Goal: Task Accomplishment & Management: Manage account settings

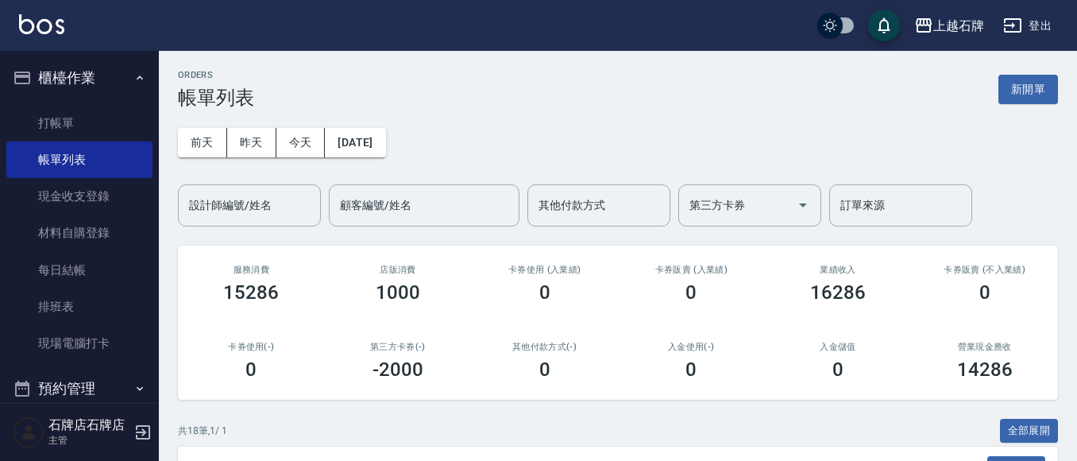
scroll to position [318, 0]
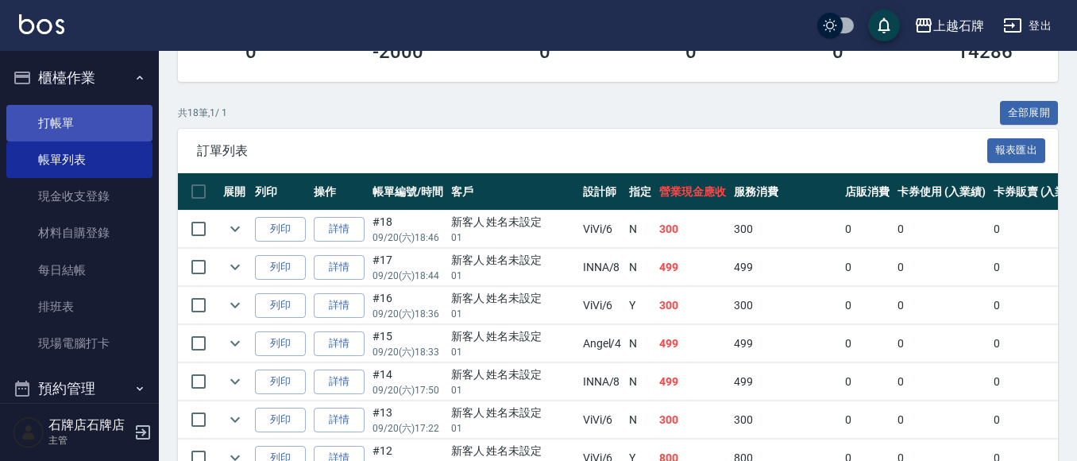
click at [69, 116] on link "打帳單" at bounding box center [79, 123] width 146 height 37
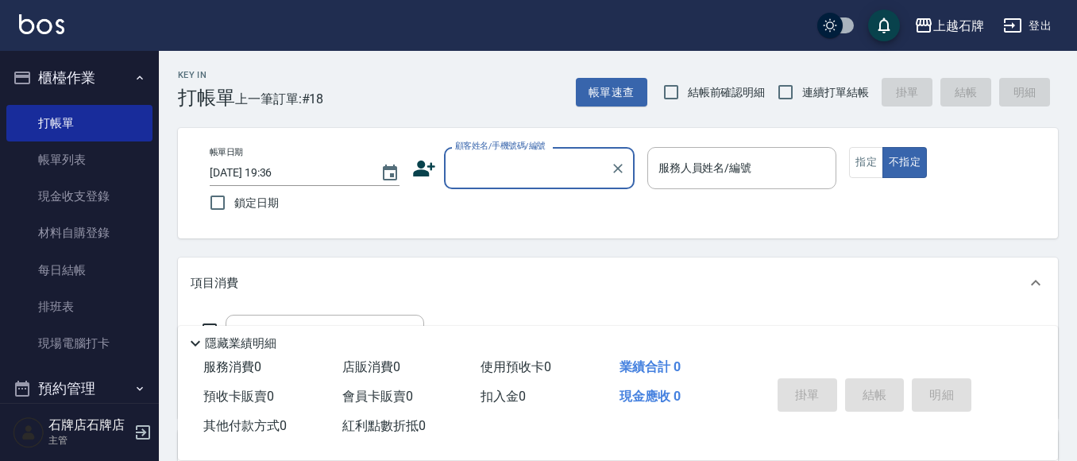
click at [481, 163] on input "顧客姓名/手機號碼/編號" at bounding box center [527, 168] width 152 height 28
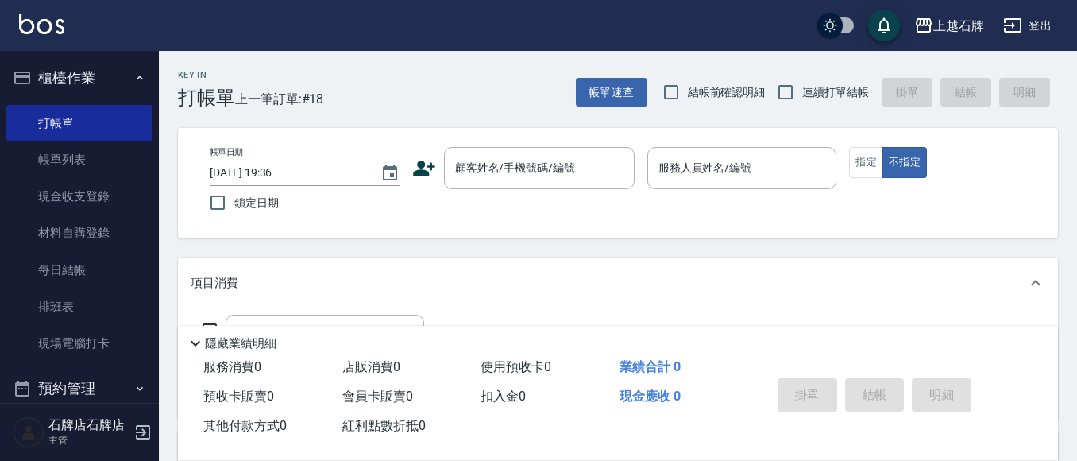
click at [415, 169] on icon at bounding box center [424, 168] width 24 height 24
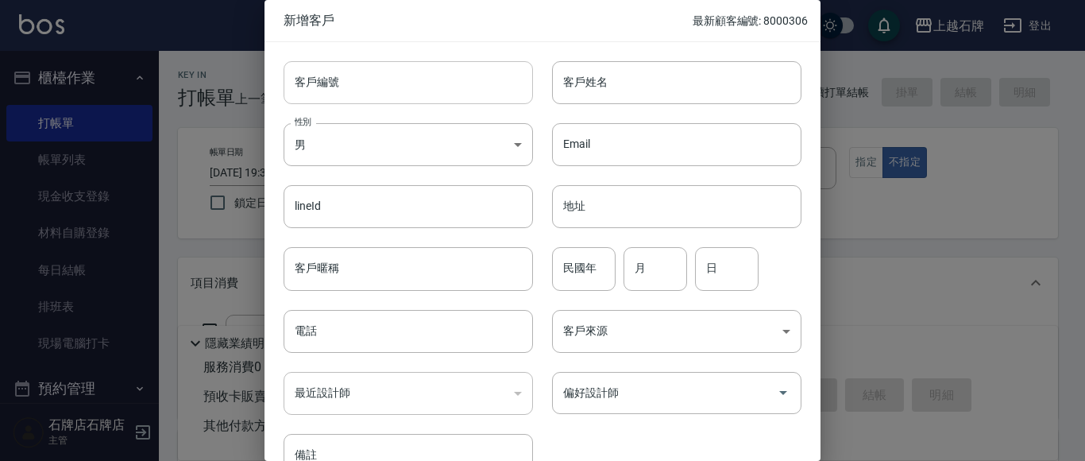
click at [450, 103] on input "客戶編號" at bounding box center [408, 82] width 249 height 43
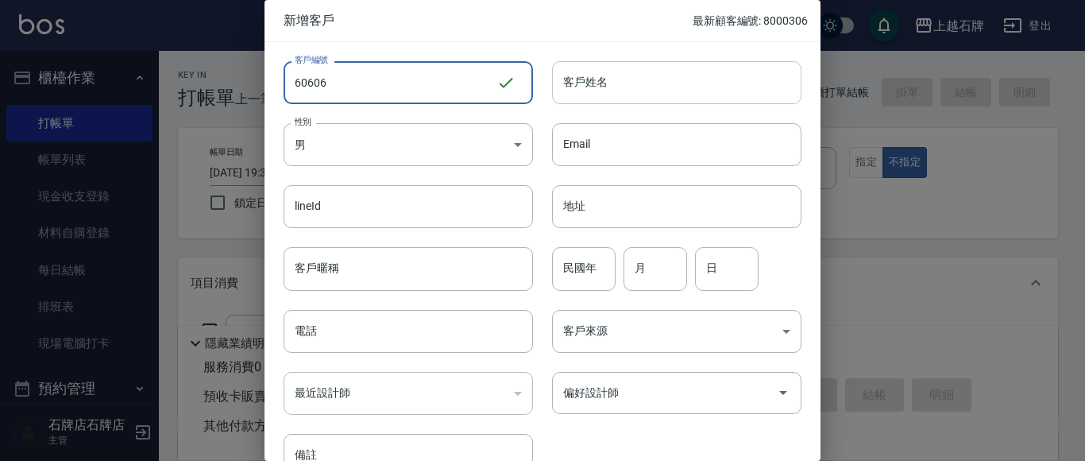
type input "60606"
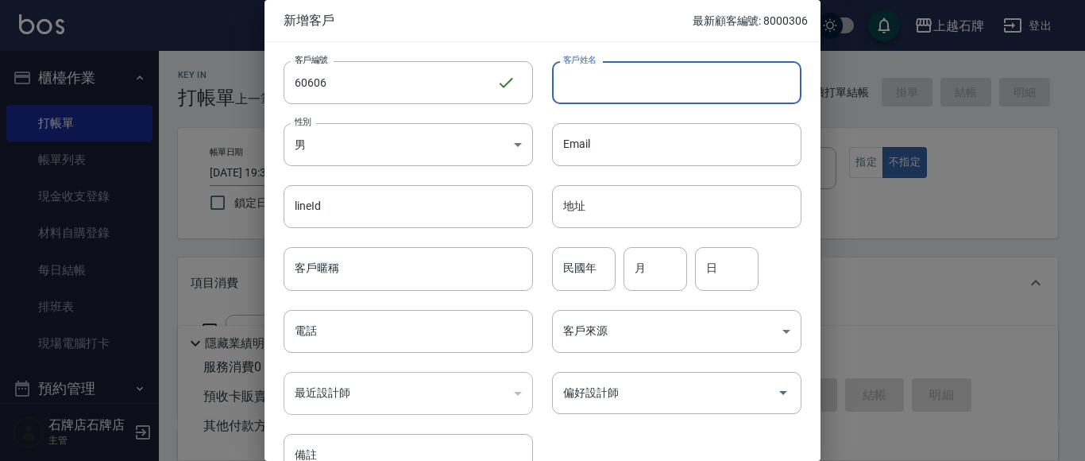
click at [616, 87] on input "客戶姓名" at bounding box center [676, 82] width 249 height 43
type input "[PERSON_NAME]"
click at [489, 153] on body "上越石牌 登出 櫃檯作業 打帳單 帳單列表 現金收支登錄 材料自購登錄 每日結帳 排班表 現場電腦打卡 預約管理 預約管理 單日預約紀錄 單週預約紀錄 報表及…" at bounding box center [542, 387] width 1085 height 774
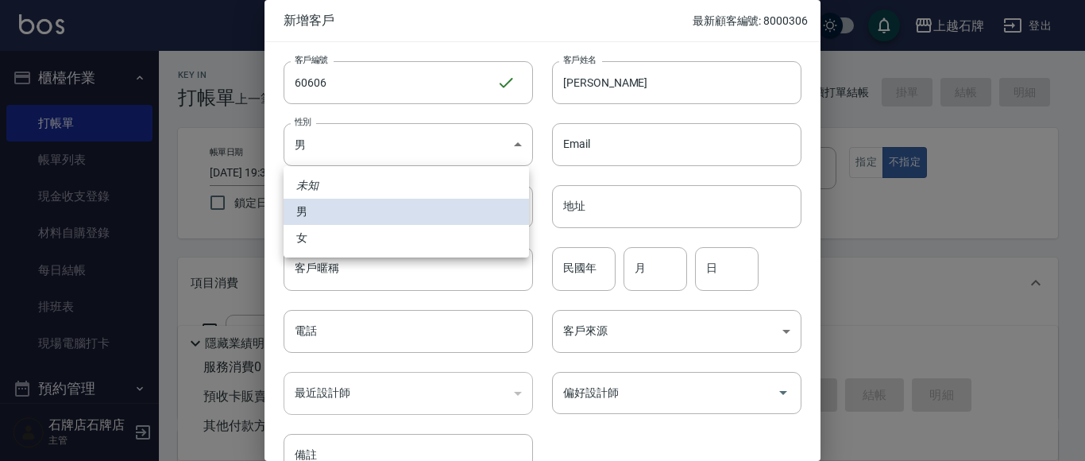
drag, startPoint x: 501, startPoint y: 246, endPoint x: 511, endPoint y: 246, distance: 9.5
click at [502, 246] on li "女" at bounding box center [406, 238] width 245 height 26
type input "[DEMOGRAPHIC_DATA]"
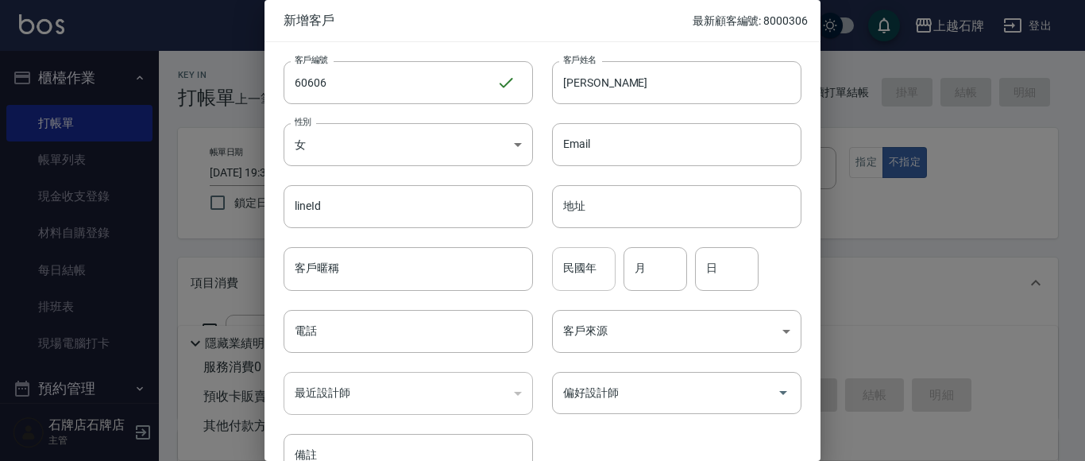
click at [554, 264] on input "民國年" at bounding box center [584, 268] width 64 height 43
type input "3"
type input "67"
type input "0"
type input "08"
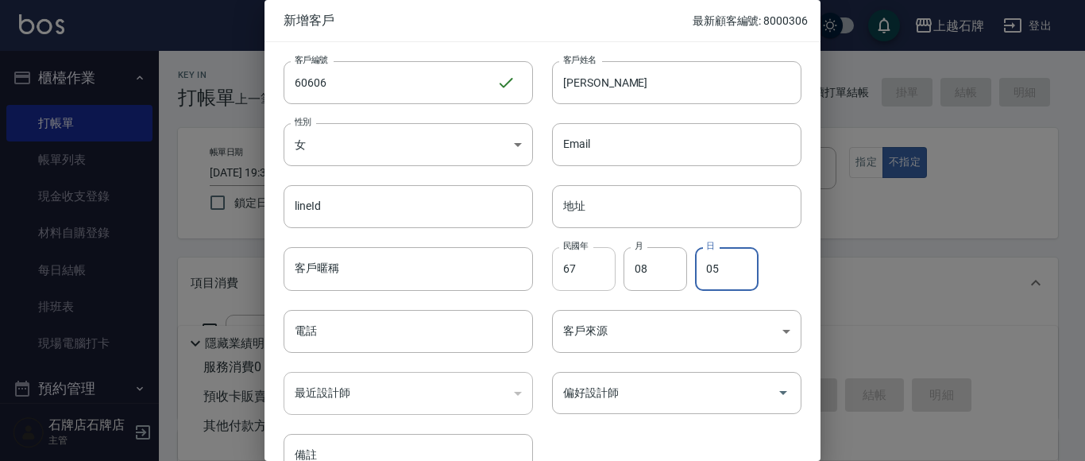
type input "05"
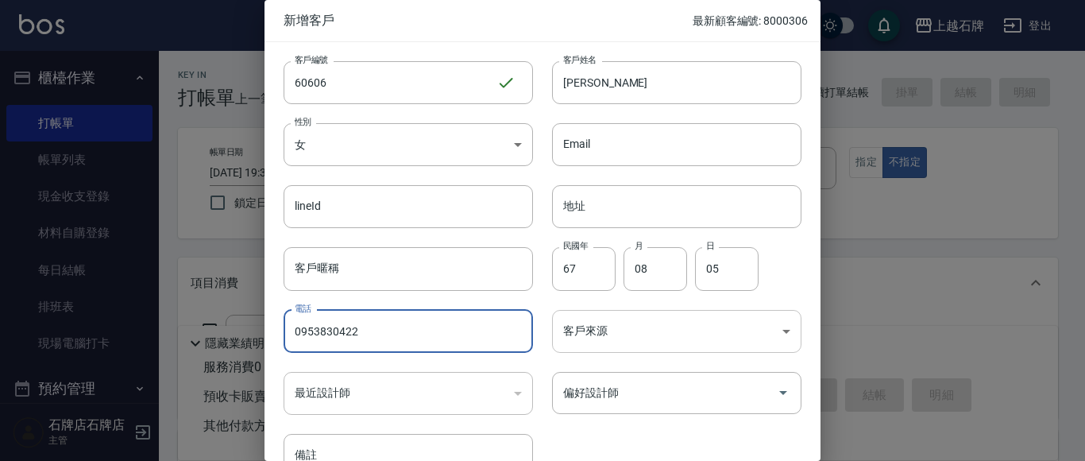
type input "0953830422"
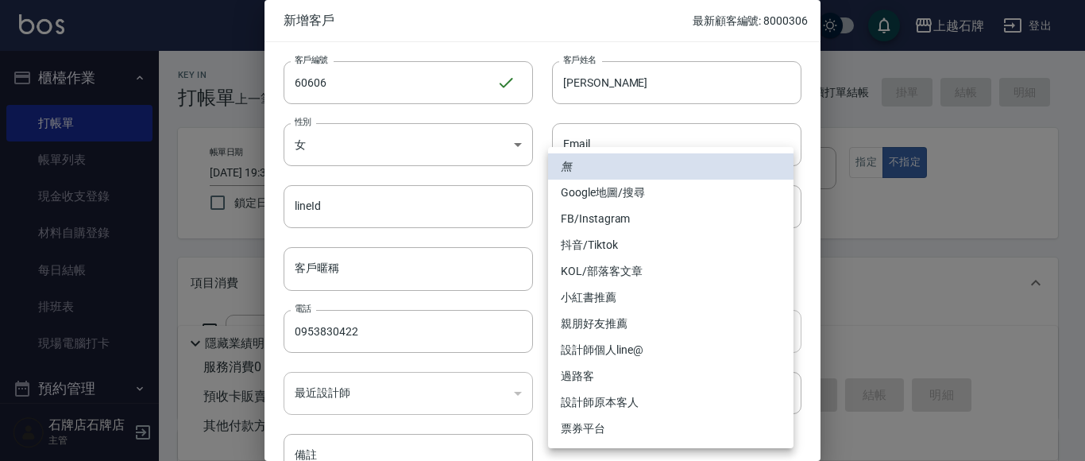
drag, startPoint x: 651, startPoint y: 315, endPoint x: 685, endPoint y: 303, distance: 35.4
click at [651, 316] on body "上越石牌 登出 櫃檯作業 打帳單 帳單列表 現金收支登錄 材料自購登錄 每日結帳 排班表 現場電腦打卡 預約管理 預約管理 單日預約紀錄 單週預約紀錄 報表及…" at bounding box center [542, 387] width 1085 height 774
click at [704, 223] on li "FB/Instagram" at bounding box center [670, 219] width 245 height 26
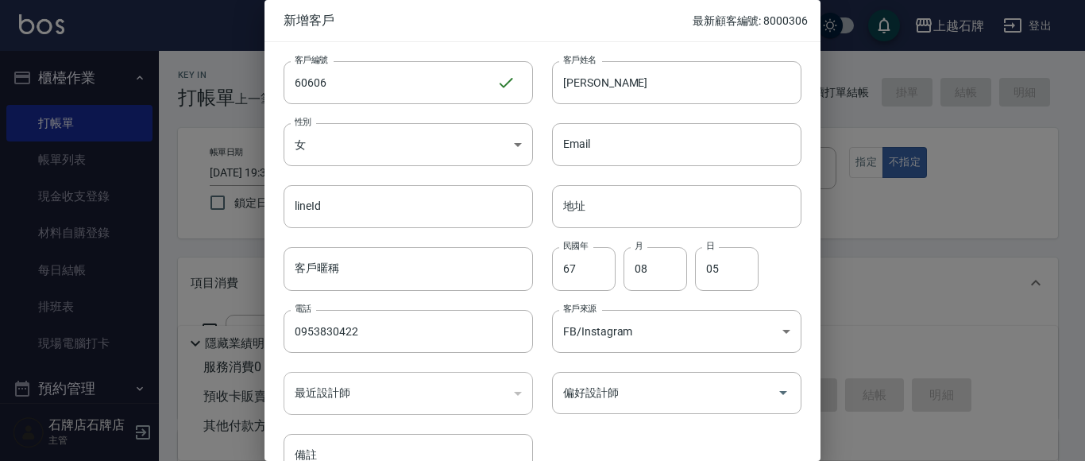
type input "FB/Instagram"
click at [639, 404] on input "偏好設計師" at bounding box center [664, 393] width 211 height 28
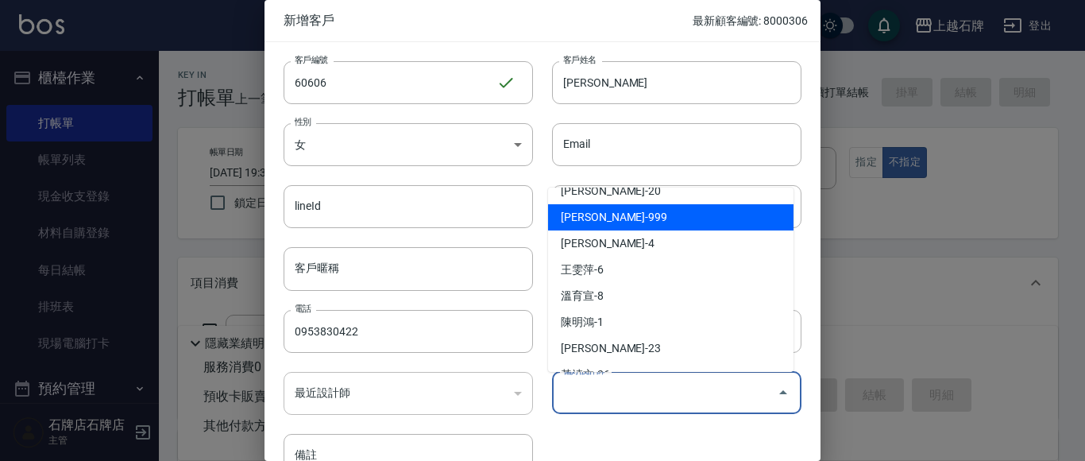
scroll to position [159, 0]
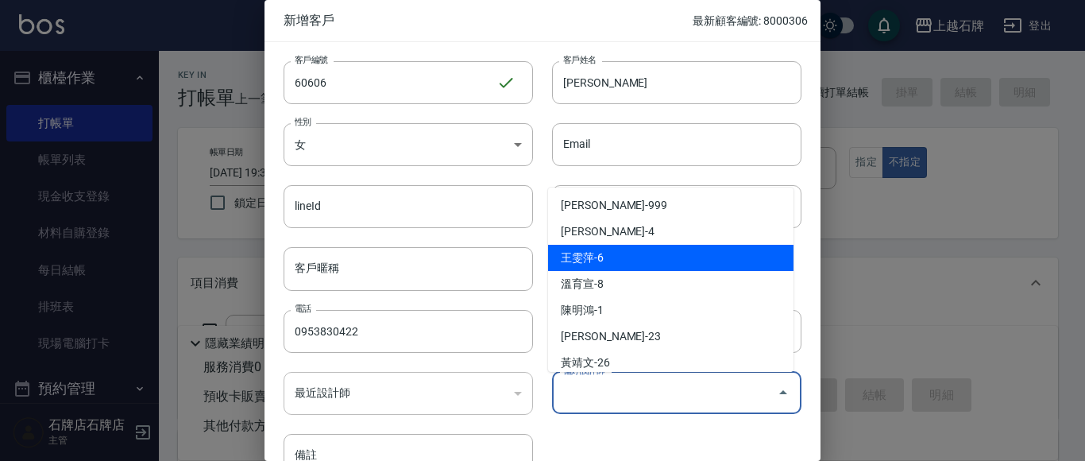
click at [639, 261] on li "王雯萍-6" at bounding box center [670, 258] width 245 height 26
type input "王雯萍"
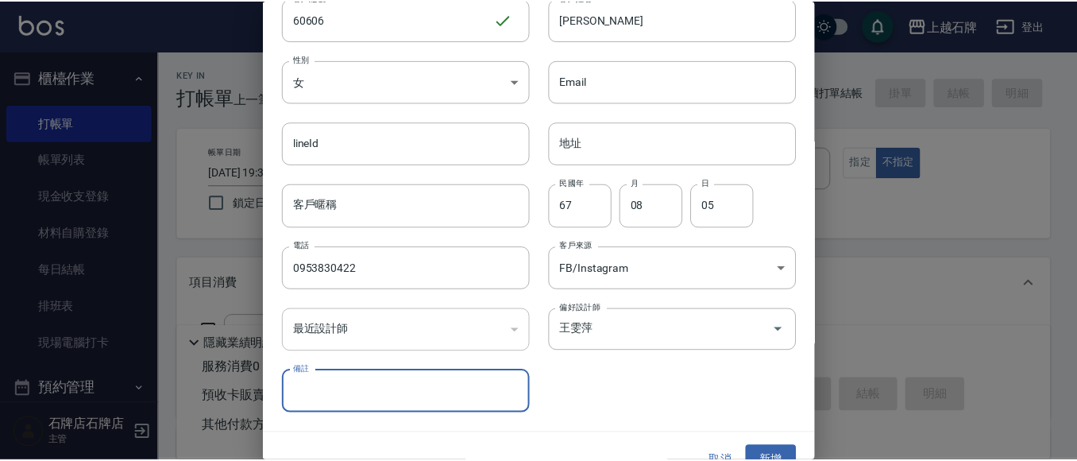
scroll to position [90, 0]
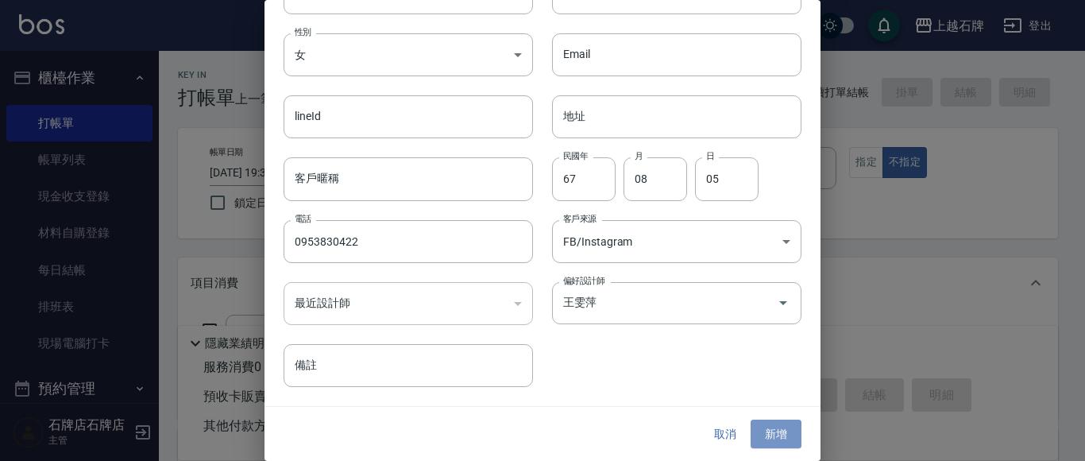
click at [780, 443] on button "新增" at bounding box center [776, 433] width 51 height 29
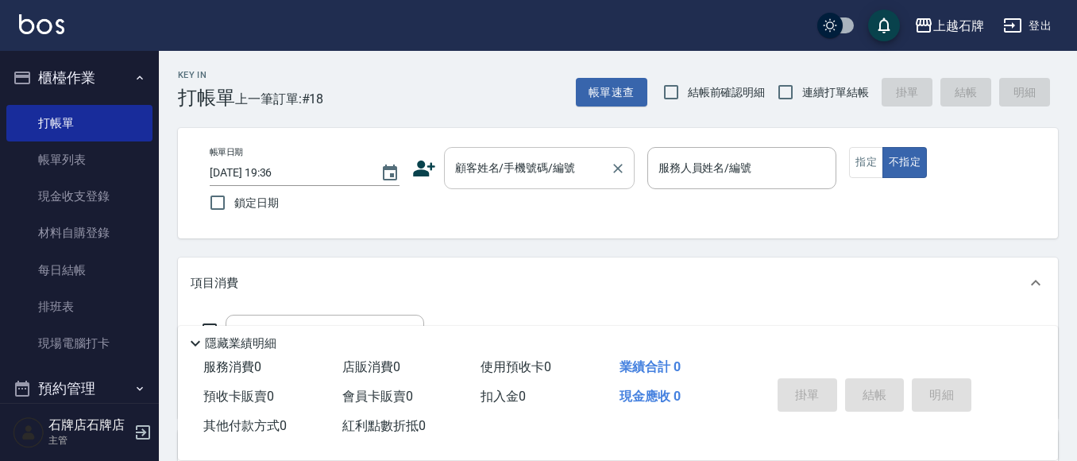
click at [508, 172] on input "顧客姓名/手機號碼/編號" at bounding box center [527, 168] width 152 height 28
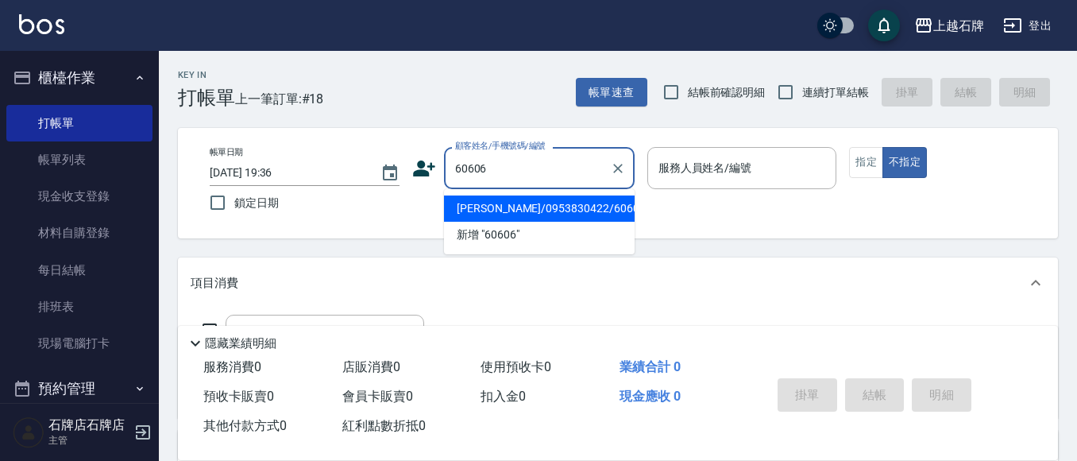
drag, startPoint x: 600, startPoint y: 215, endPoint x: 534, endPoint y: 241, distance: 71.4
click at [600, 215] on li "[PERSON_NAME]/0953830422/60606" at bounding box center [539, 208] width 191 height 26
type input "[PERSON_NAME]/0953830422/60606"
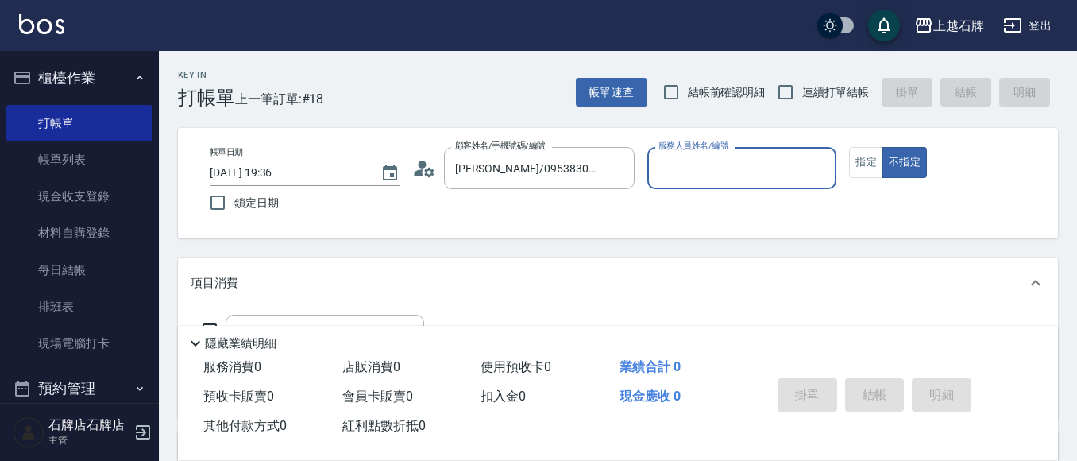
type input "ViVi-6"
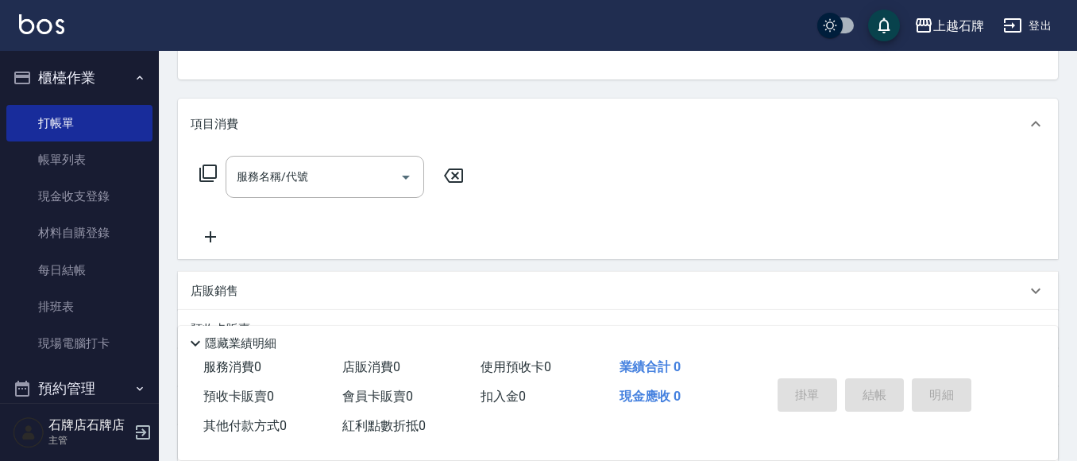
click at [200, 176] on icon at bounding box center [207, 172] width 17 height 17
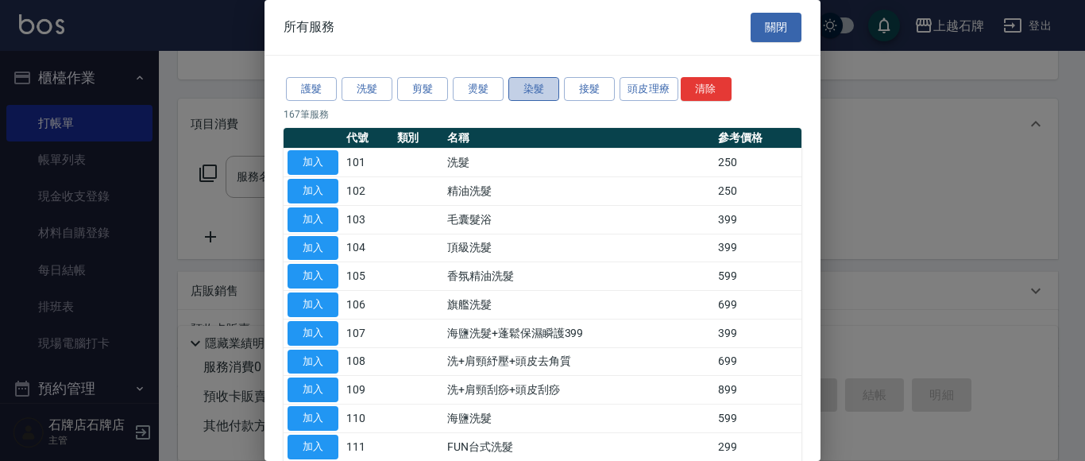
click at [514, 87] on button "染髮" at bounding box center [533, 89] width 51 height 25
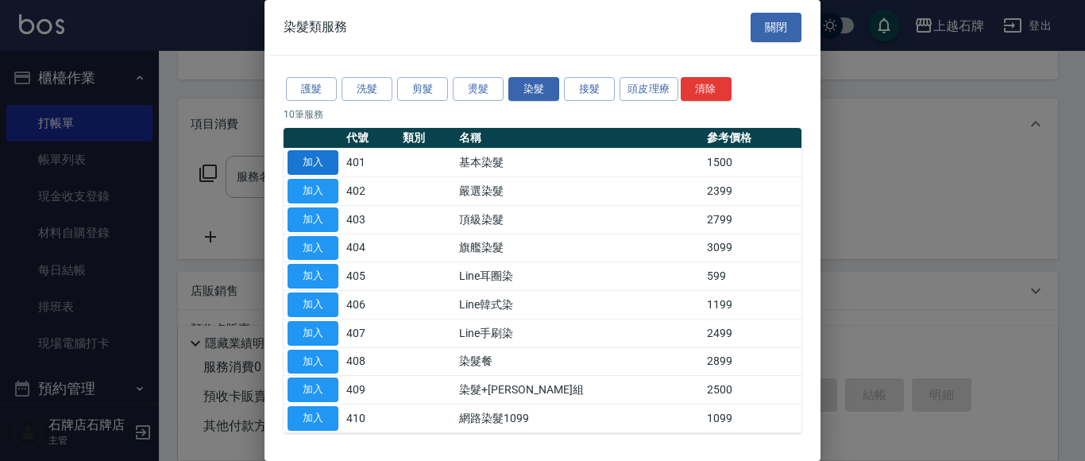
click at [322, 166] on button "加入" at bounding box center [313, 162] width 51 height 25
type input "基本染髮(401)"
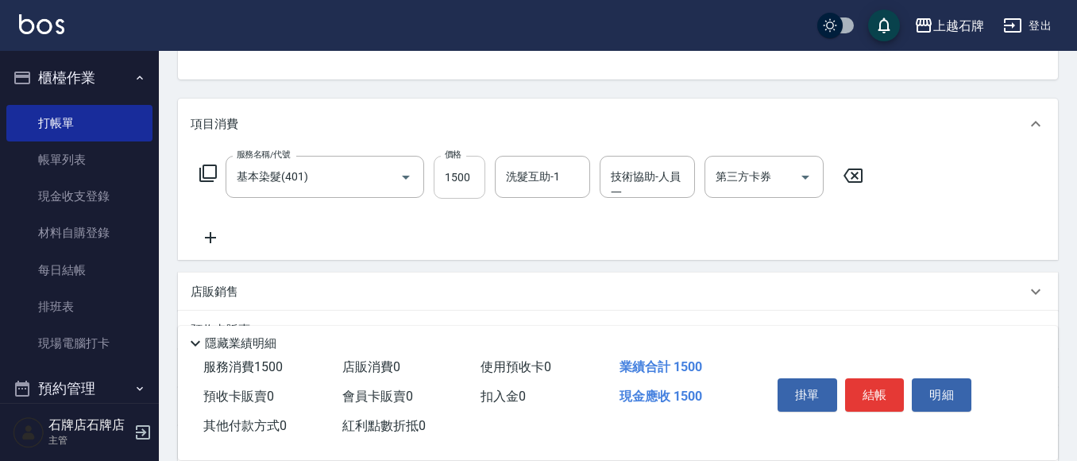
click at [452, 181] on input "1500" at bounding box center [460, 177] width 52 height 43
type input "2899"
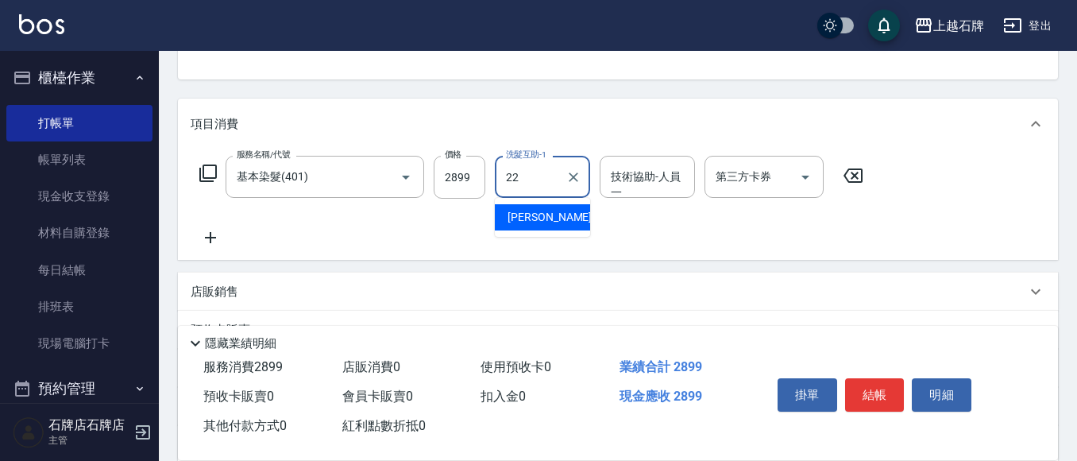
type input "嘉芸-22"
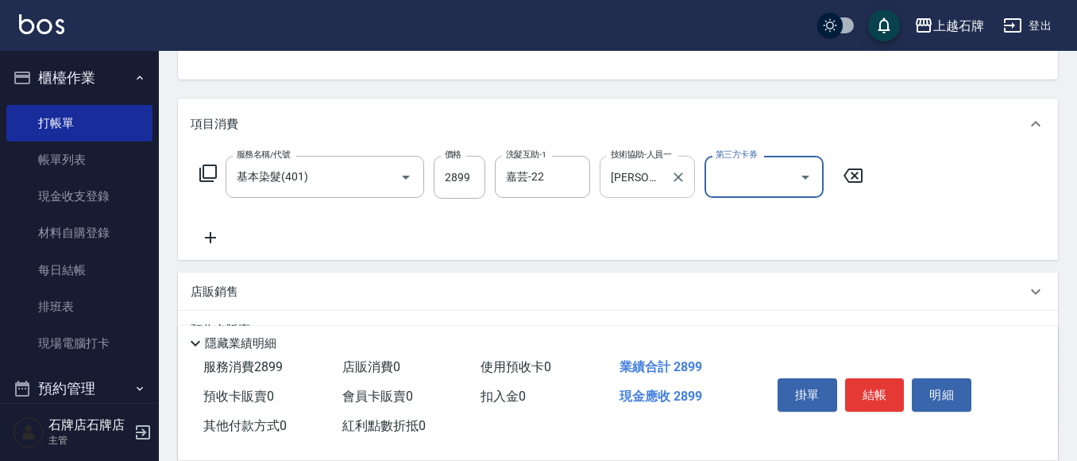
click at [661, 168] on input "[PERSON_NAME]-2" at bounding box center [635, 177] width 57 height 28
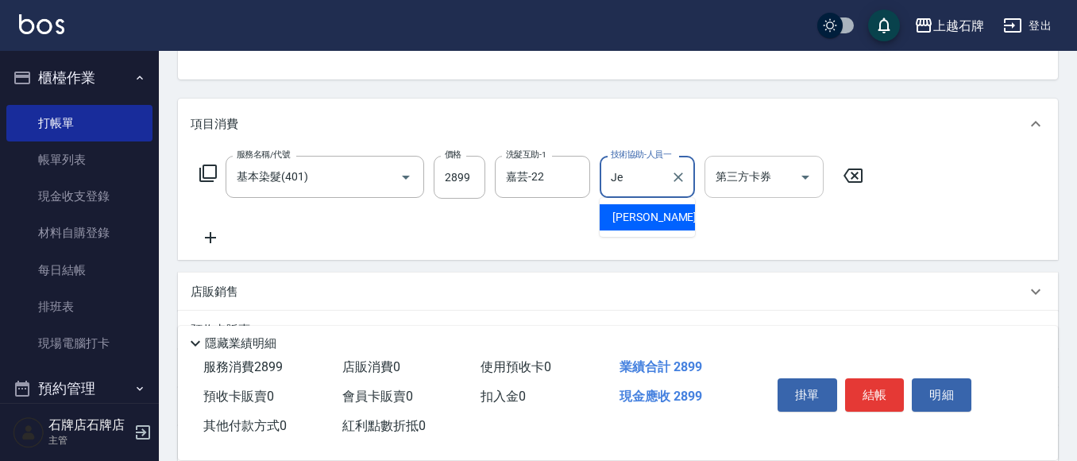
type input "J"
type input "嘉芸-22"
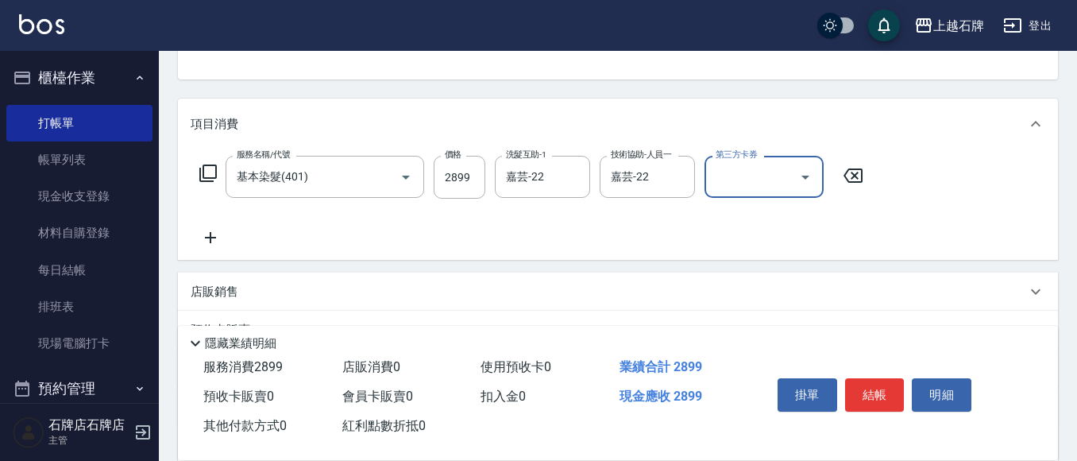
click at [213, 236] on icon at bounding box center [211, 237] width 40 height 19
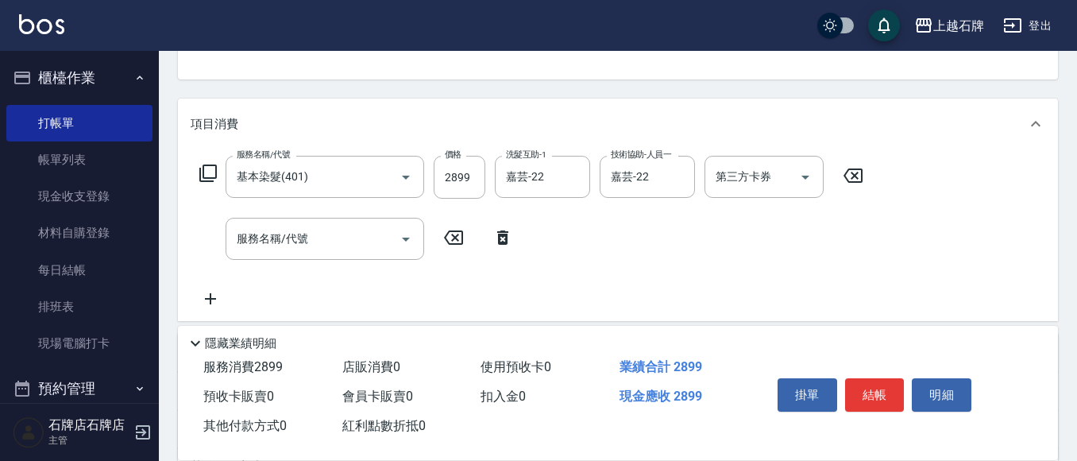
click at [207, 176] on icon at bounding box center [208, 173] width 19 height 19
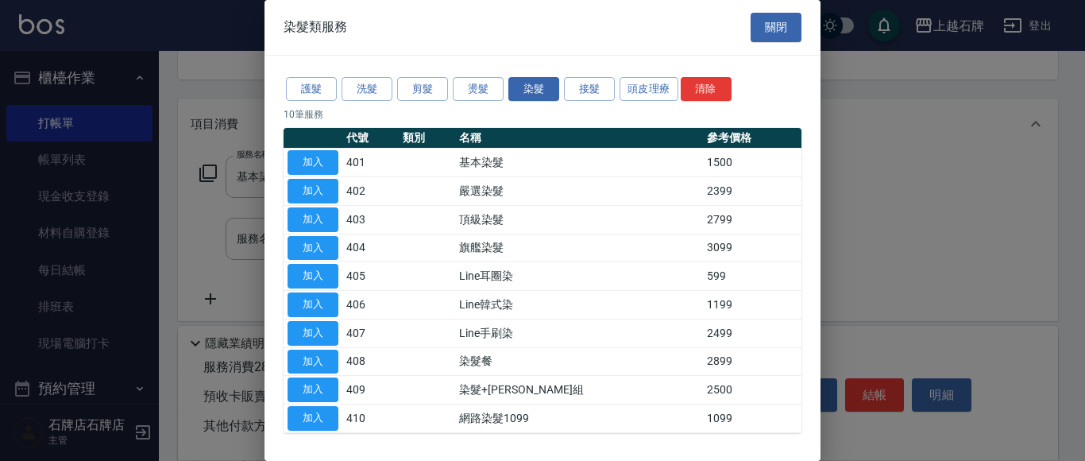
click at [282, 85] on div "護髮 洗髮 剪髮 燙髮 染髮 接髮 頭皮理療 清除 10 筆服務 代號 類別 名稱 參考價格 加入 401 基本染髮 1500 加入 402 嚴選染髮 239…" at bounding box center [542, 254] width 556 height 396
click at [321, 87] on button "護髮" at bounding box center [311, 89] width 51 height 25
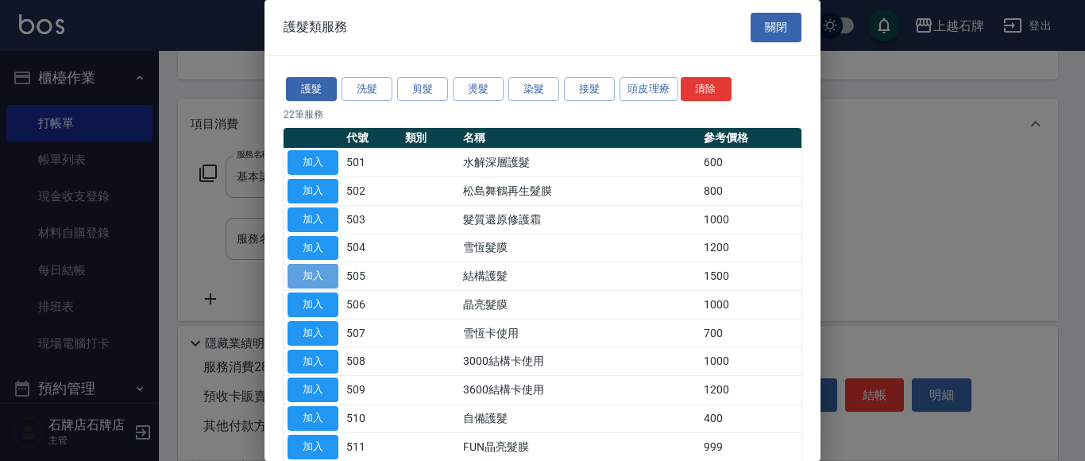
click at [290, 268] on button "加入" at bounding box center [313, 276] width 51 height 25
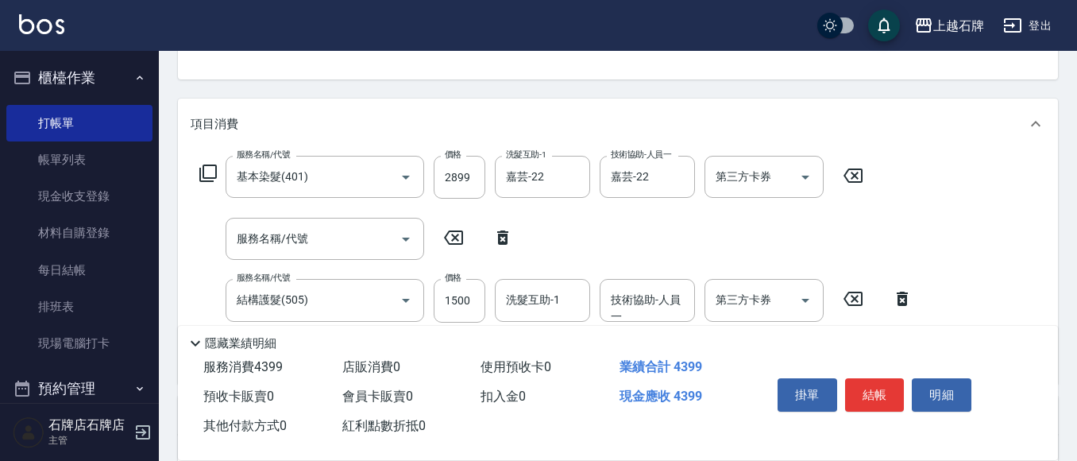
click at [504, 235] on icon at bounding box center [502, 237] width 11 height 14
type input "結構護髮(505)"
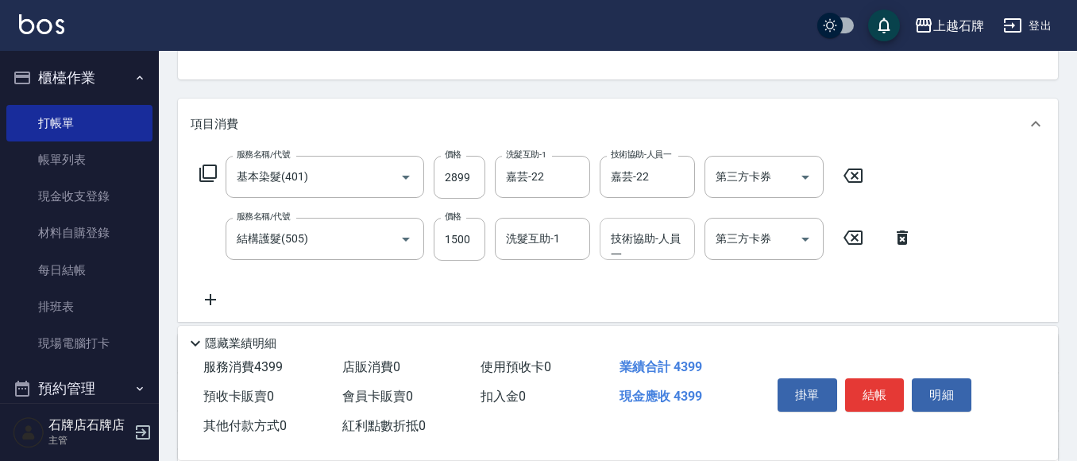
click at [637, 228] on div "技術協助-人員一 技術協助-人員[PERSON_NAME]" at bounding box center [647, 239] width 95 height 42
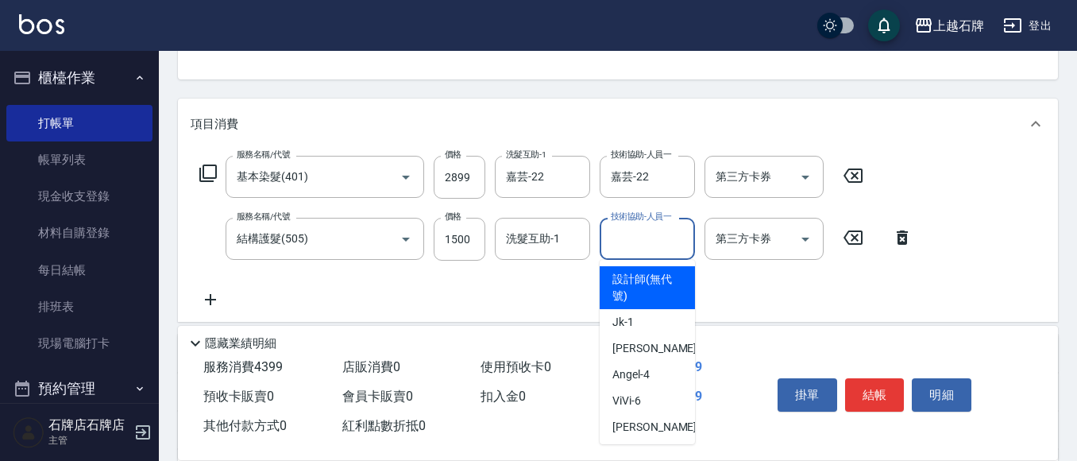
click at [623, 242] on input "技術協助-人員一" at bounding box center [647, 239] width 81 height 28
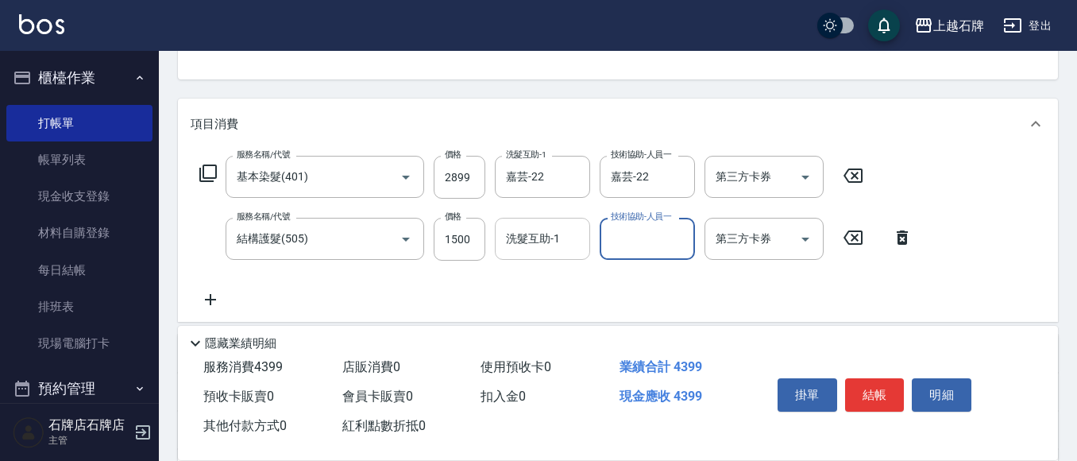
click at [560, 241] on input "洗髮互助-1" at bounding box center [542, 239] width 81 height 28
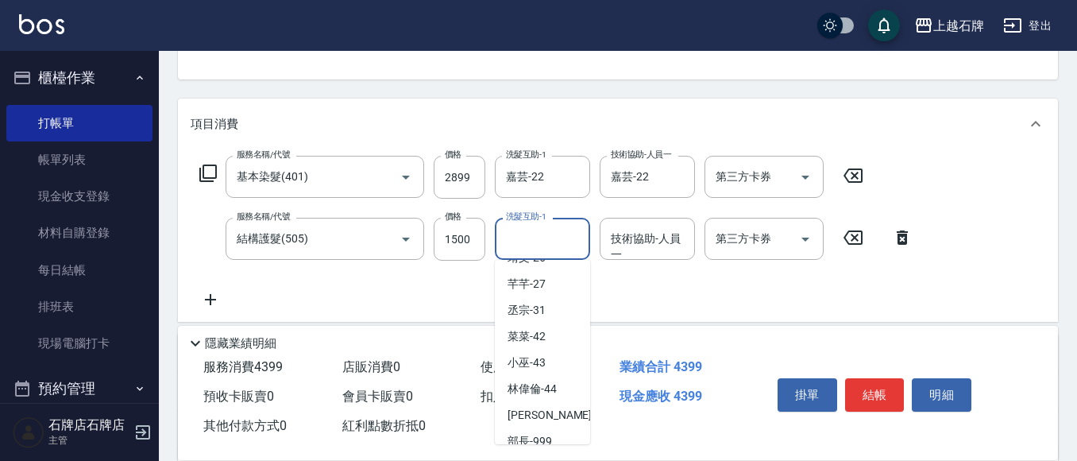
scroll to position [369, 0]
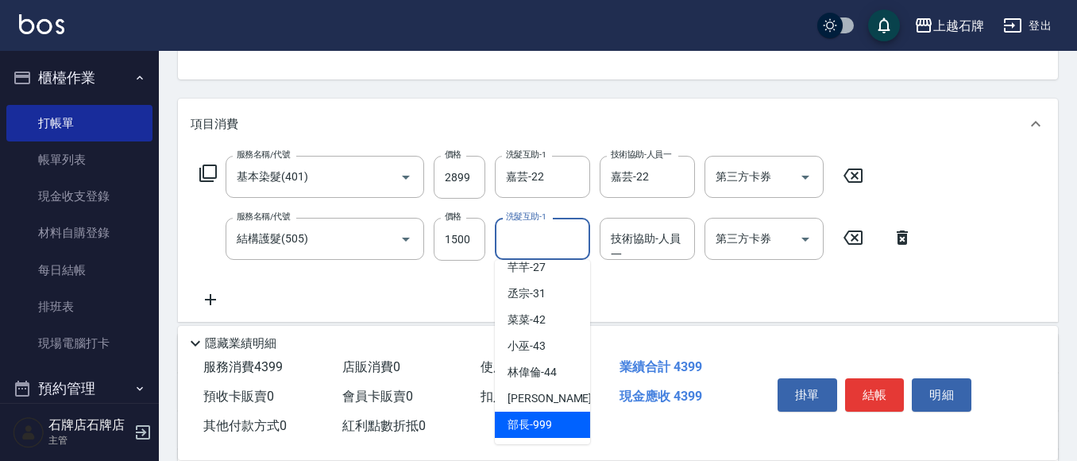
click at [529, 430] on span "部長 -999" at bounding box center [530, 424] width 44 height 17
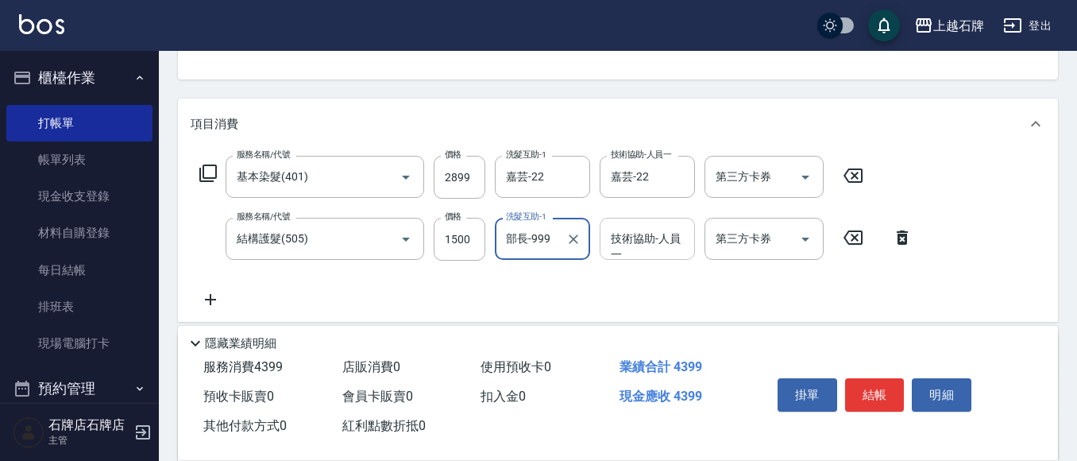
click at [660, 244] on div "技術協助-人員一 技術協助-人員[PERSON_NAME]" at bounding box center [647, 239] width 95 height 42
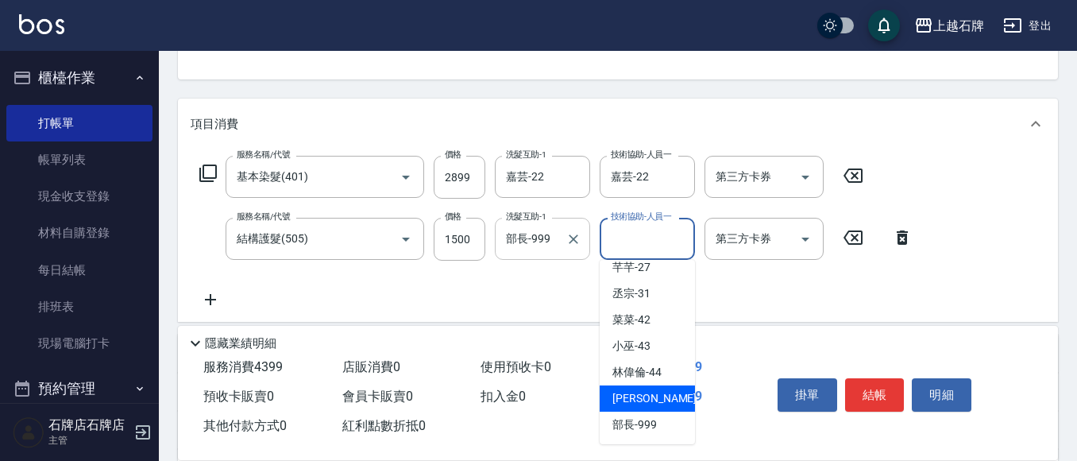
click at [554, 237] on input "部長-999" at bounding box center [530, 239] width 57 height 28
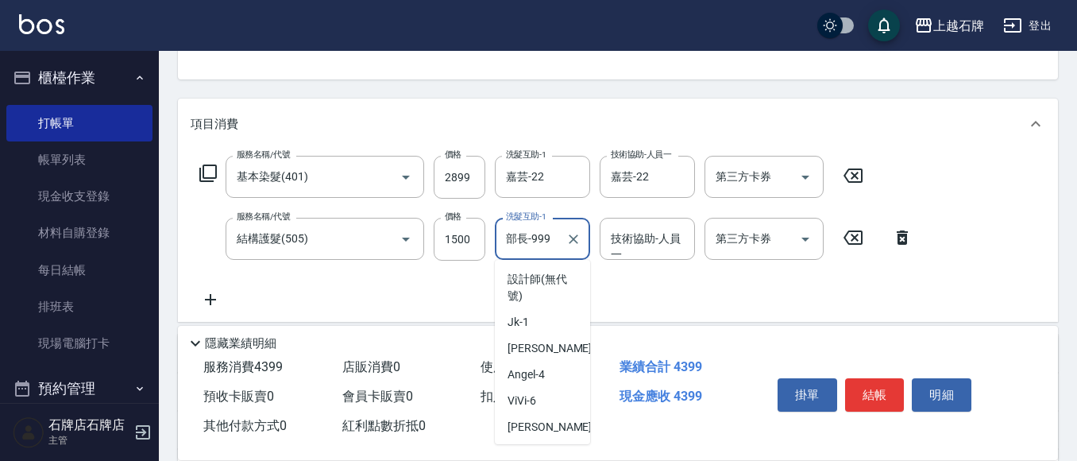
scroll to position [363, 0]
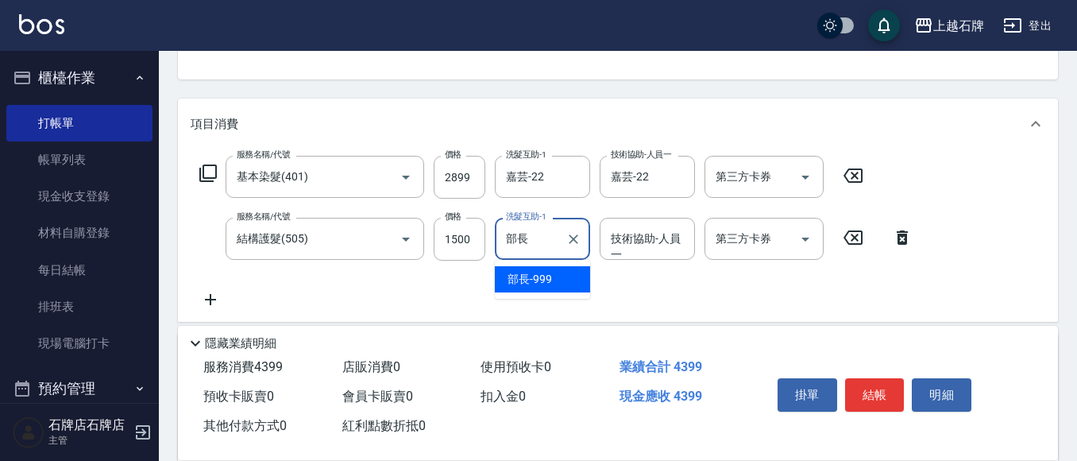
type input "部"
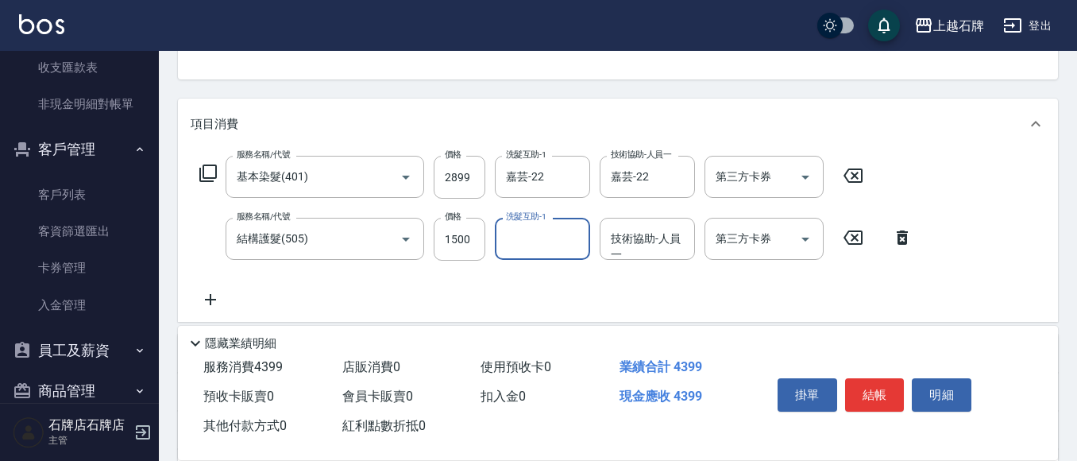
scroll to position [1577, 0]
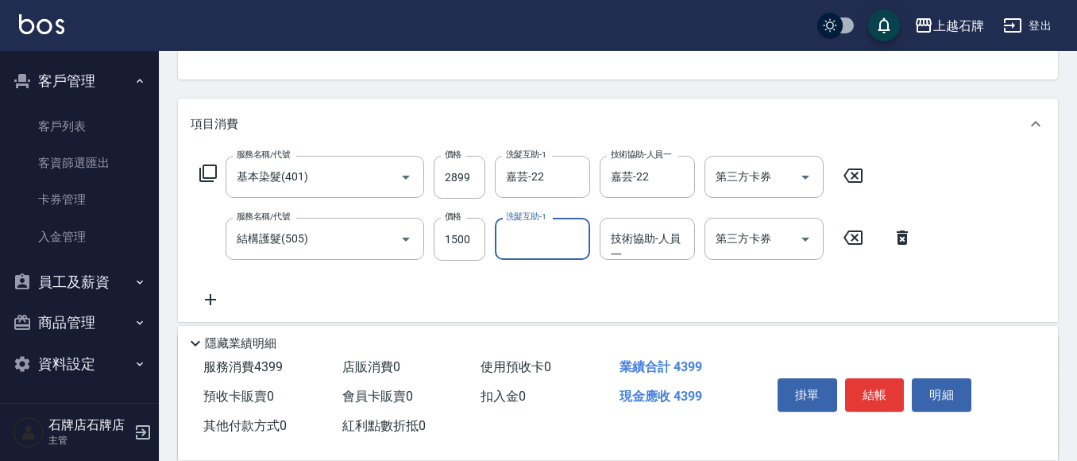
click at [82, 275] on button "員工及薪資" at bounding box center [79, 281] width 146 height 41
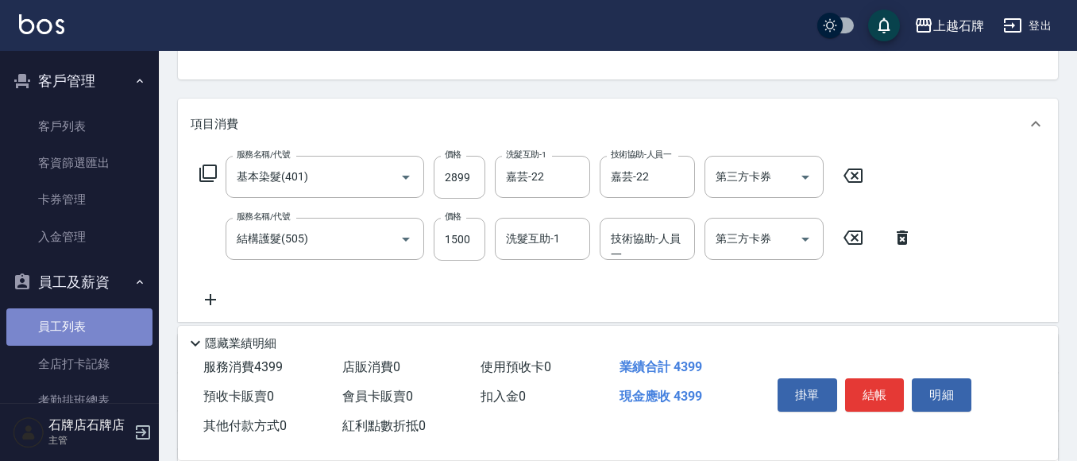
click at [91, 330] on link "員工列表" at bounding box center [79, 326] width 146 height 37
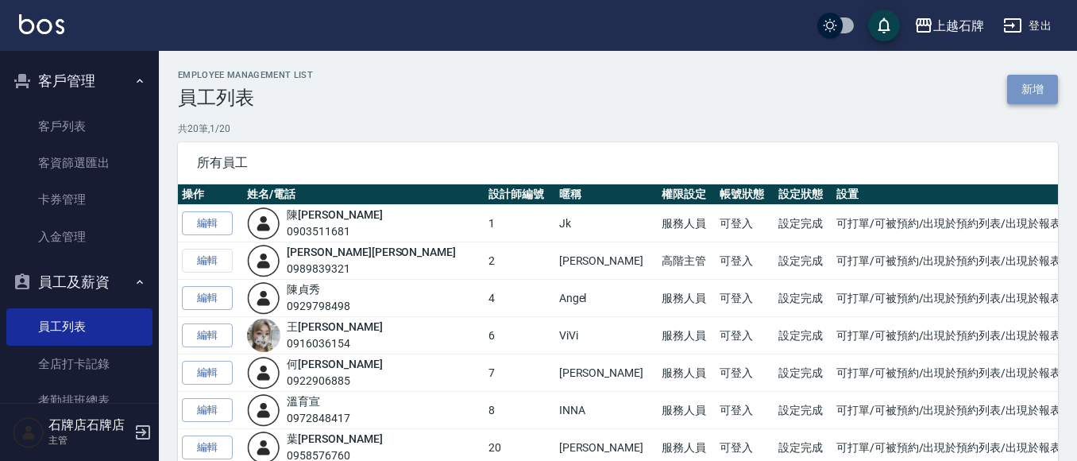
click at [1036, 94] on link "新增" at bounding box center [1032, 89] width 51 height 29
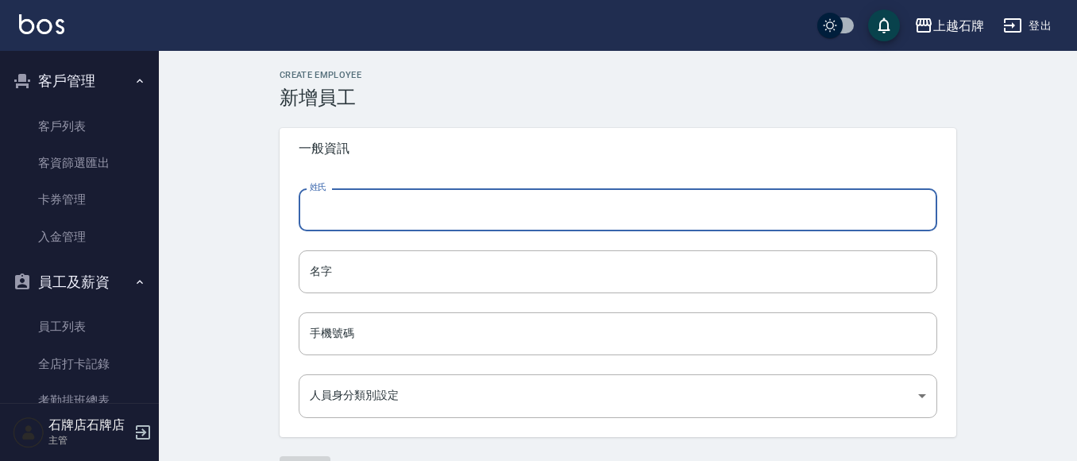
click at [573, 219] on input "姓氏" at bounding box center [618, 209] width 639 height 43
type input "＿"
type input "陳"
click at [421, 263] on input "名字" at bounding box center [618, 271] width 639 height 43
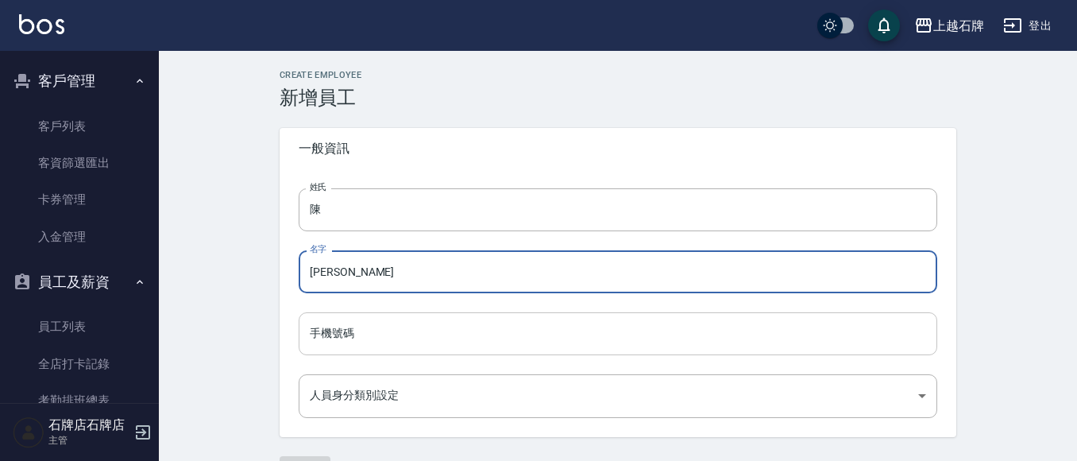
type input "[PERSON_NAME]"
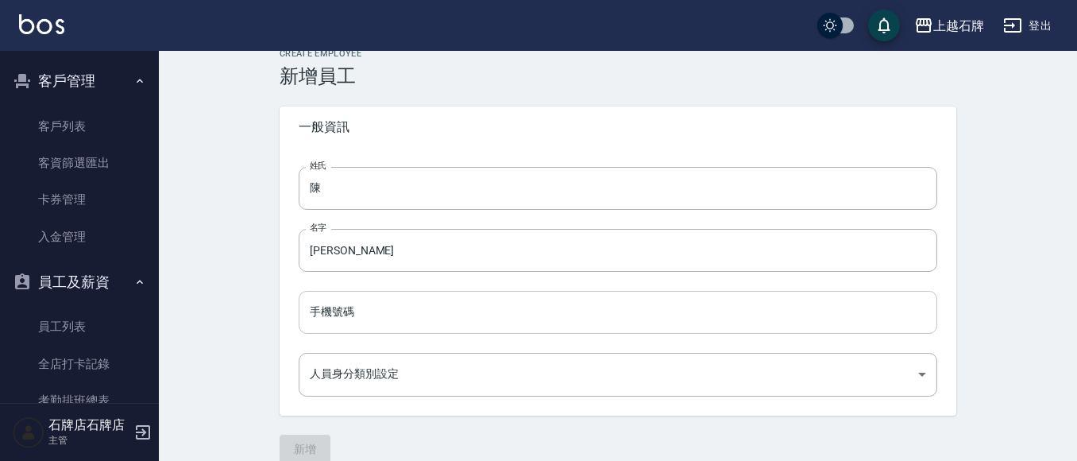
scroll to position [43, 0]
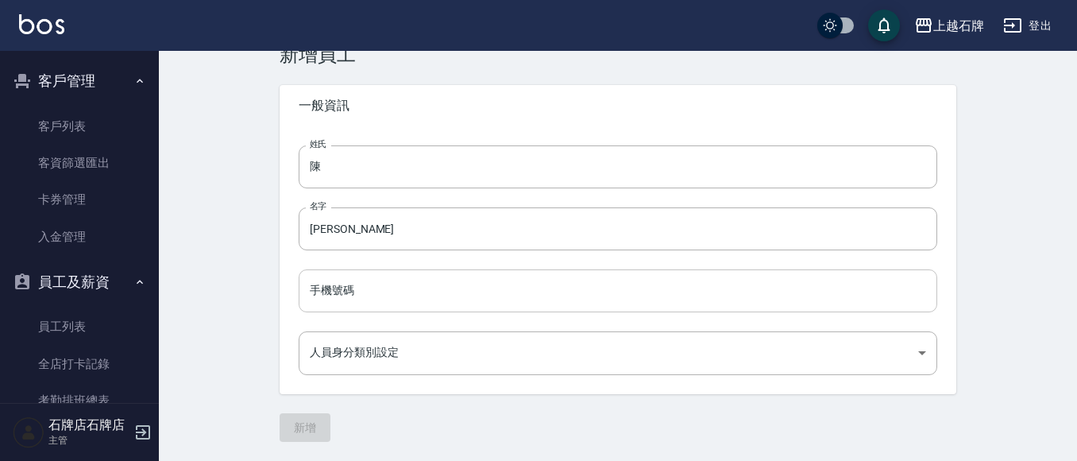
click at [361, 278] on input "手機號碼" at bounding box center [618, 290] width 639 height 43
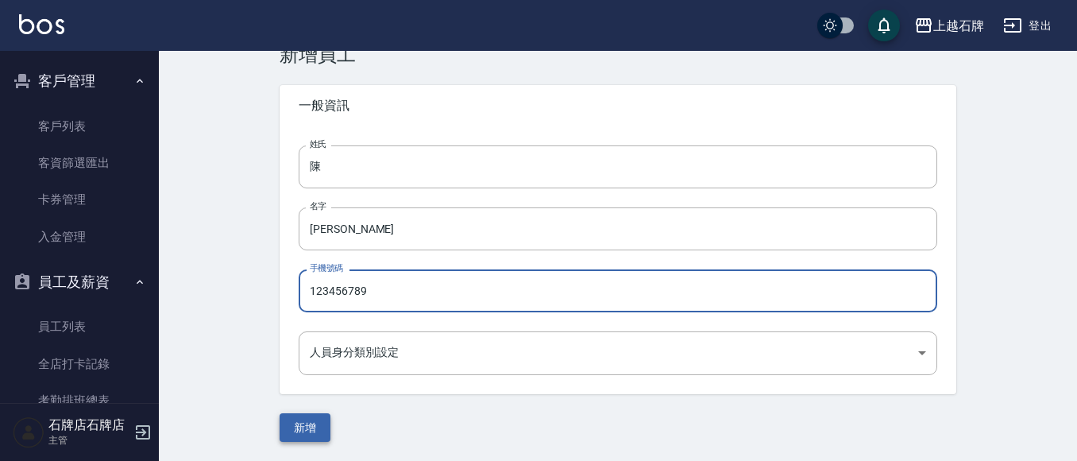
type input "123456789"
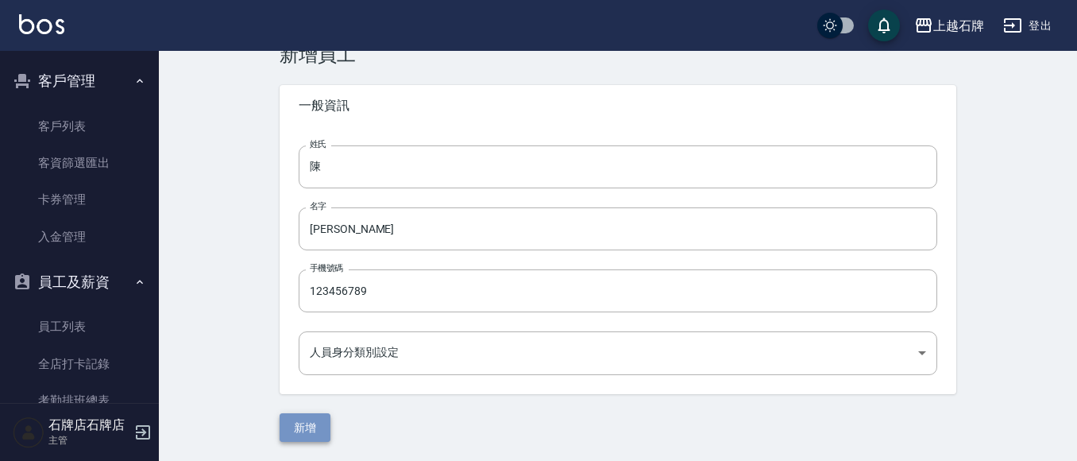
click at [297, 429] on button "新增" at bounding box center [305, 427] width 51 height 29
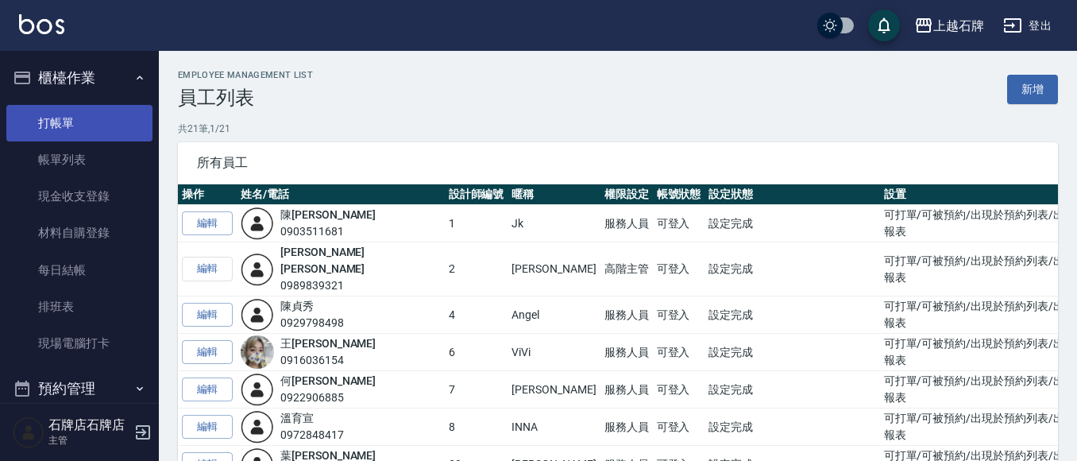
click at [43, 129] on link "打帳單" at bounding box center [79, 123] width 146 height 37
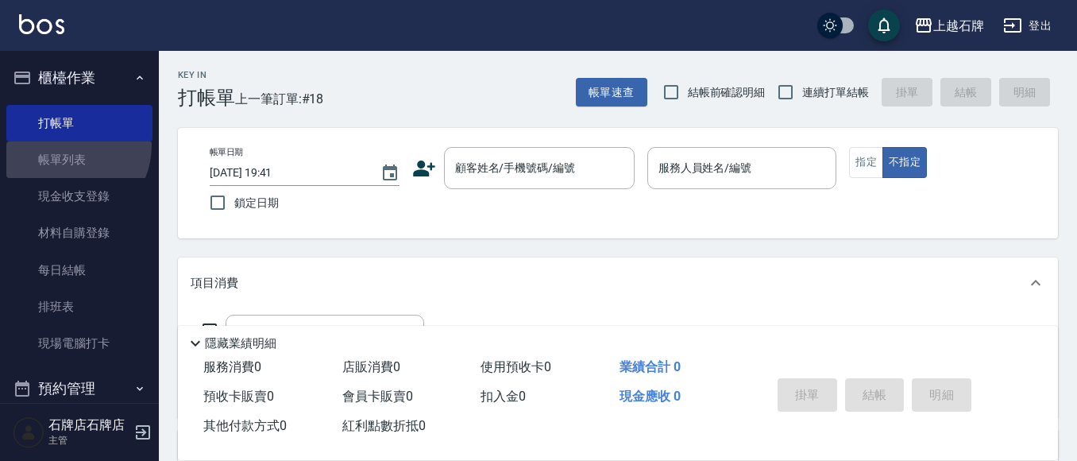
drag, startPoint x: 66, startPoint y: 145, endPoint x: 0, endPoint y: 156, distance: 66.9
click at [66, 146] on link "帳單列表" at bounding box center [79, 159] width 146 height 37
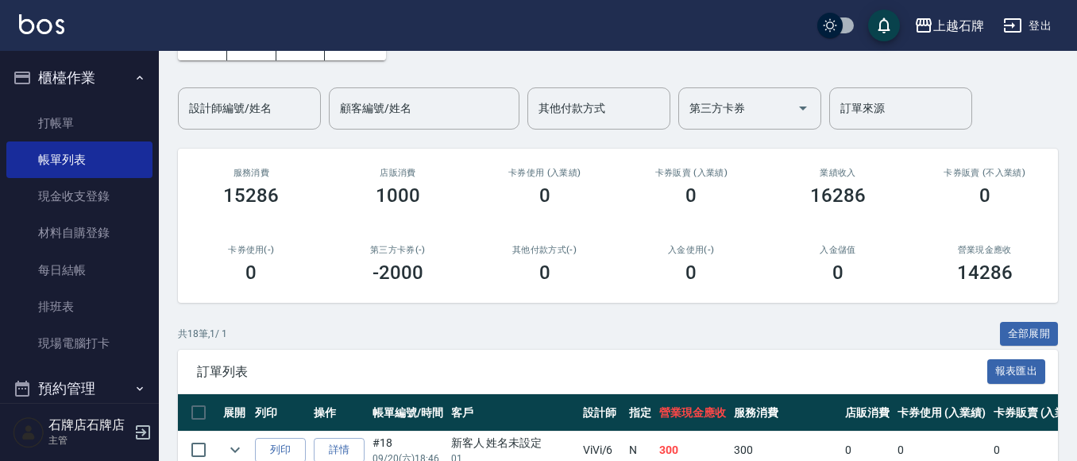
scroll to position [238, 0]
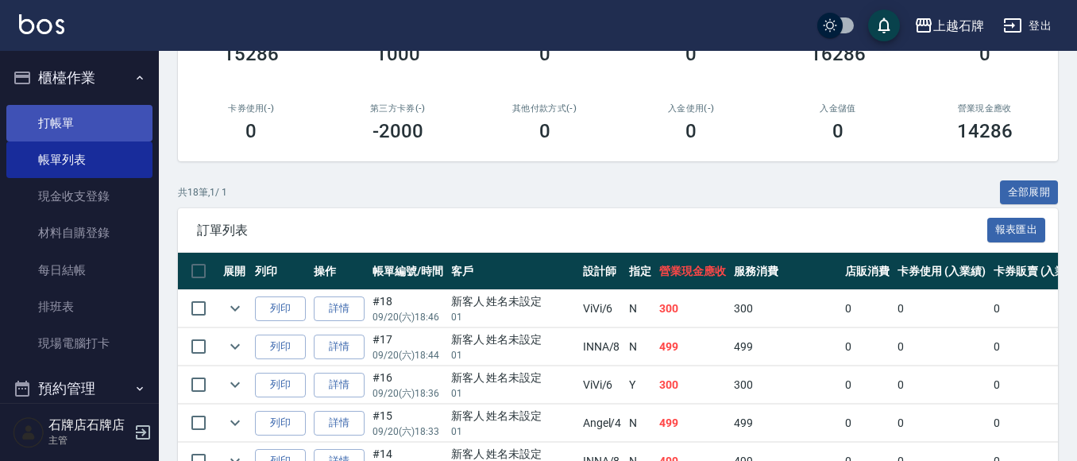
click at [74, 126] on link "打帳單" at bounding box center [79, 123] width 146 height 37
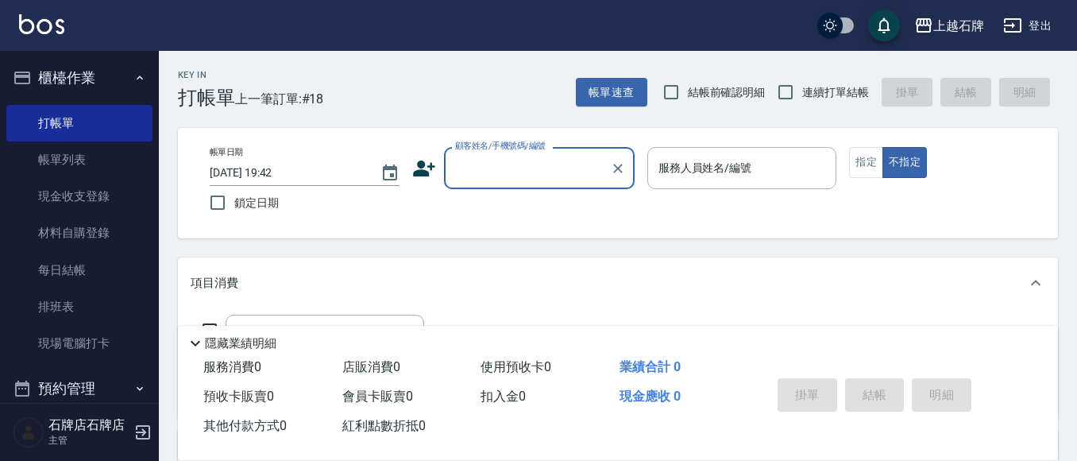
click at [519, 155] on input "顧客姓名/手機號碼/編號" at bounding box center [527, 168] width 152 height 28
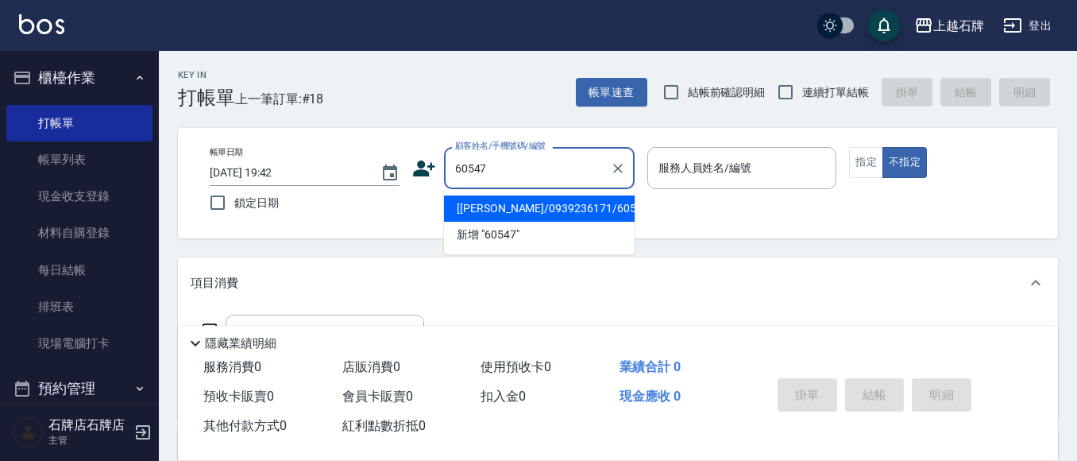
click at [612, 220] on li "[[PERSON_NAME]/0939236171/60547" at bounding box center [539, 208] width 191 height 26
type input "[[PERSON_NAME]/0939236171/60547"
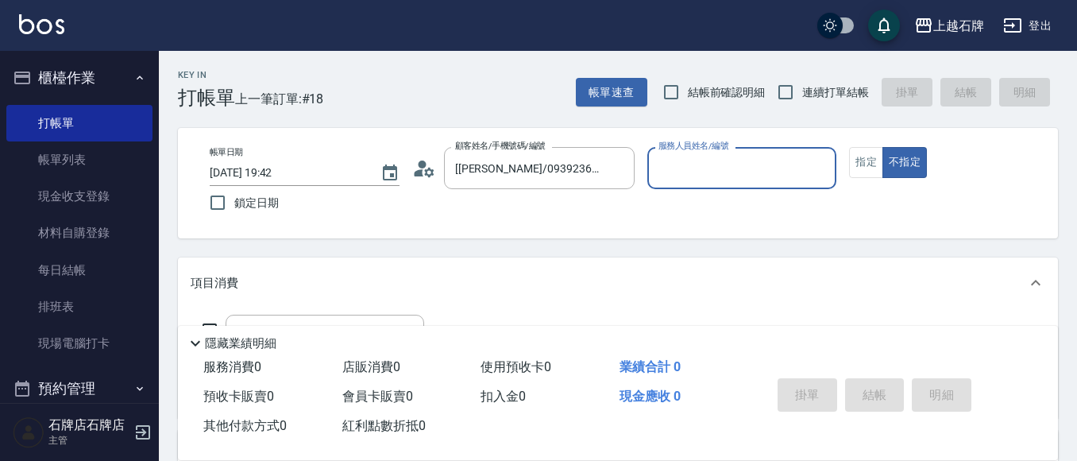
type input "ViVi-6"
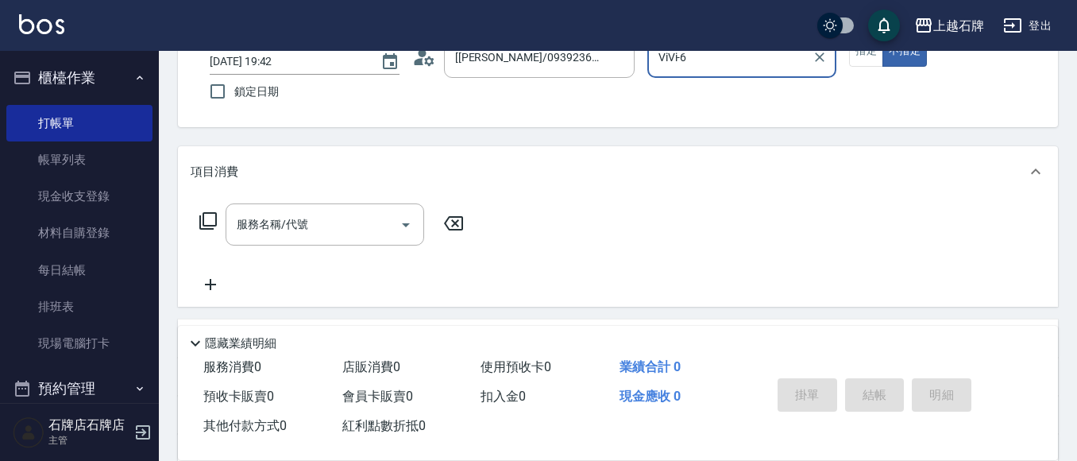
scroll to position [238, 0]
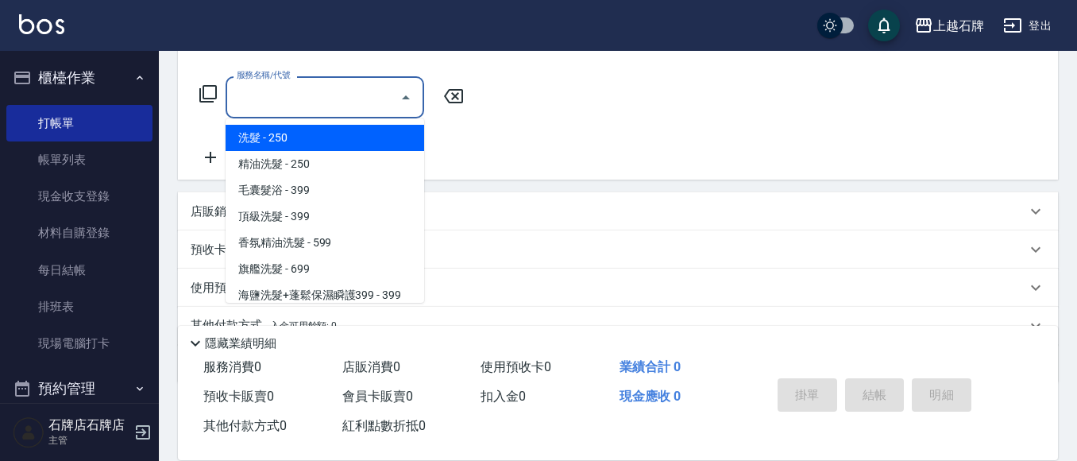
click at [258, 98] on div "服務名稱/代號 服務名稱/代號" at bounding box center [325, 97] width 199 height 42
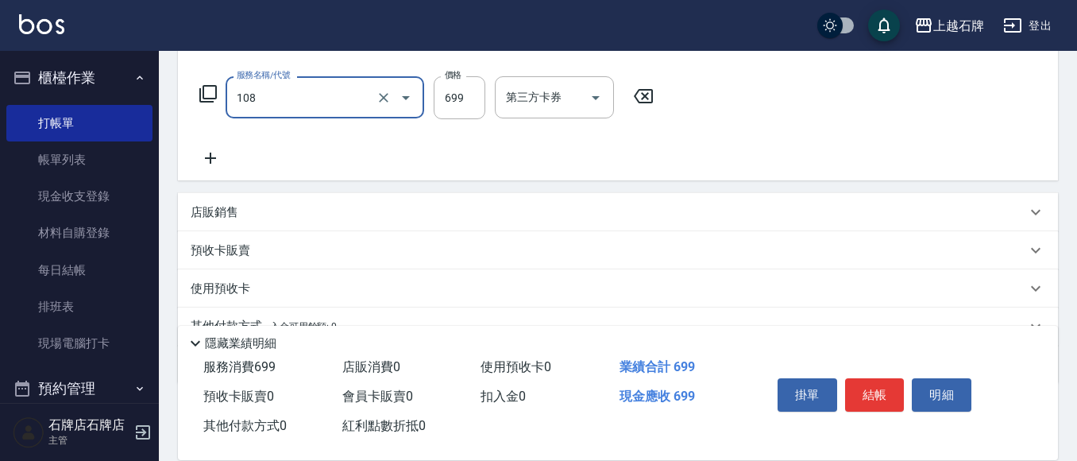
type input "洗+肩頸紓壓+頭皮去角質(108)"
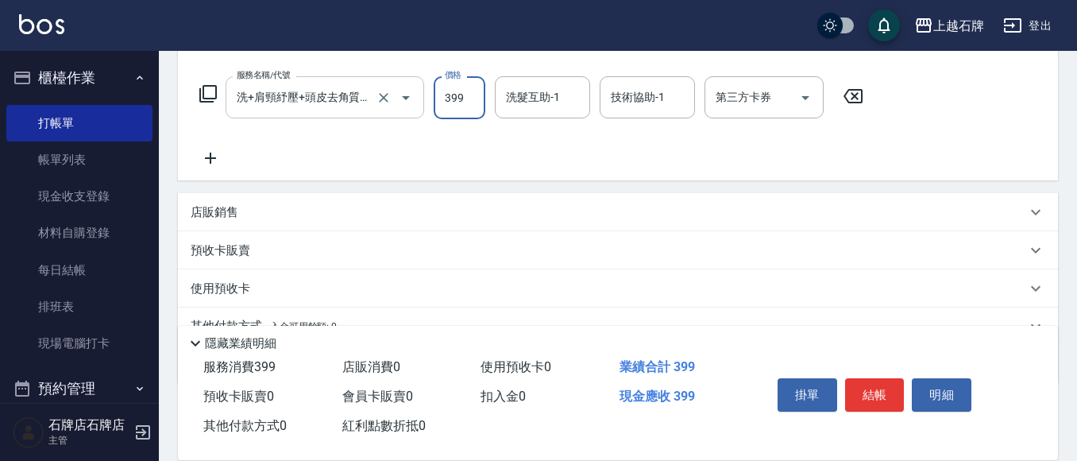
type input "399"
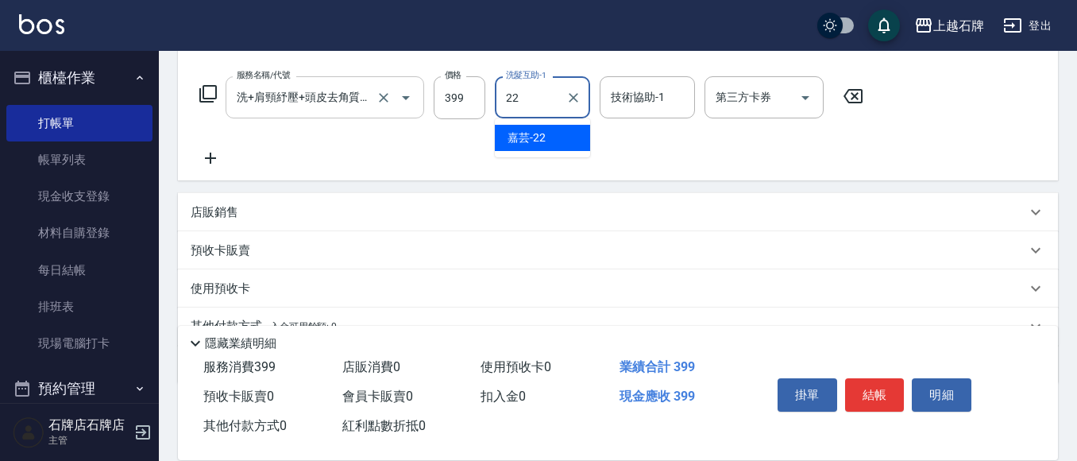
type input "嘉芸-22"
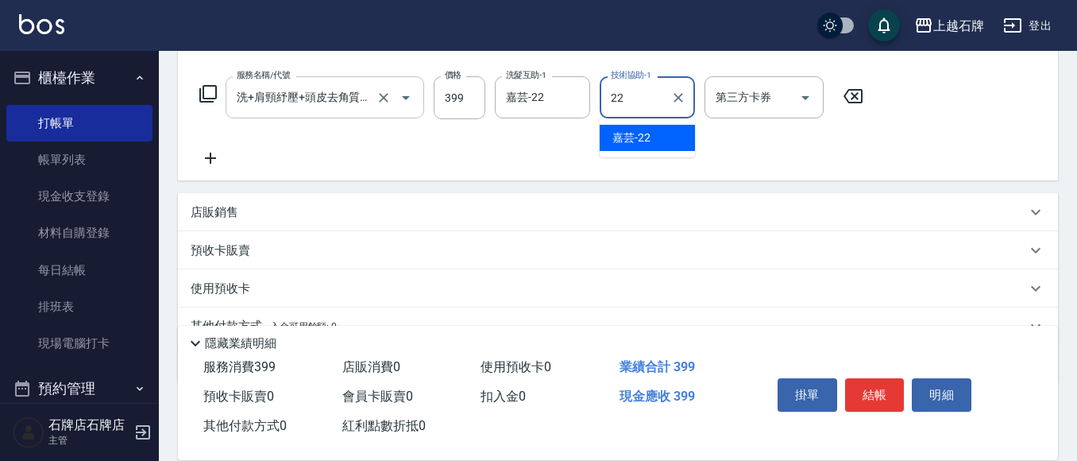
type input "嘉芸-22"
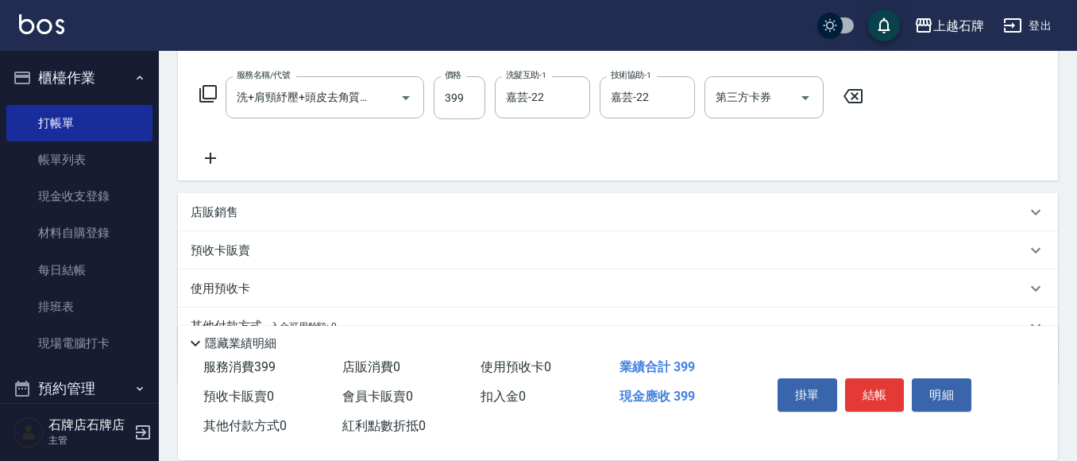
click at [215, 162] on icon at bounding box center [211, 158] width 40 height 19
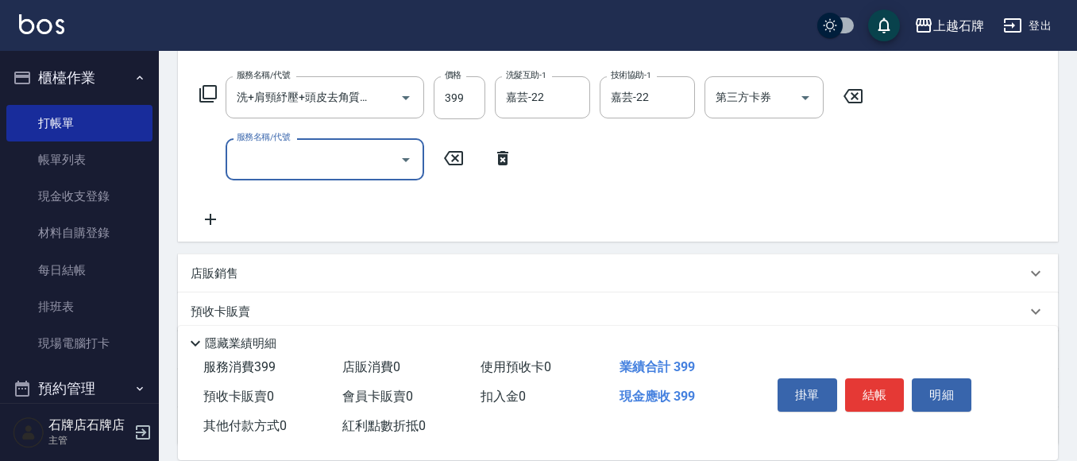
scroll to position [0, 0]
click at [209, 85] on icon at bounding box center [208, 93] width 19 height 19
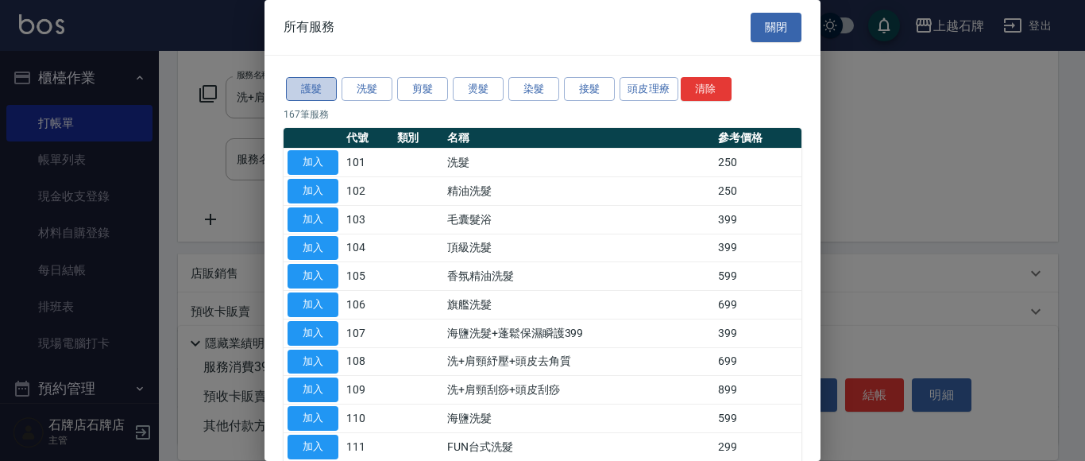
click at [315, 84] on button "護髮" at bounding box center [311, 89] width 51 height 25
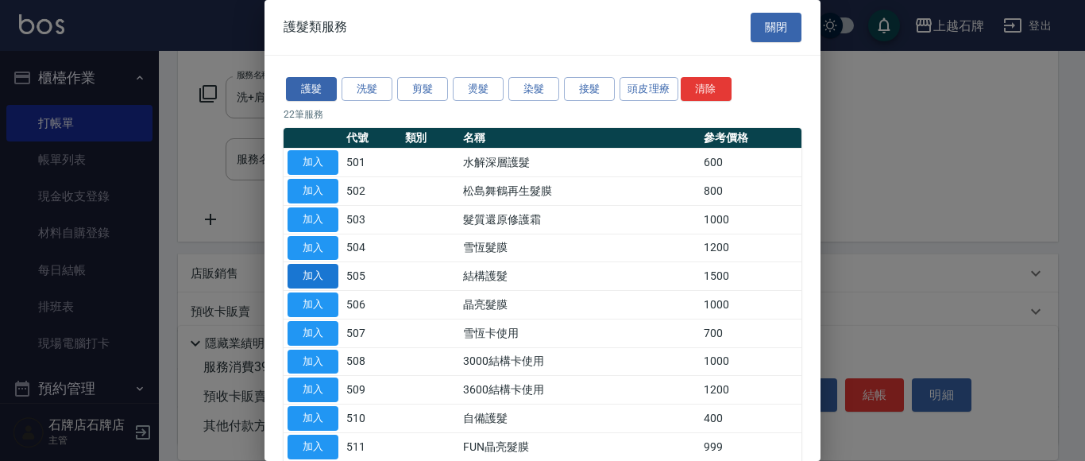
drag, startPoint x: 326, startPoint y: 271, endPoint x: 480, endPoint y: 145, distance: 198.6
click at [329, 271] on button "加入" at bounding box center [313, 276] width 51 height 25
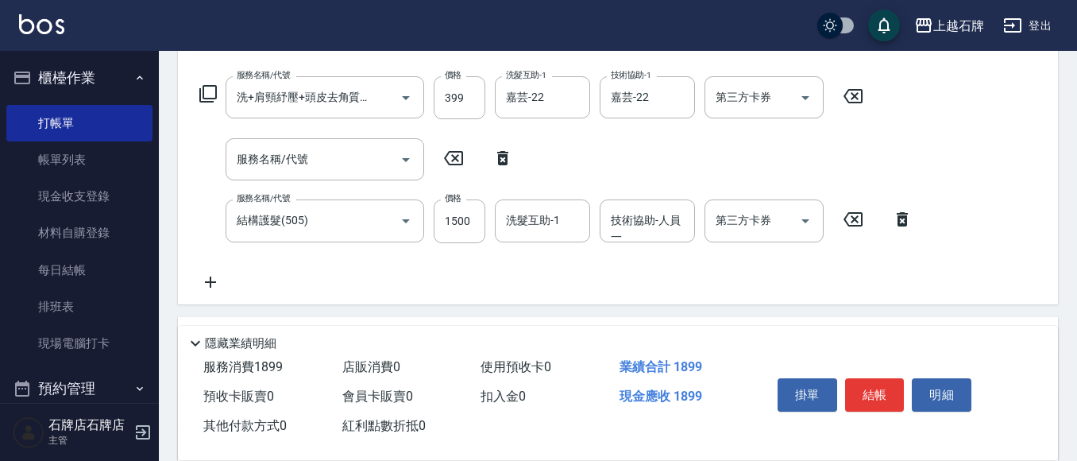
click at [500, 149] on icon at bounding box center [503, 158] width 40 height 19
type input "結構護髮(505)"
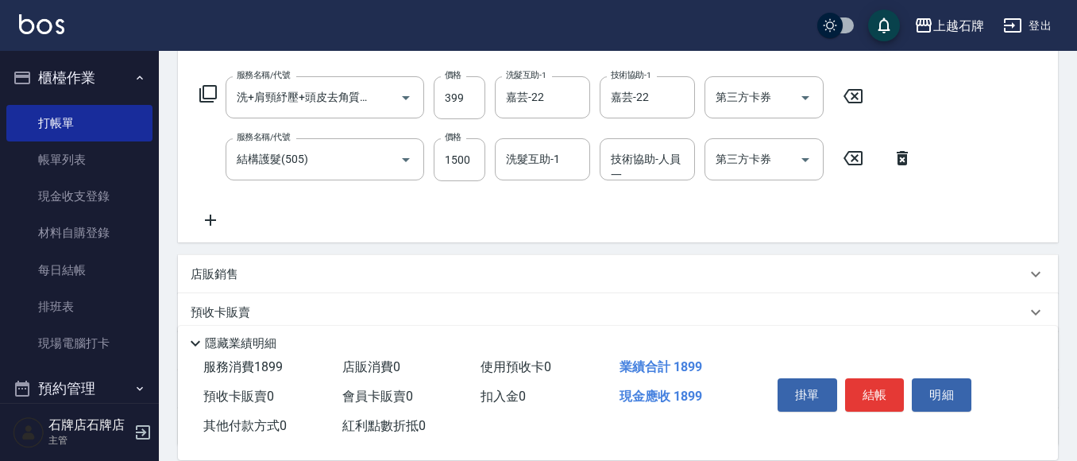
click at [203, 210] on div "服務名稱/代號 洗+肩頸紓壓+頭皮去角質(108) 服務名稱/代號 價格 399 價格 洗髮互助-1 嘉芸-22 洗髮互助-1 技術協助-1 嘉芸-22 技術…" at bounding box center [556, 152] width 731 height 153
click at [212, 213] on icon at bounding box center [211, 219] width 40 height 19
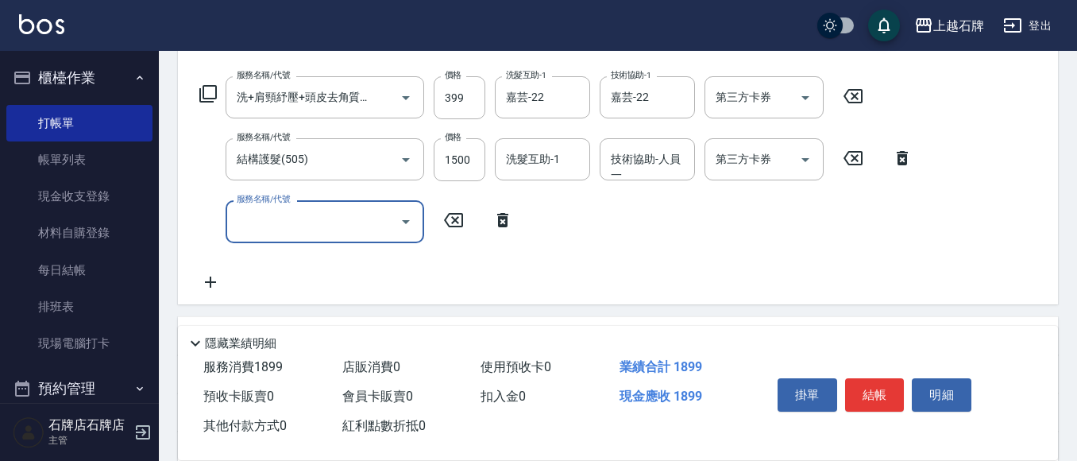
click at [355, 226] on input "服務名稱/代號" at bounding box center [313, 221] width 160 height 28
type input "B級單剪(201)"
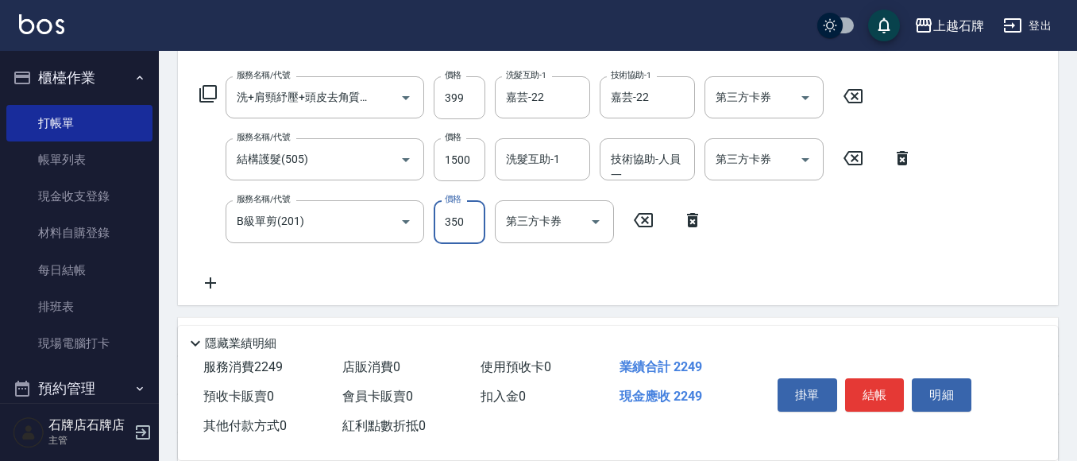
type input "350"
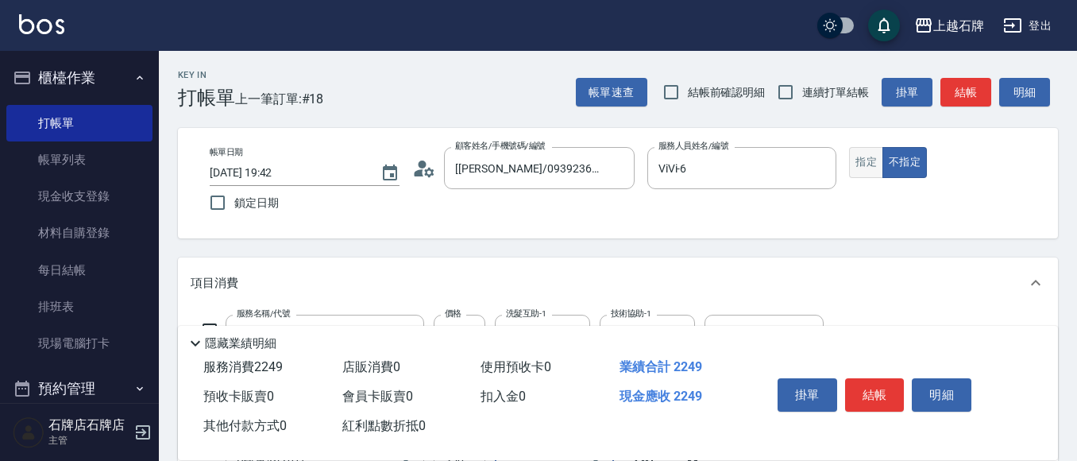
click at [868, 156] on button "指定" at bounding box center [866, 162] width 34 height 31
click at [978, 95] on button "結帳" at bounding box center [965, 92] width 51 height 29
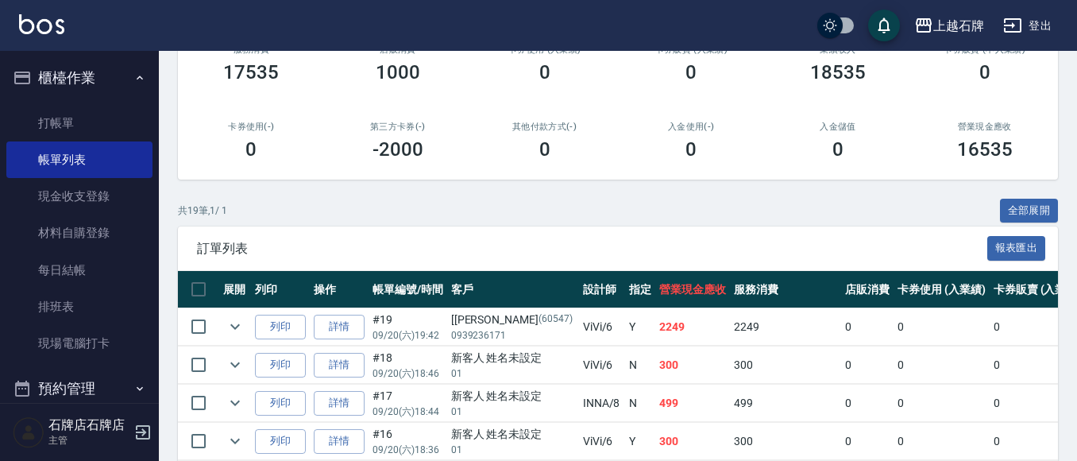
scroll to position [238, 0]
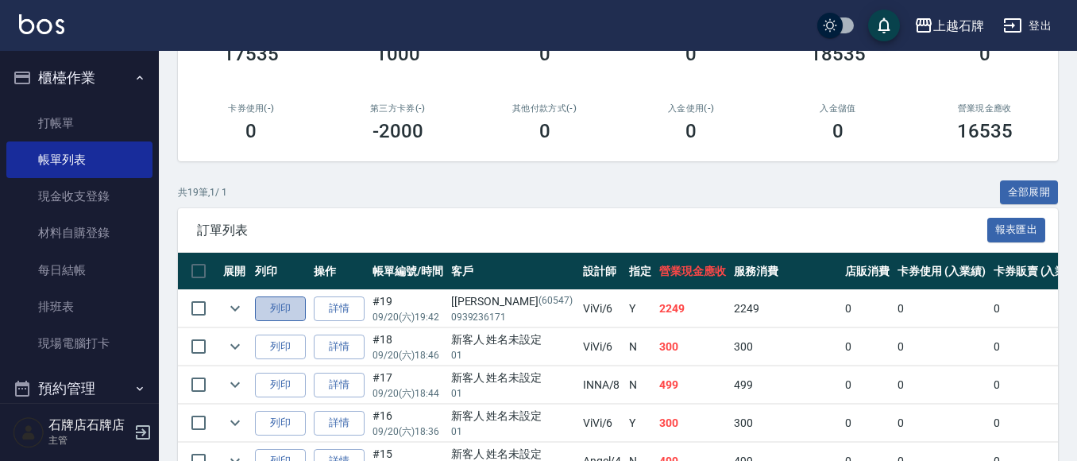
click at [293, 307] on button "列印" at bounding box center [280, 308] width 51 height 25
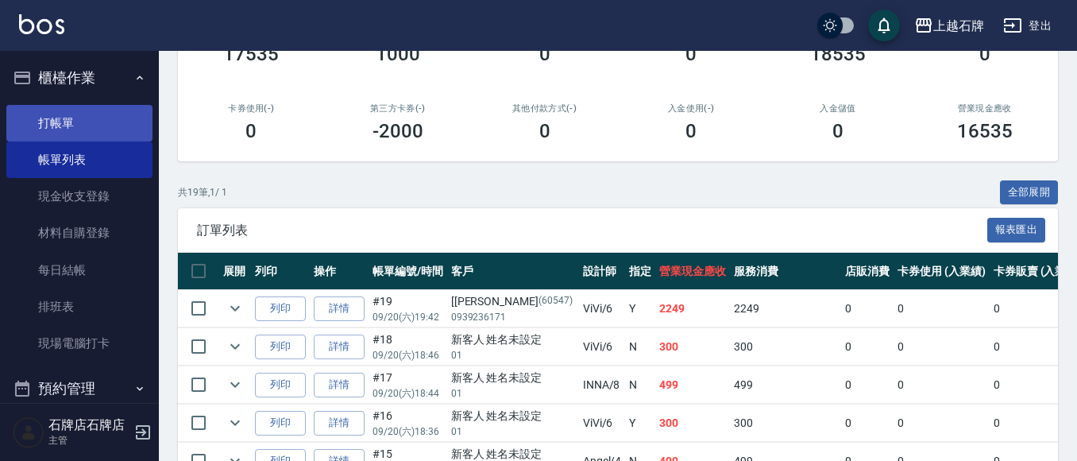
drag, startPoint x: 22, startPoint y: 122, endPoint x: 113, endPoint y: 141, distance: 92.5
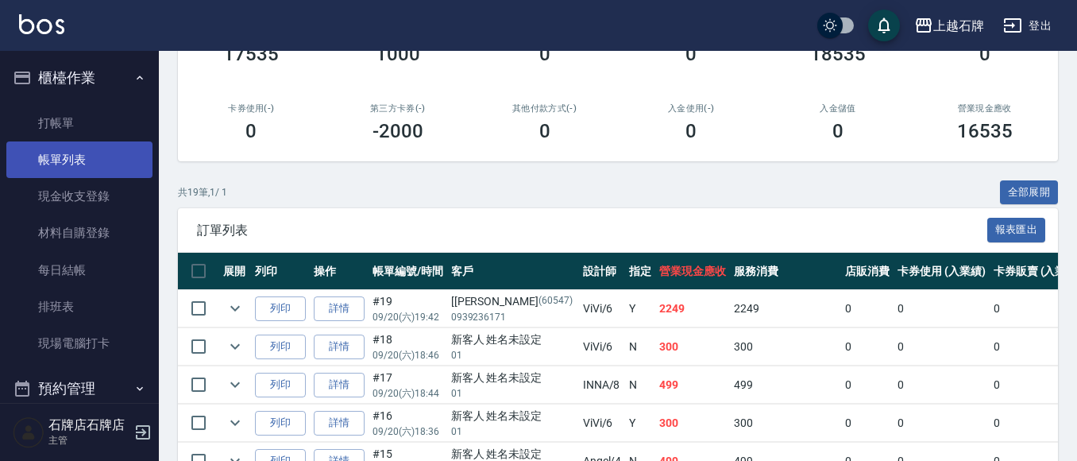
click at [23, 122] on link "打帳單" at bounding box center [79, 123] width 146 height 37
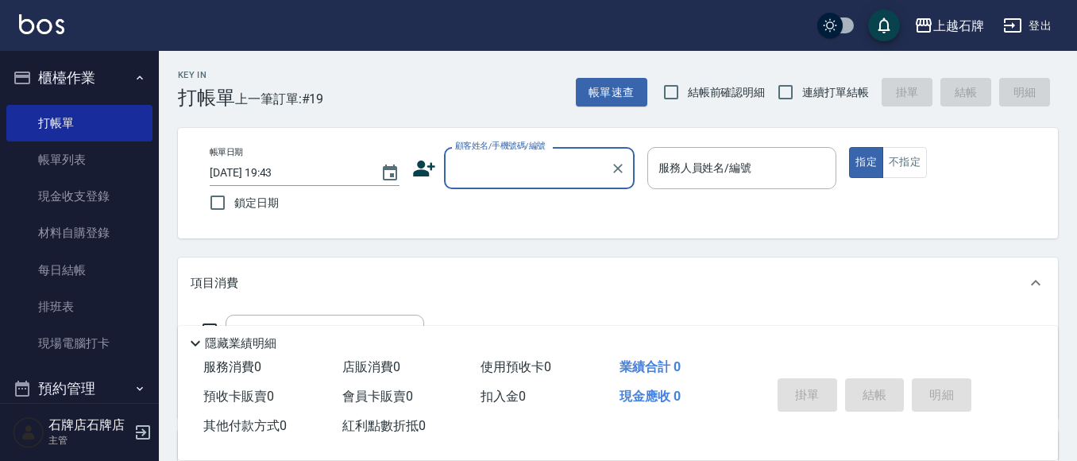
drag, startPoint x: 507, startPoint y: 175, endPoint x: 542, endPoint y: 186, distance: 36.7
click at [518, 179] on input "顧客姓名/手機號碼/編號" at bounding box center [527, 168] width 152 height 28
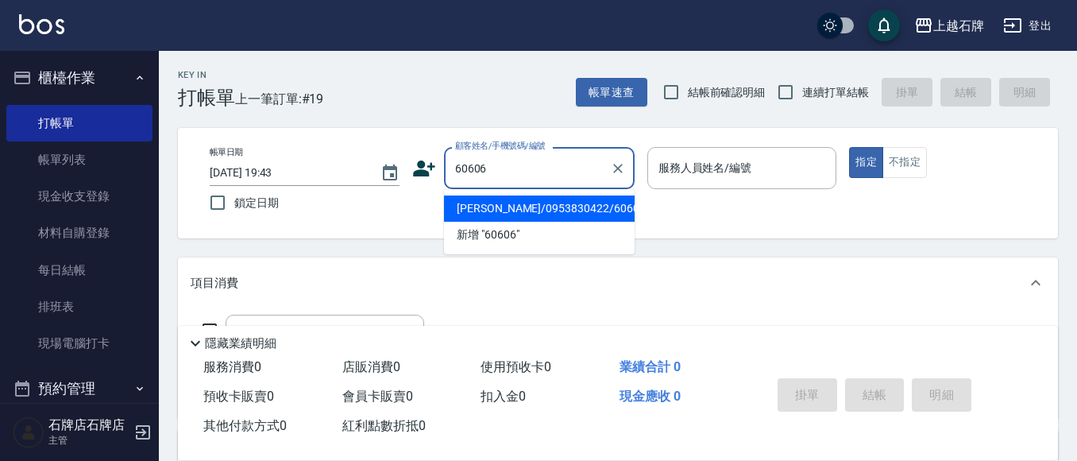
click at [591, 209] on li "[PERSON_NAME]/0953830422/60606" at bounding box center [539, 208] width 191 height 26
type input "[PERSON_NAME]/0953830422/60606"
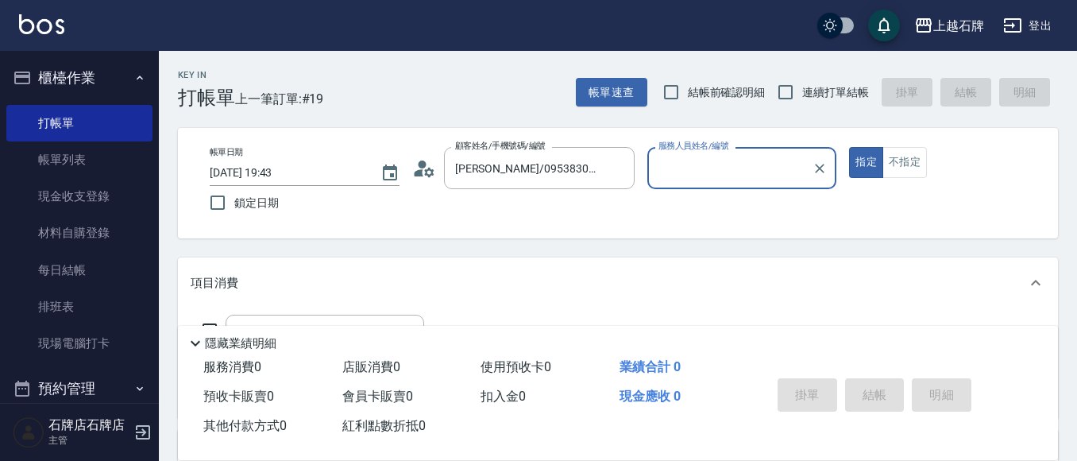
type input "ViVi-6"
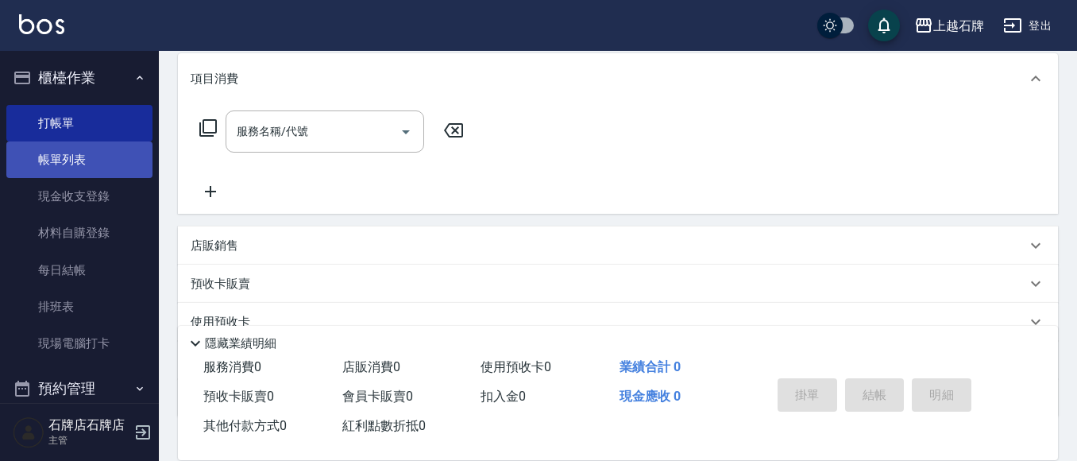
scroll to position [238, 0]
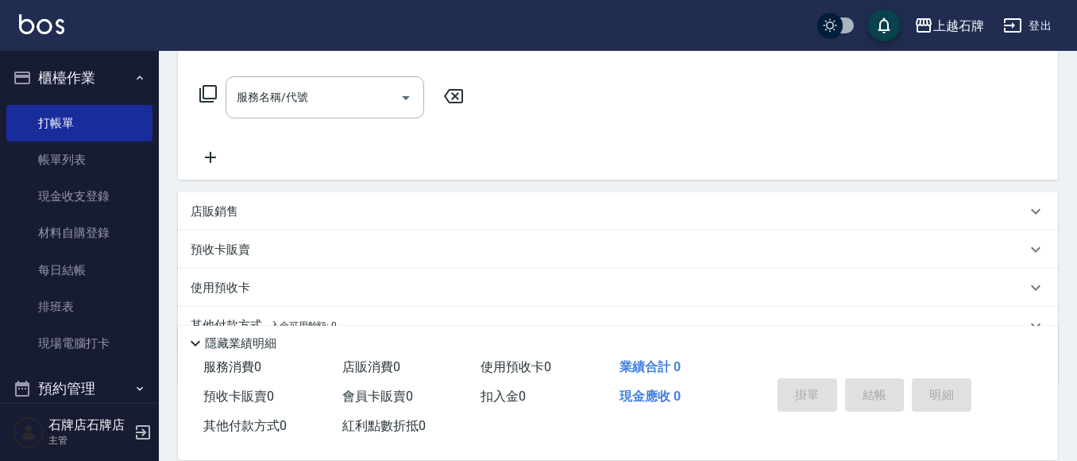
click at [214, 96] on icon at bounding box center [208, 93] width 19 height 19
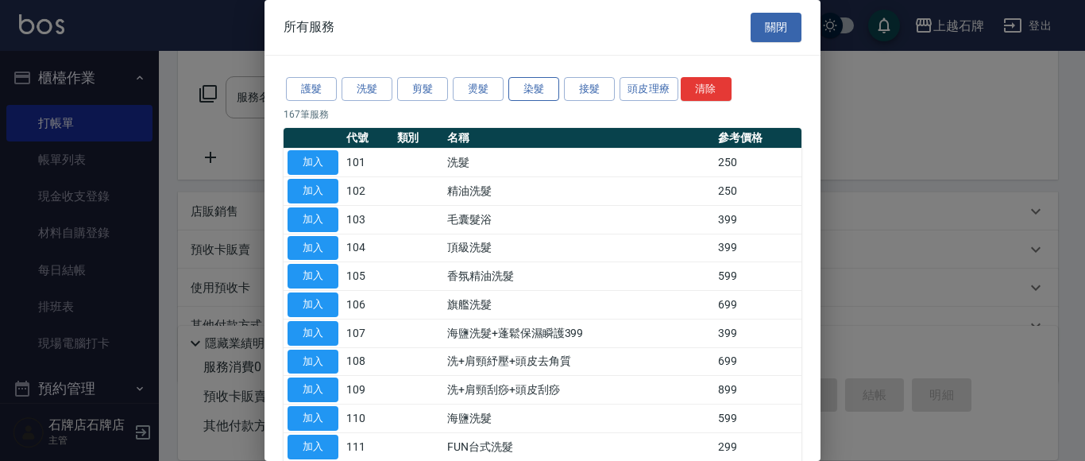
click at [551, 95] on button "染髮" at bounding box center [533, 89] width 51 height 25
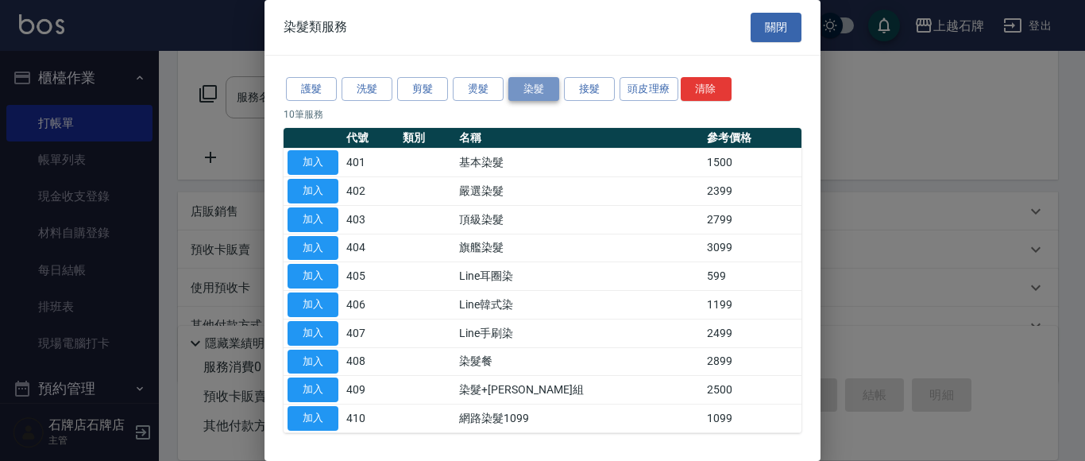
click at [533, 95] on button "染髮" at bounding box center [533, 89] width 51 height 25
click at [305, 161] on button "加入" at bounding box center [313, 162] width 51 height 25
type input "基本染髮(401)"
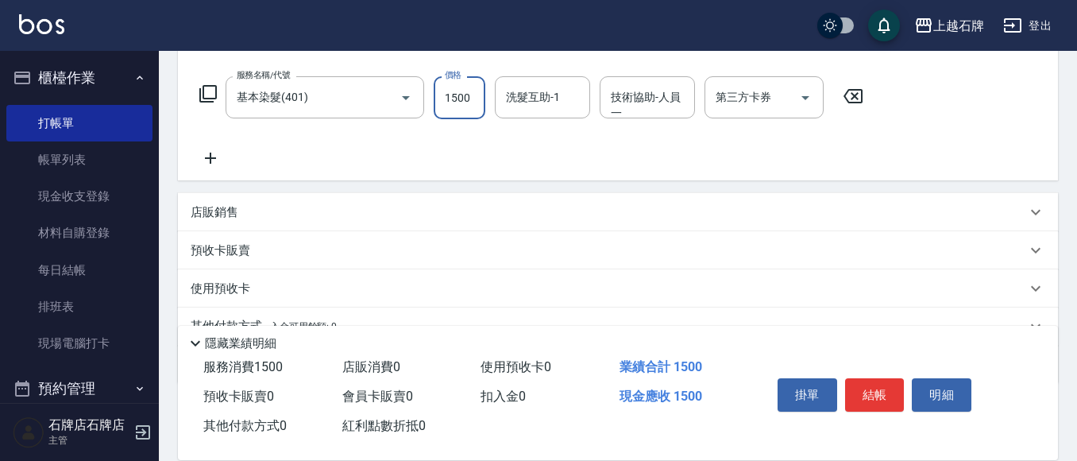
click at [477, 95] on input "1500" at bounding box center [460, 97] width 52 height 43
type input "2899"
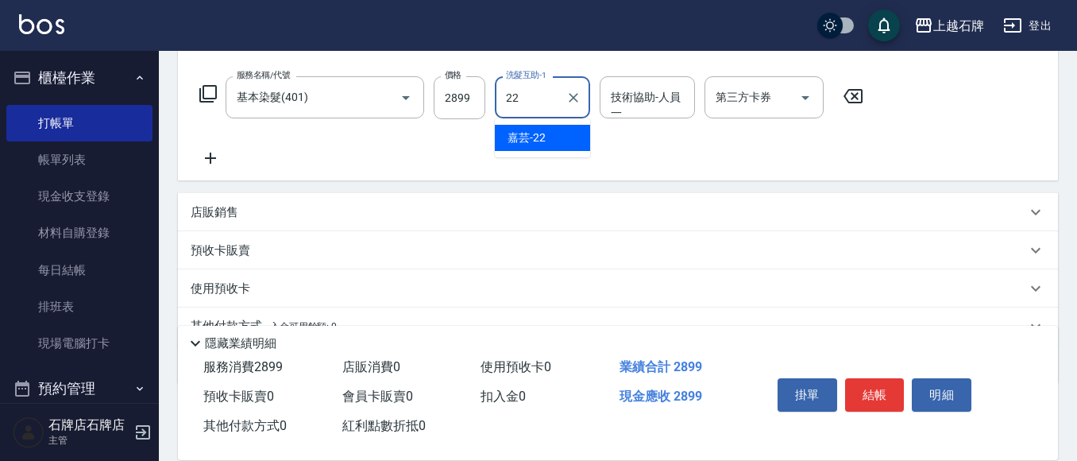
type input "嘉芸-22"
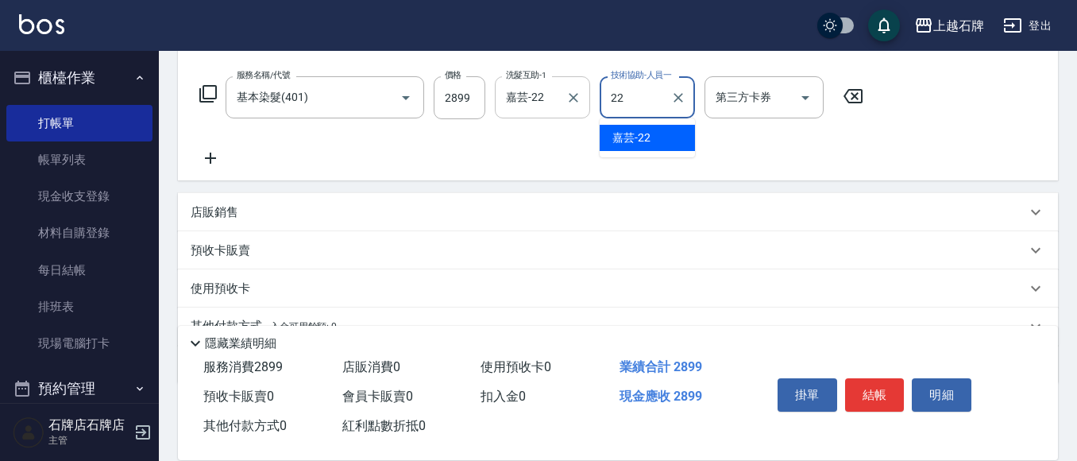
type input "嘉芸-22"
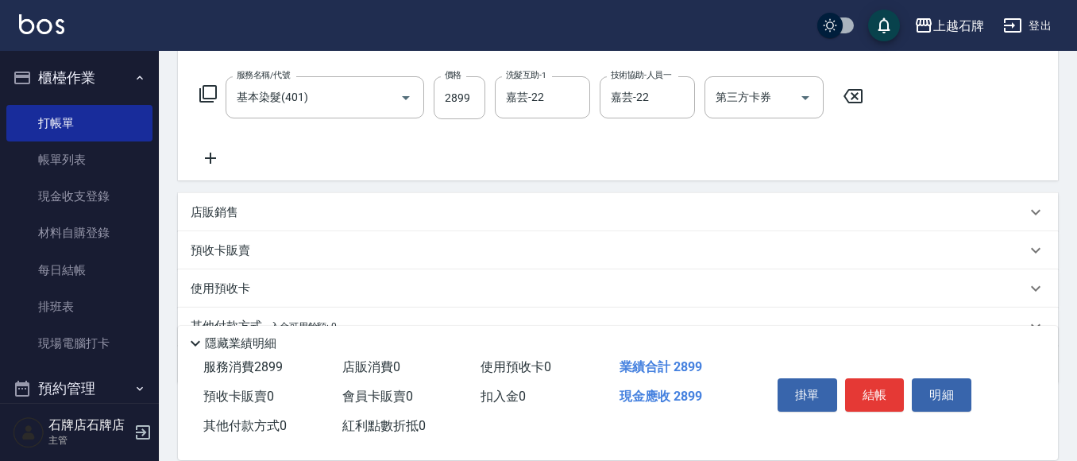
click at [209, 163] on icon at bounding box center [211, 158] width 40 height 19
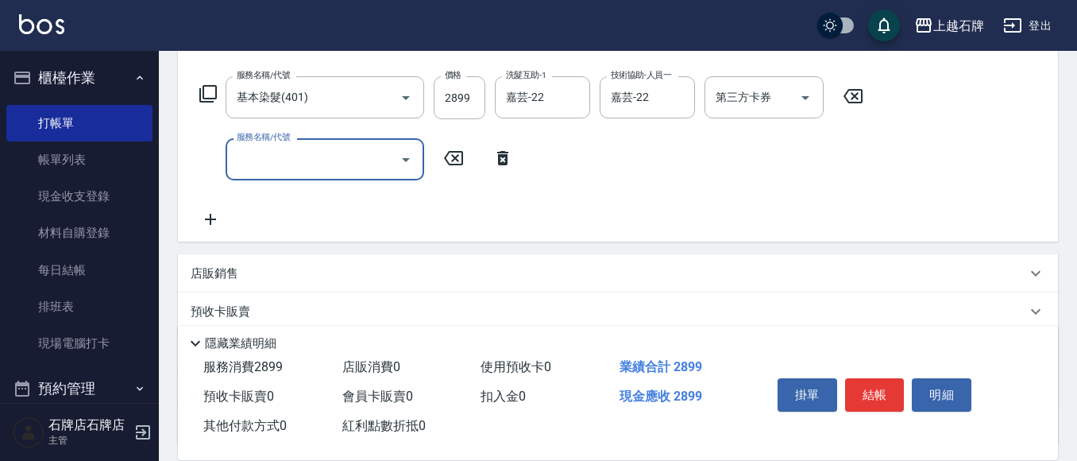
click at [216, 86] on icon at bounding box center [207, 93] width 17 height 17
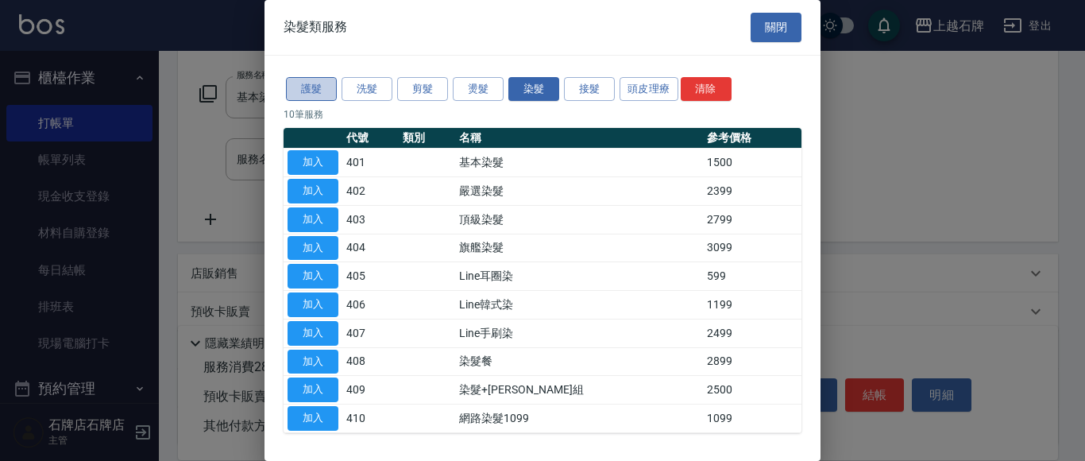
click at [320, 92] on button "護髮" at bounding box center [311, 89] width 51 height 25
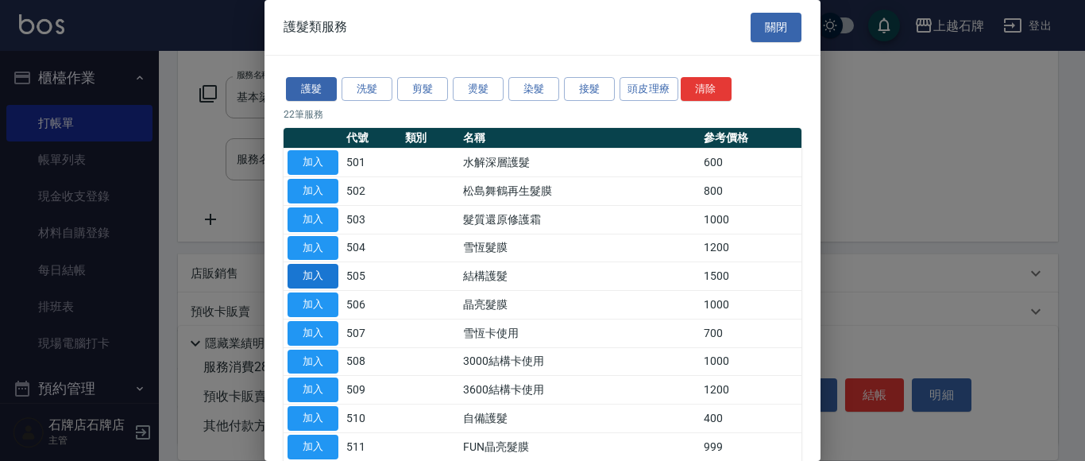
click at [300, 274] on button "加入" at bounding box center [313, 276] width 51 height 25
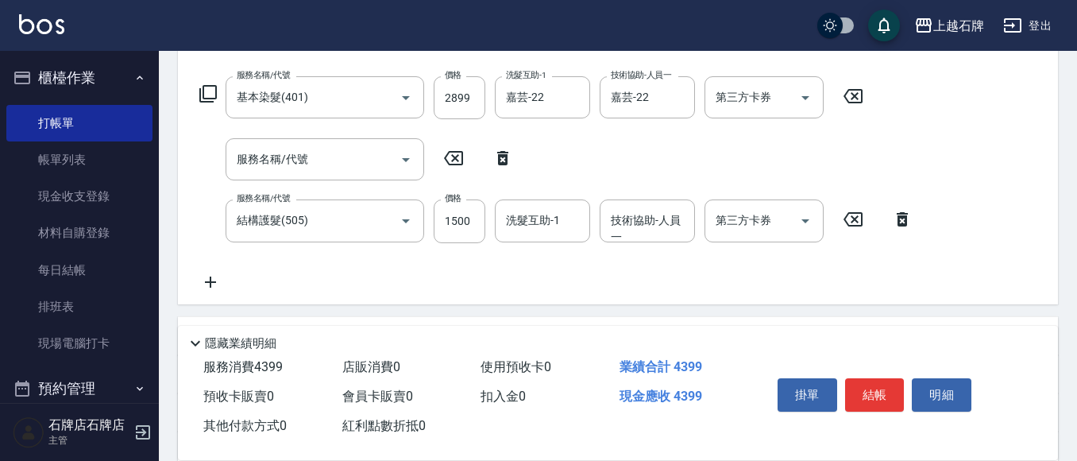
click at [501, 156] on icon at bounding box center [502, 158] width 11 height 14
type input "結構護髮(505)"
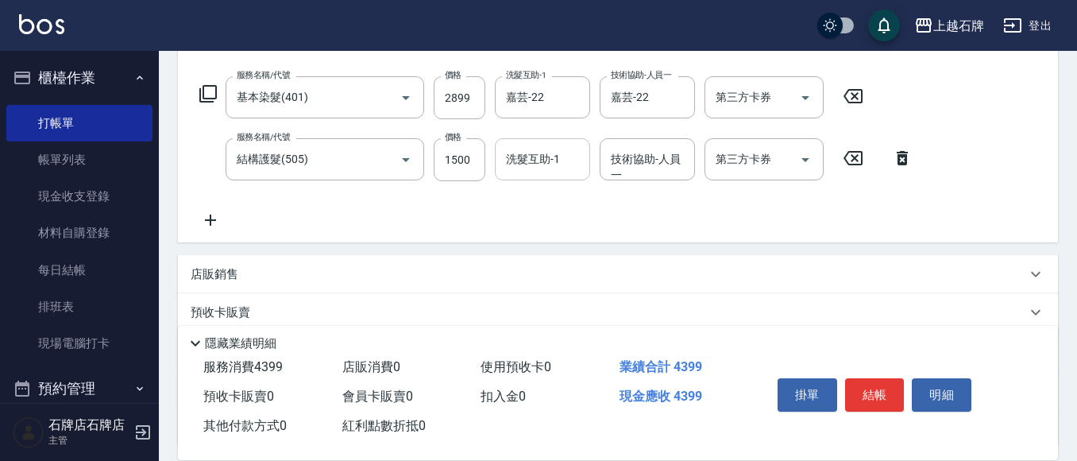
click at [546, 155] on div "洗髮互助-1 洗髮互助-1" at bounding box center [542, 159] width 95 height 42
type input "30"
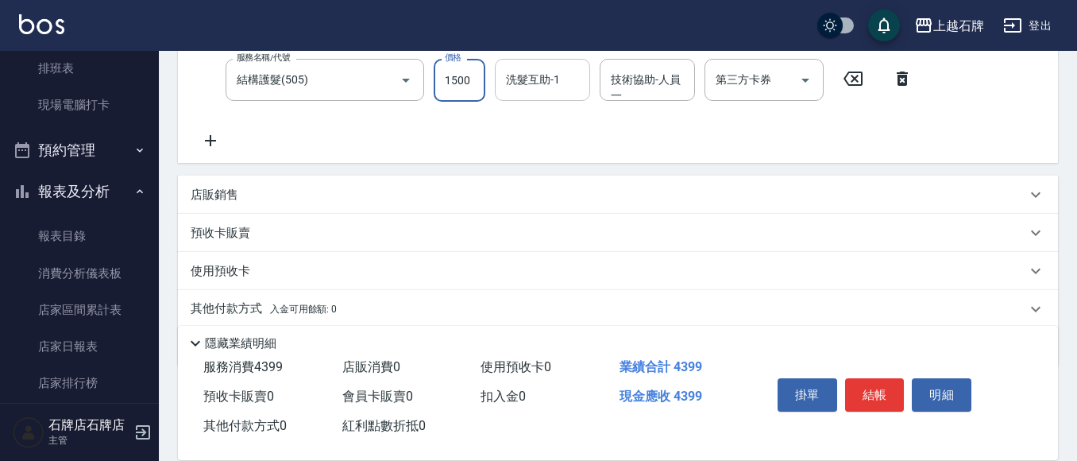
scroll to position [315, 0]
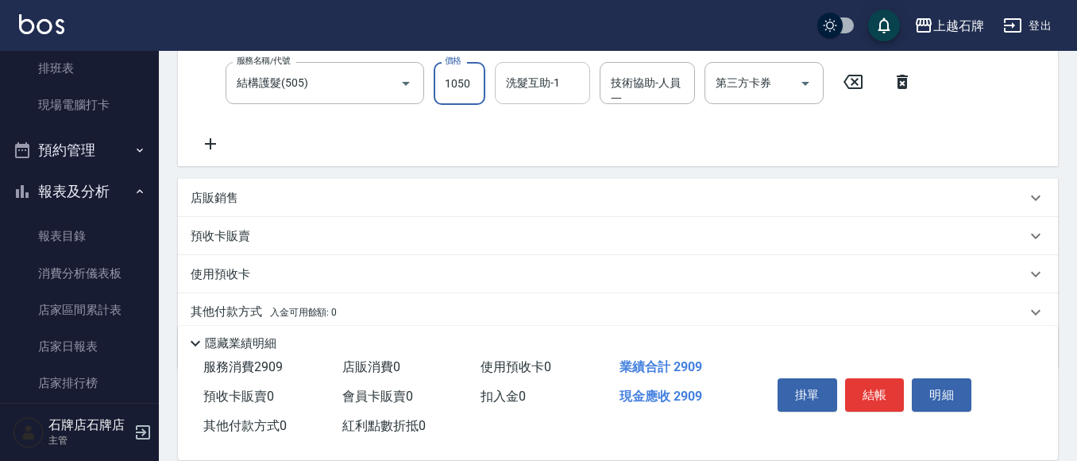
type input "1050"
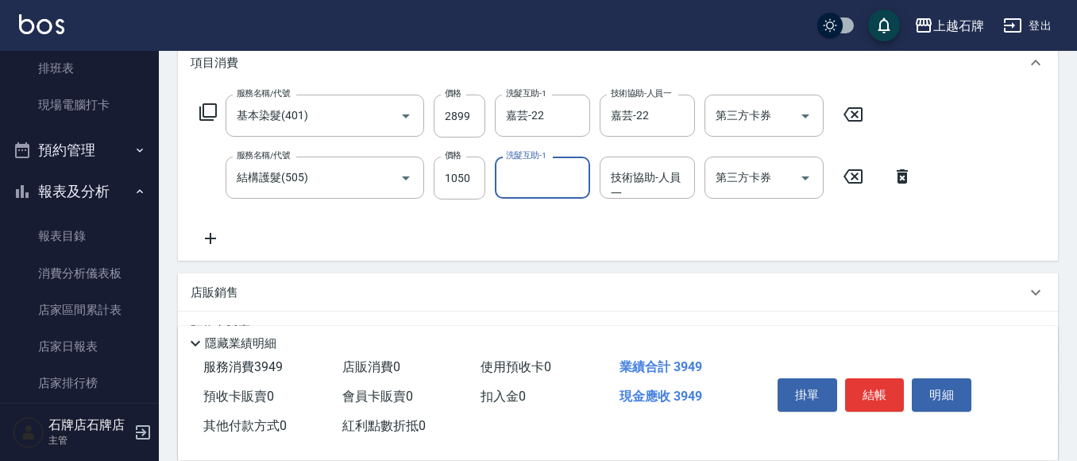
scroll to position [217, 0]
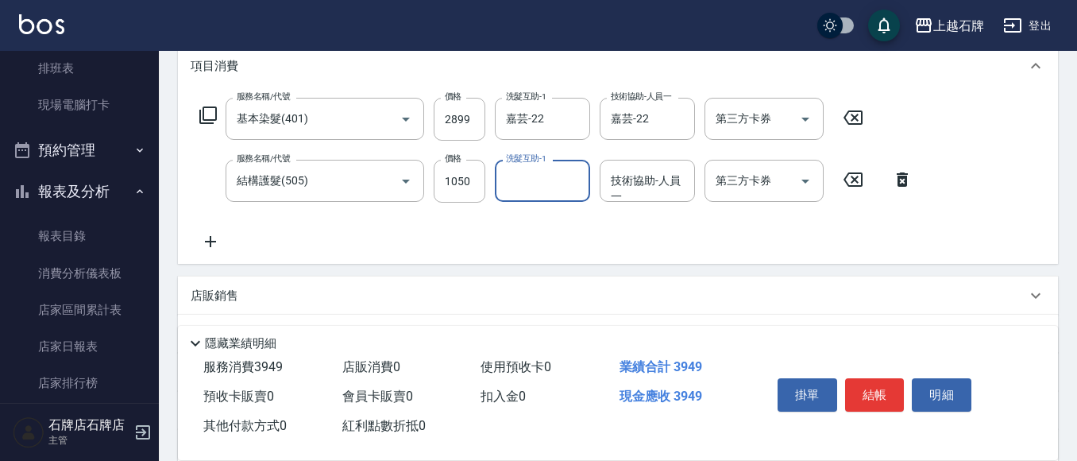
click at [535, 199] on div "洗髮互助-1" at bounding box center [542, 181] width 95 height 42
type input "30"
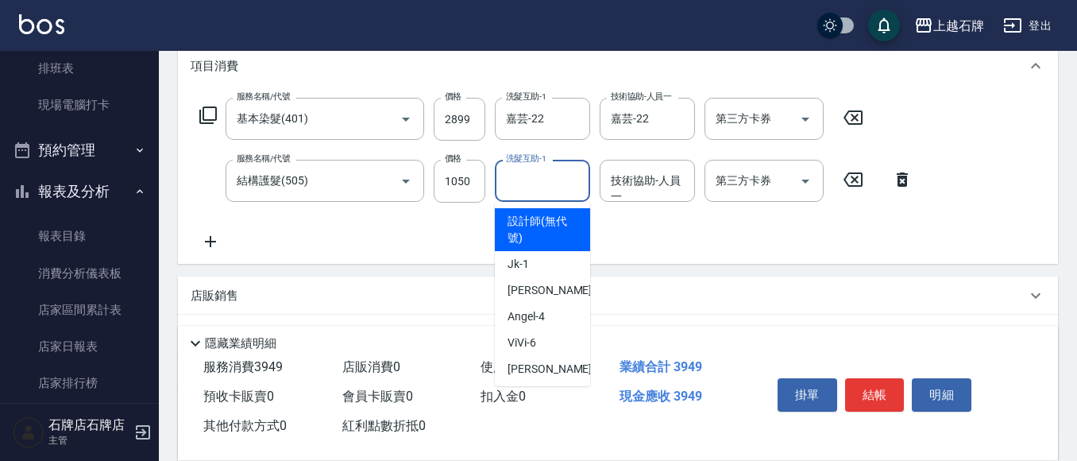
click at [529, 175] on div "洗髮互助-1 洗髮互助-1" at bounding box center [542, 181] width 95 height 42
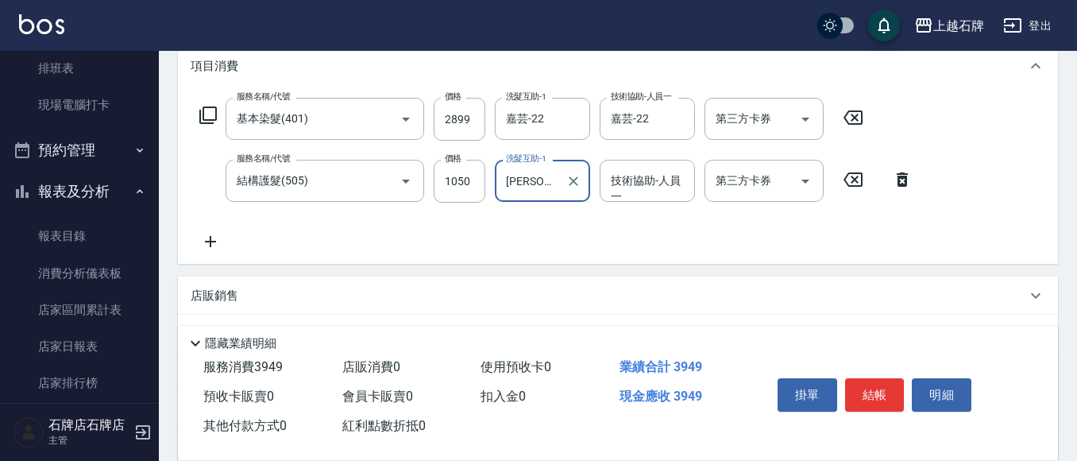
type input "[PERSON_NAME]"
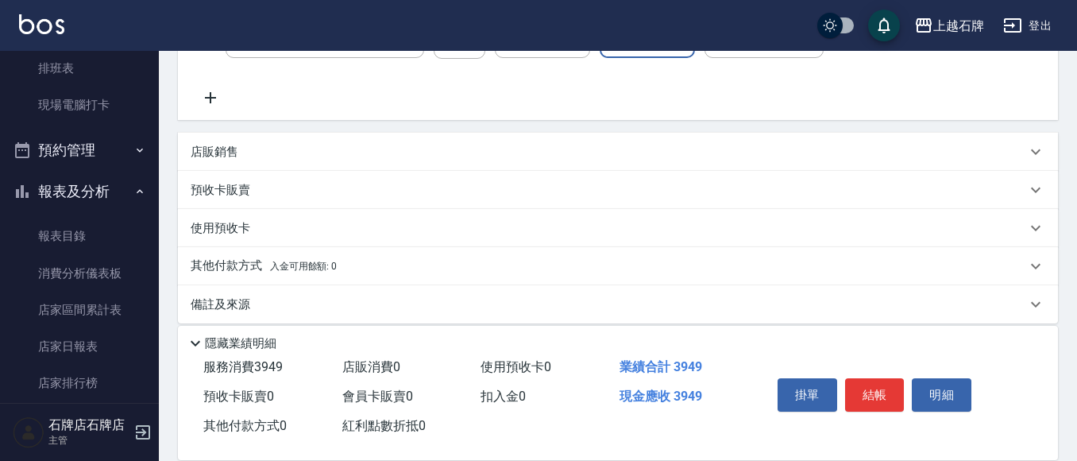
scroll to position [376, 0]
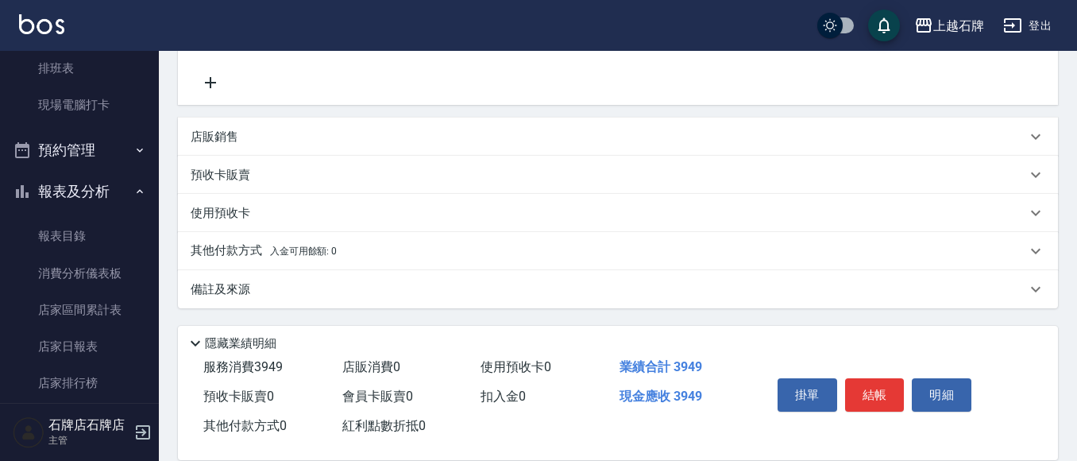
click at [270, 248] on span "入金可用餘額: 0" at bounding box center [304, 250] width 68 height 11
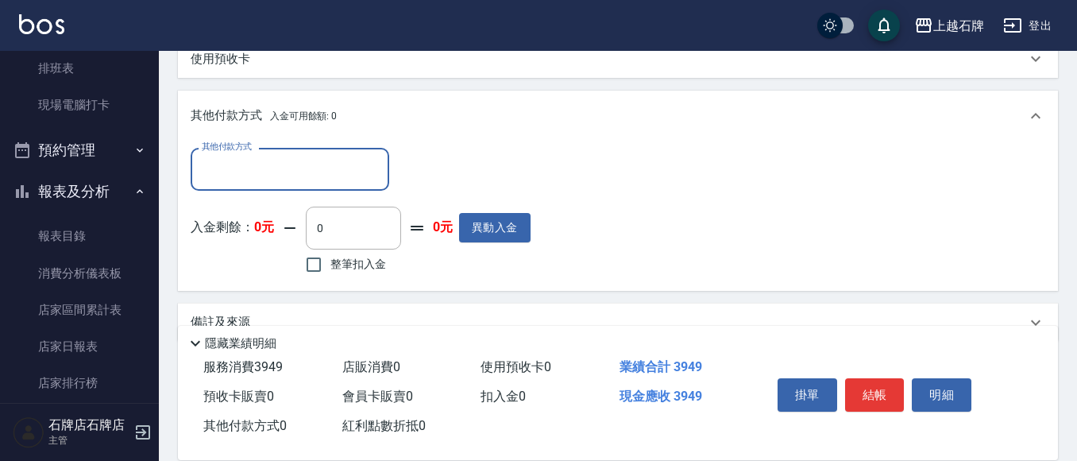
scroll to position [535, 0]
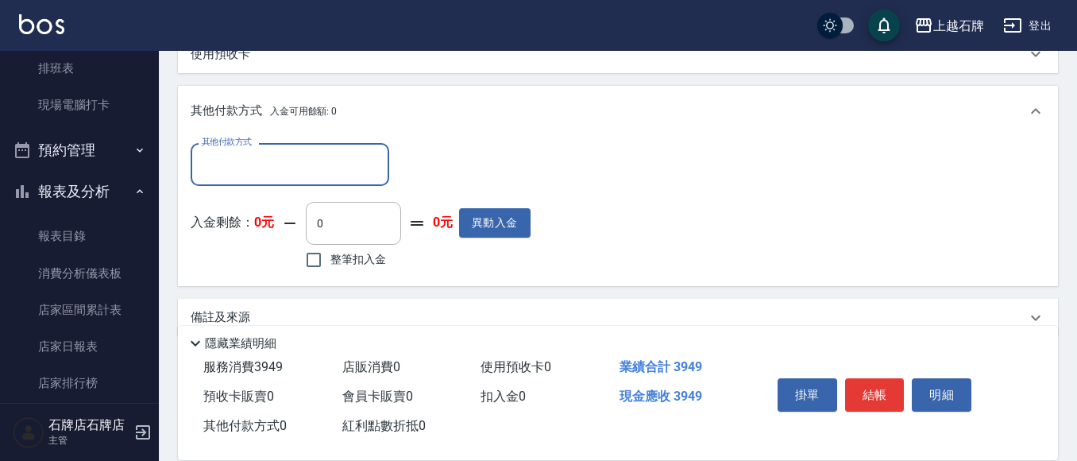
click at [313, 161] on input "其他付款方式" at bounding box center [290, 164] width 184 height 28
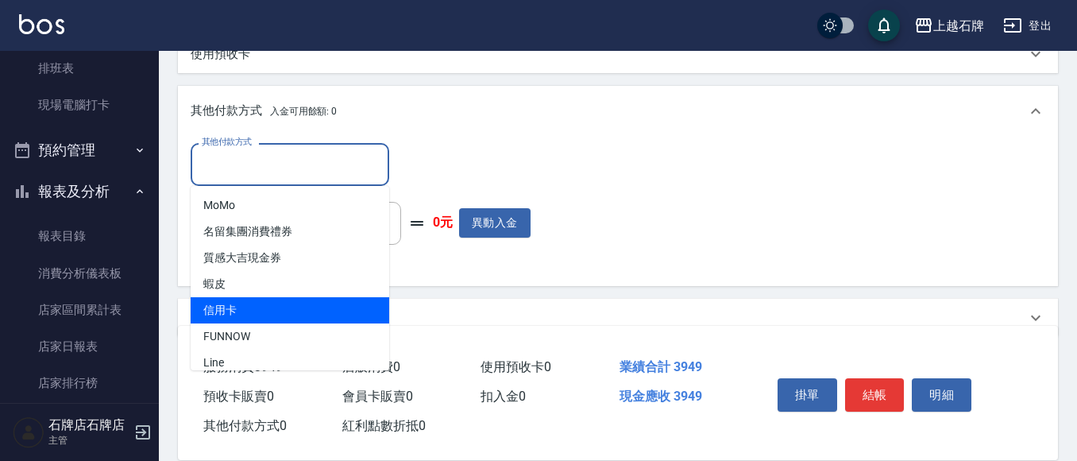
click at [245, 307] on span "信用卡" at bounding box center [290, 310] width 199 height 26
type input "信用卡"
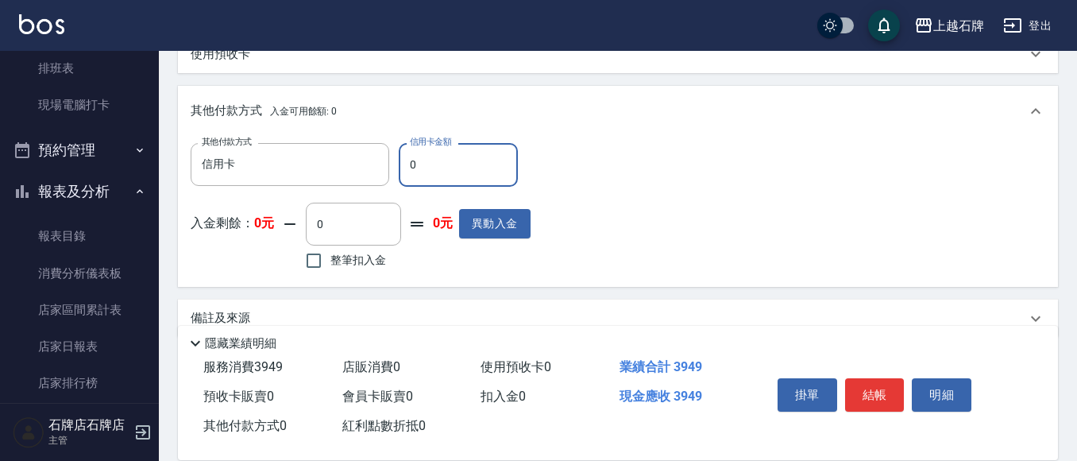
click at [448, 152] on input "0" at bounding box center [458, 164] width 119 height 43
type input "3949"
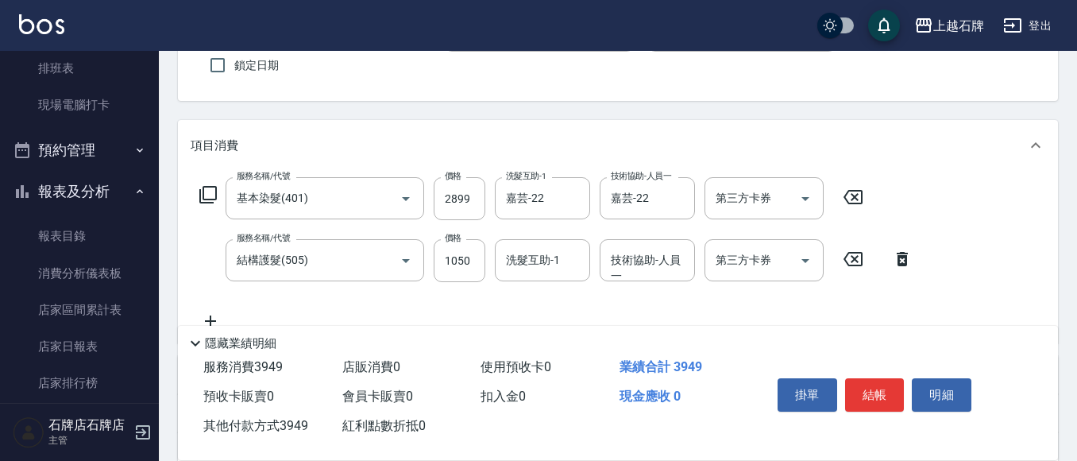
scroll to position [0, 0]
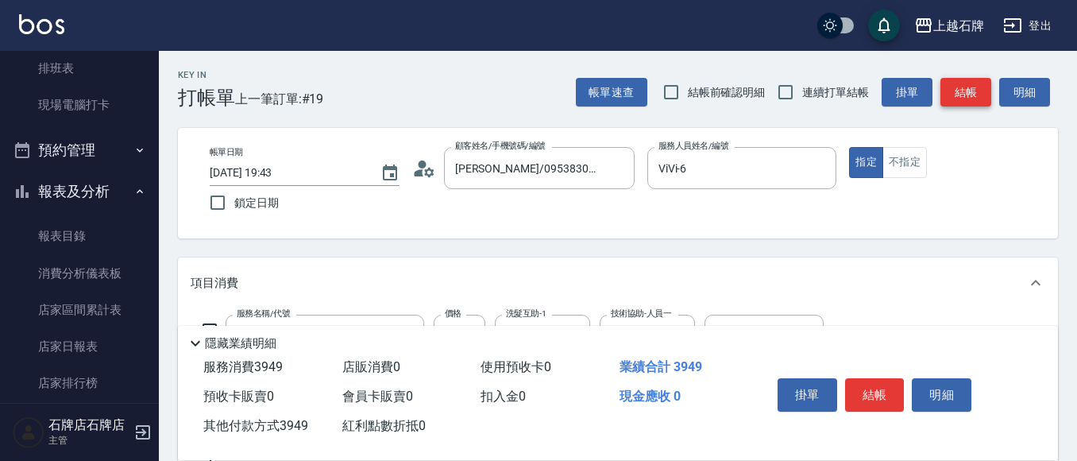
click at [967, 99] on button "結帳" at bounding box center [965, 92] width 51 height 29
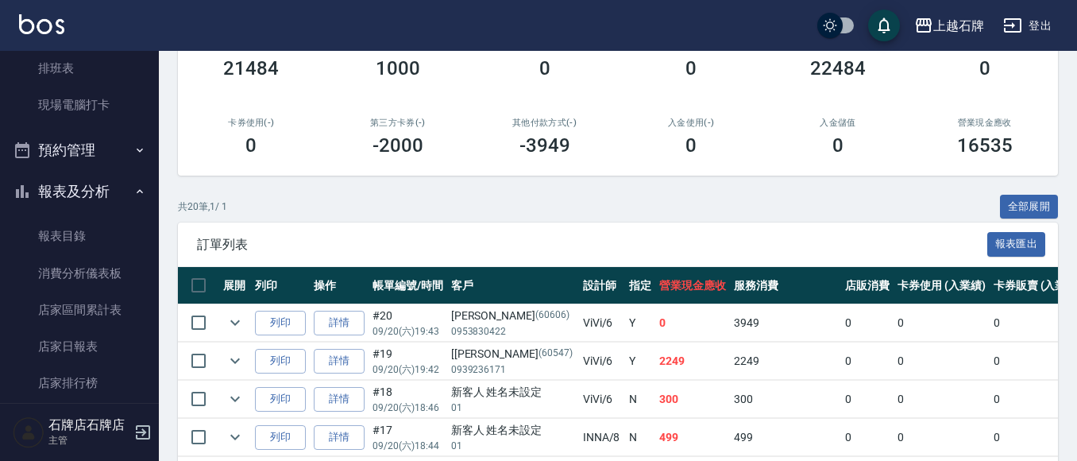
scroll to position [238, 0]
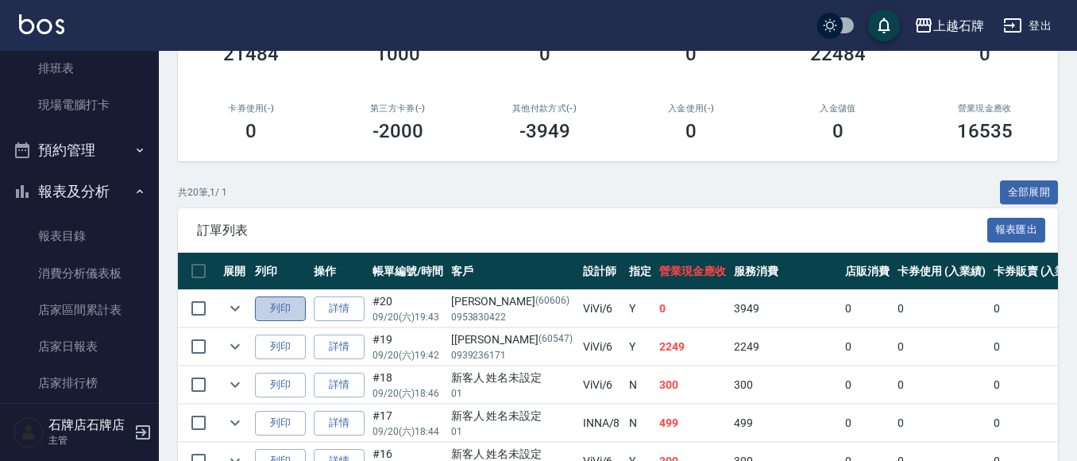
click at [270, 311] on button "列印" at bounding box center [280, 308] width 51 height 25
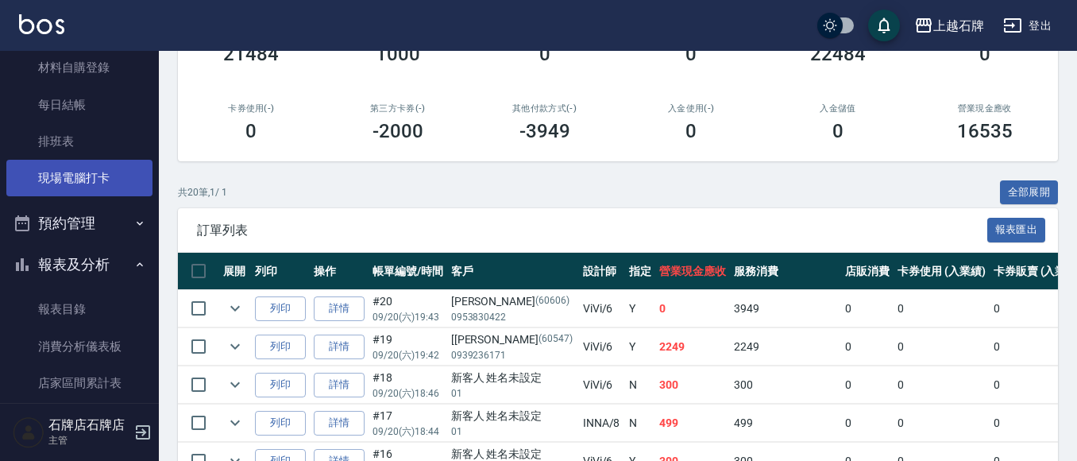
scroll to position [0, 0]
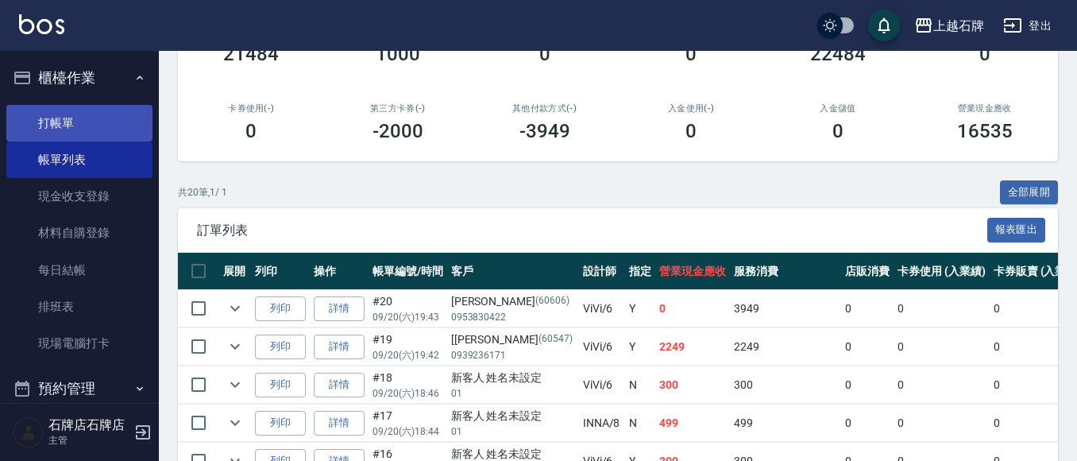
click at [87, 118] on link "打帳單" at bounding box center [79, 123] width 146 height 37
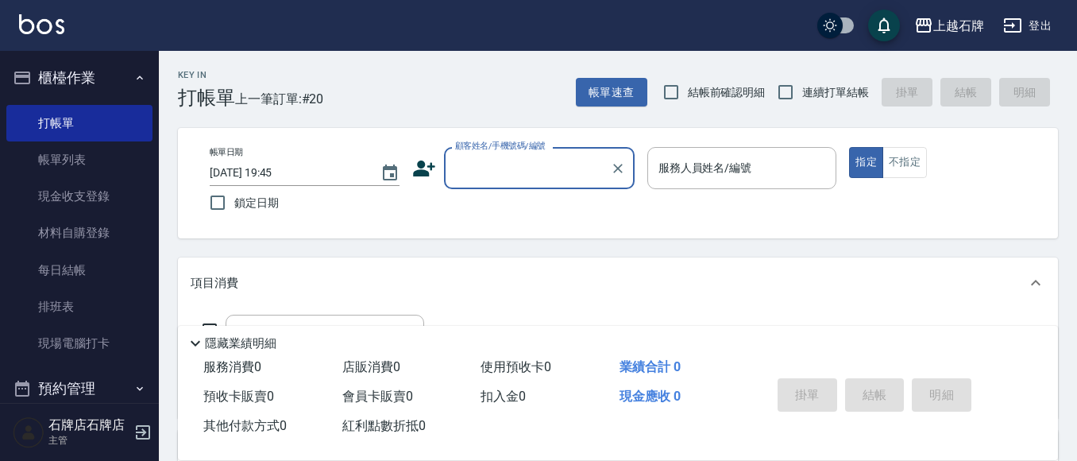
click at [508, 177] on input "顧客姓名/手機號碼/編號" at bounding box center [527, 168] width 152 height 28
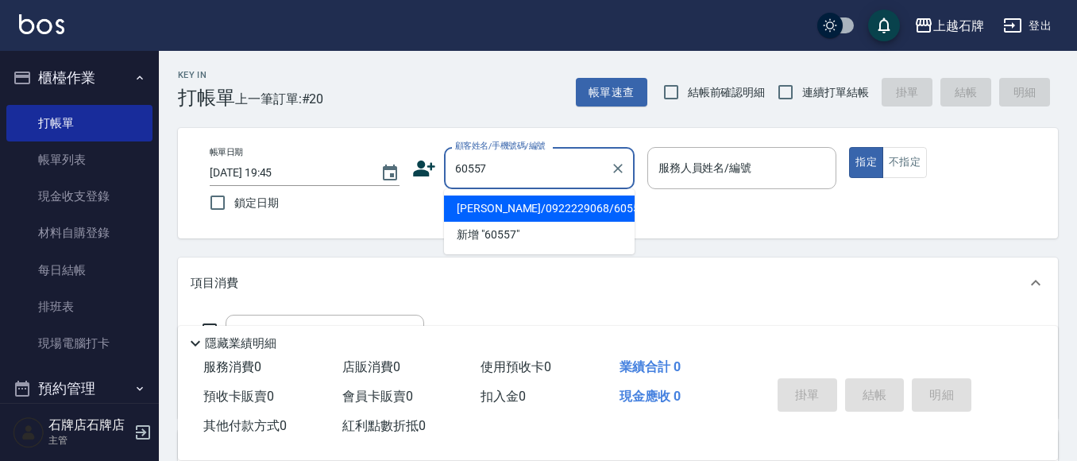
click at [590, 211] on li "[PERSON_NAME]/0922229068/60557" at bounding box center [539, 208] width 191 height 26
type input "[PERSON_NAME]/0922229068/60557"
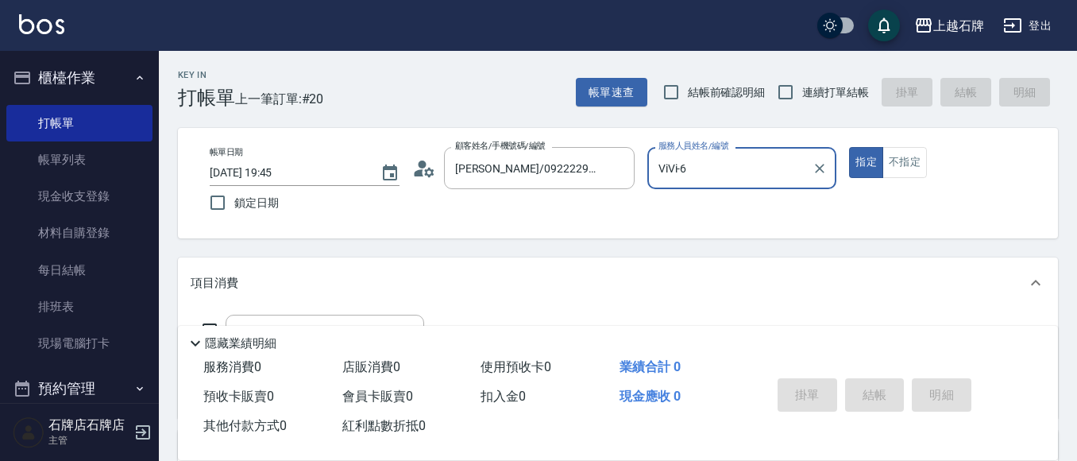
type input "ViVi-6"
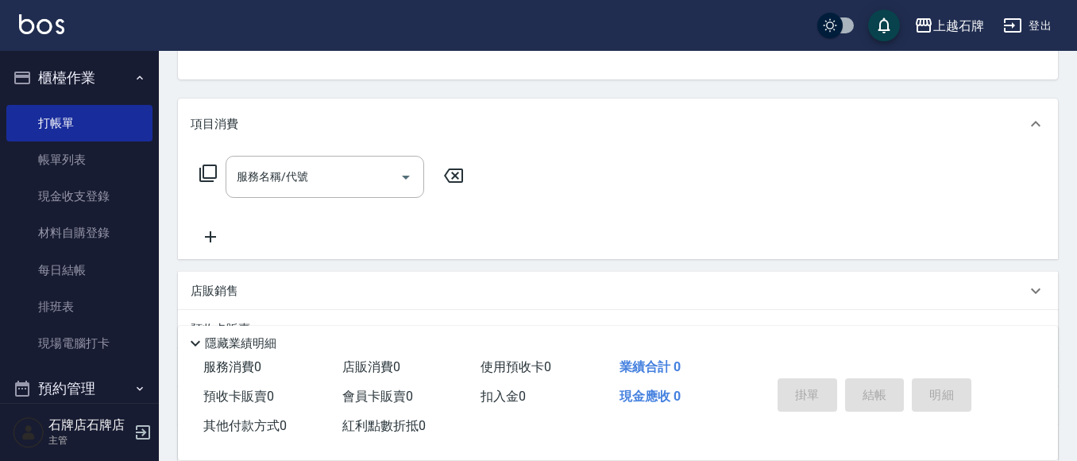
click at [205, 176] on icon at bounding box center [208, 173] width 19 height 19
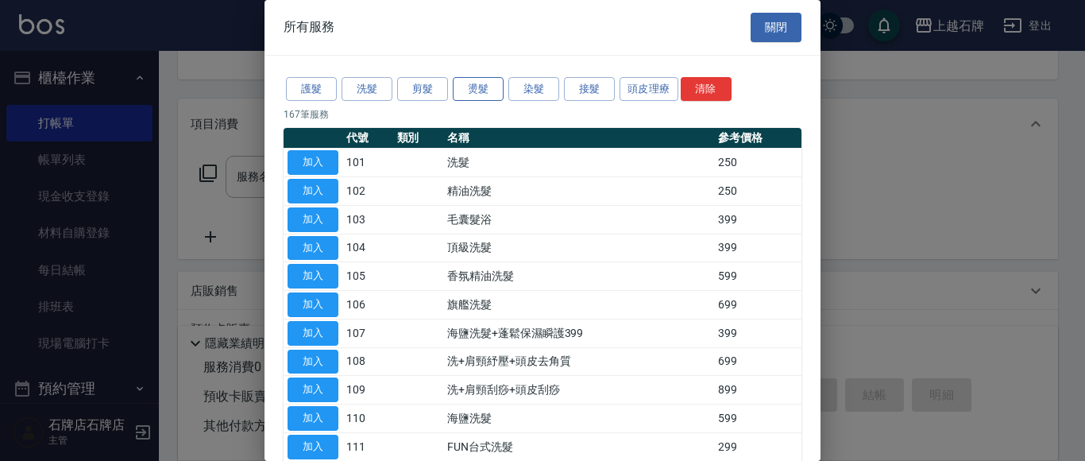
click at [474, 81] on button "燙髮" at bounding box center [478, 89] width 51 height 25
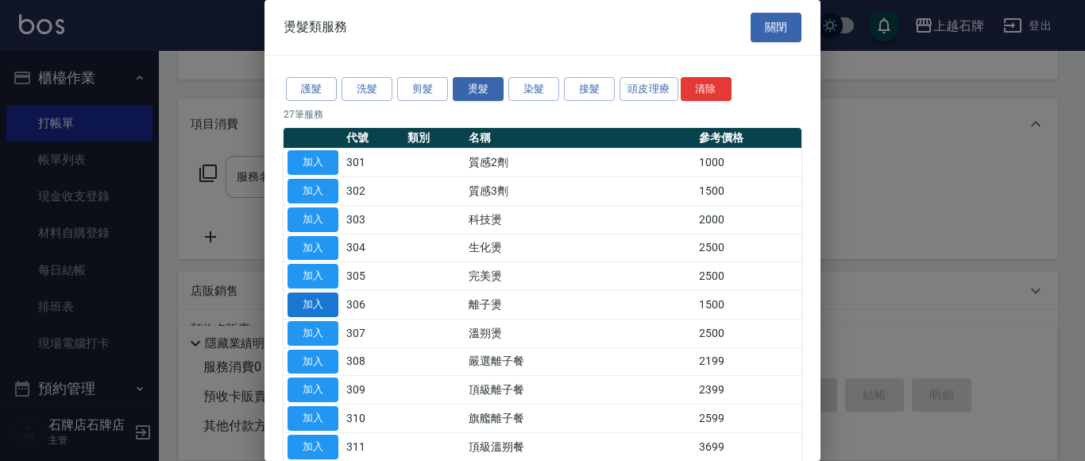
drag, startPoint x: 311, startPoint y: 296, endPoint x: 327, endPoint y: 300, distance: 16.4
click at [312, 296] on button "加入" at bounding box center [313, 304] width 51 height 25
type input "離子燙(306)"
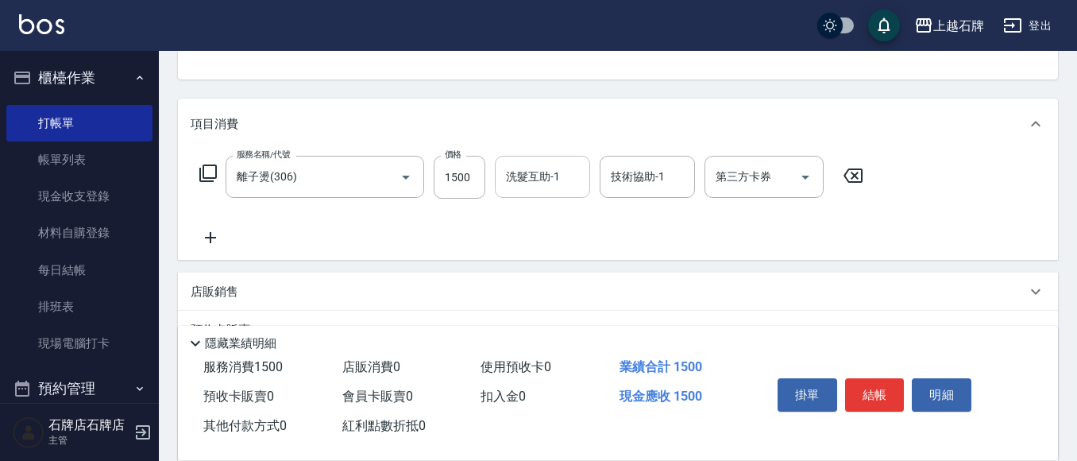
drag, startPoint x: 473, startPoint y: 153, endPoint x: 498, endPoint y: 168, distance: 28.5
click at [477, 154] on div "服務名稱/代號 離子燙(306) 服務名稱/代號 價格 1500 價格 洗髮互助-1 洗髮互助-1 技術協助-1 技術協助-1 第三方卡券 第三方卡券" at bounding box center [618, 204] width 880 height 110
drag, startPoint x: 467, startPoint y: 172, endPoint x: 523, endPoint y: 183, distance: 56.7
click at [468, 172] on input "1500" at bounding box center [460, 177] width 52 height 43
type input "2299"
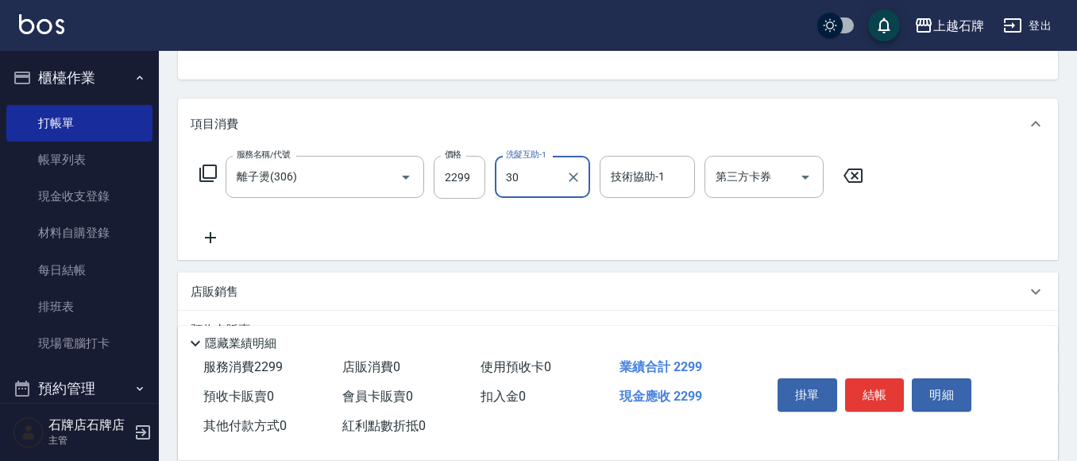
type input "30"
click at [211, 235] on icon at bounding box center [210, 237] width 11 height 11
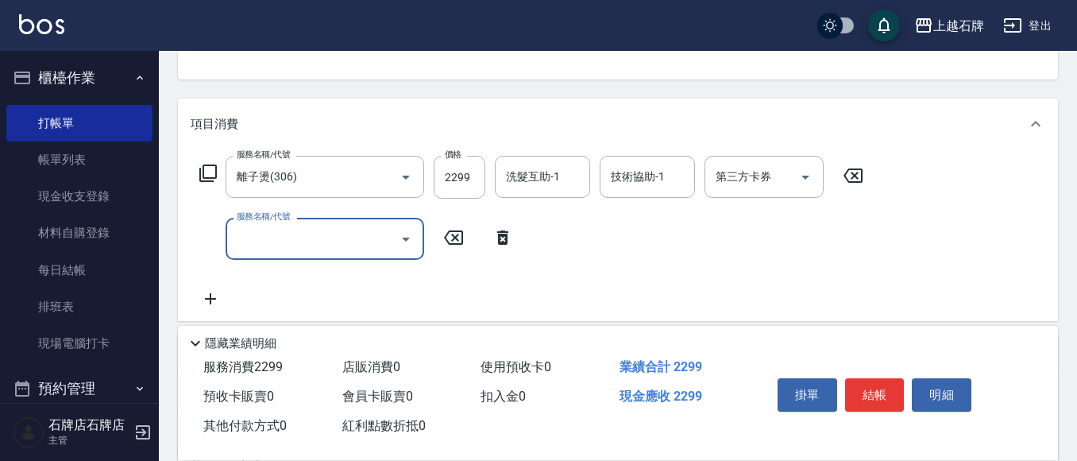
click at [206, 169] on icon at bounding box center [208, 173] width 19 height 19
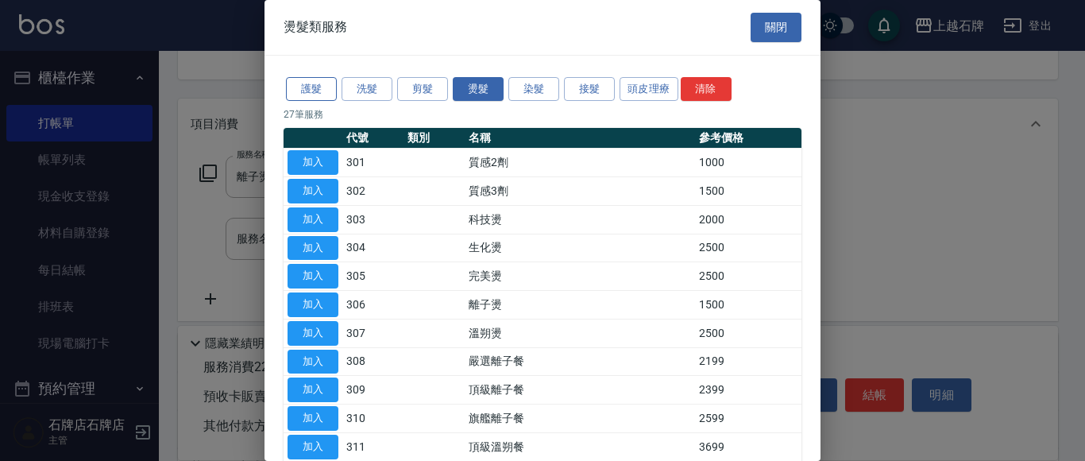
click at [305, 83] on button "護髮" at bounding box center [311, 89] width 51 height 25
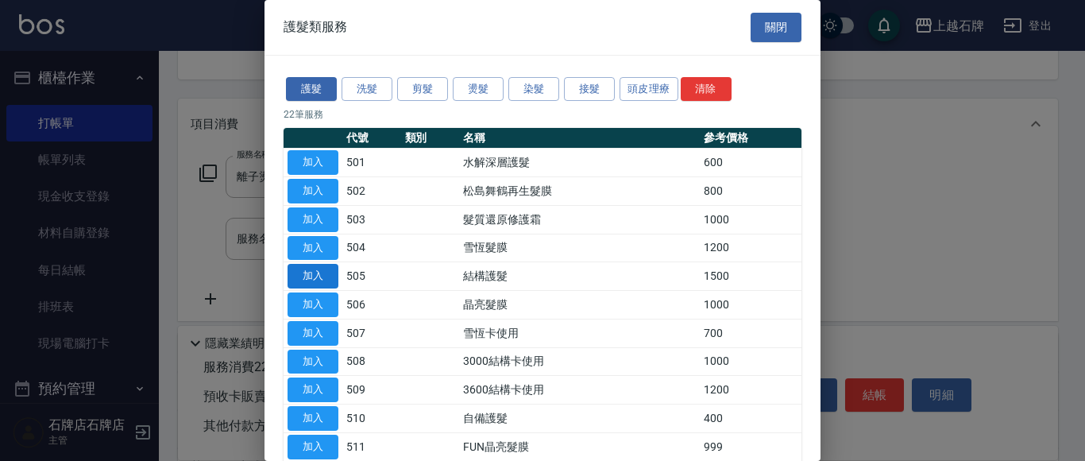
drag, startPoint x: 306, startPoint y: 268, endPoint x: 389, endPoint y: 267, distance: 83.4
click at [307, 268] on button "加入" at bounding box center [313, 276] width 51 height 25
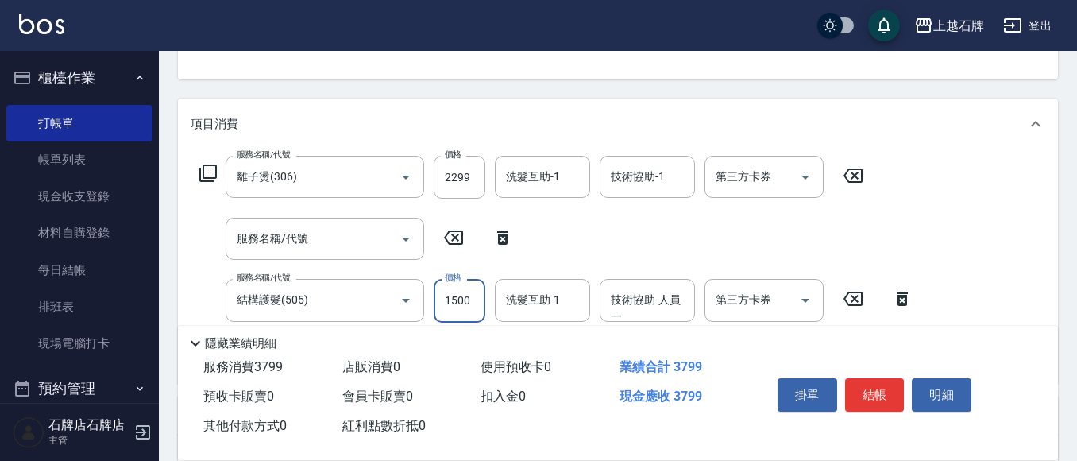
click at [467, 297] on input "1500" at bounding box center [460, 300] width 52 height 43
type input "1050"
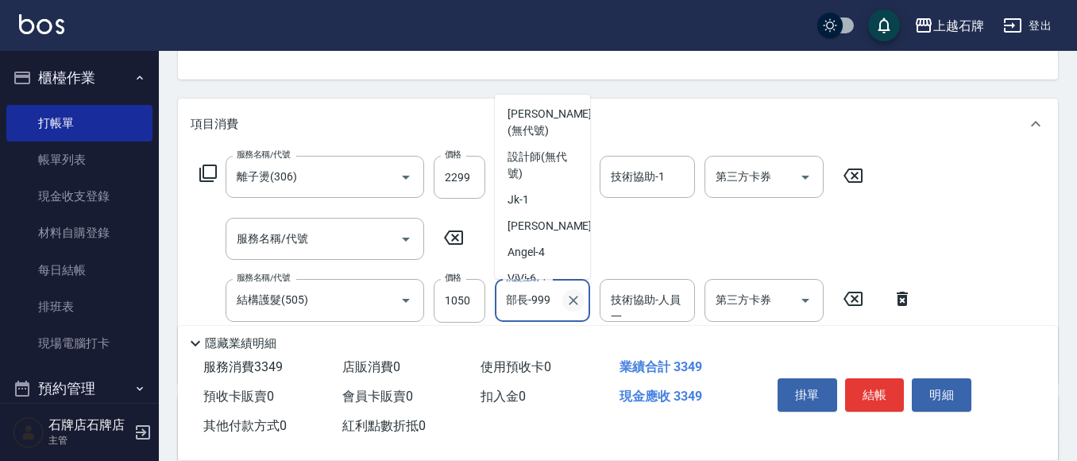
drag, startPoint x: 556, startPoint y: 306, endPoint x: 569, endPoint y: 300, distance: 13.9
click at [557, 306] on input "部長-999" at bounding box center [530, 300] width 57 height 28
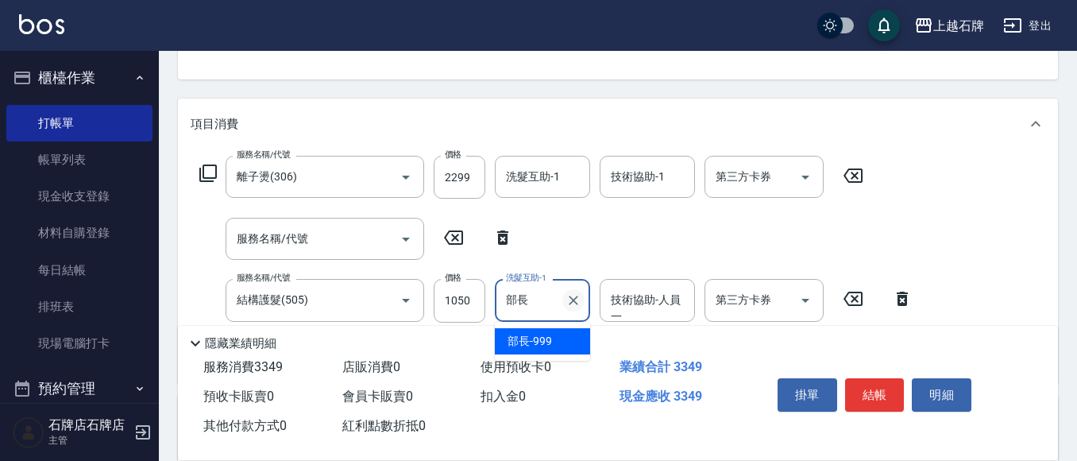
type input "部"
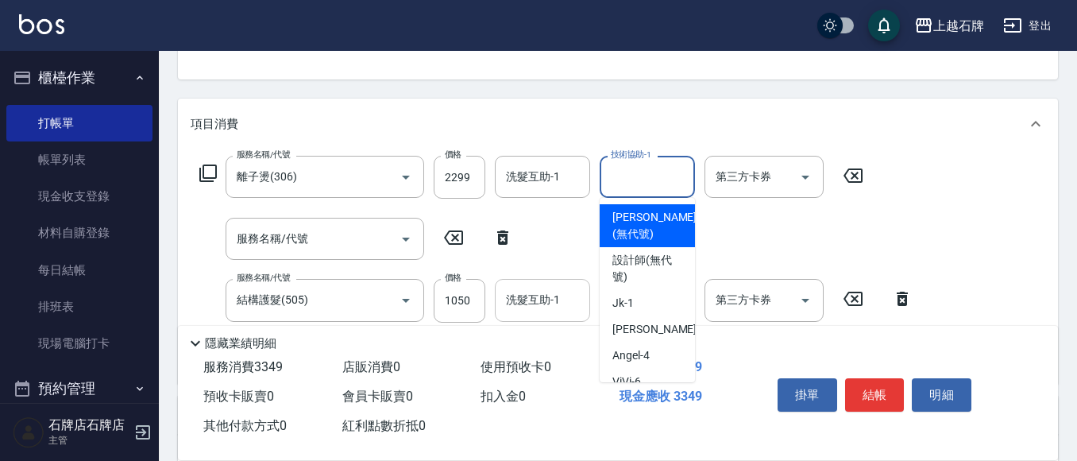
click at [658, 175] on div "技術協助-1 技術協助-1" at bounding box center [647, 177] width 95 height 42
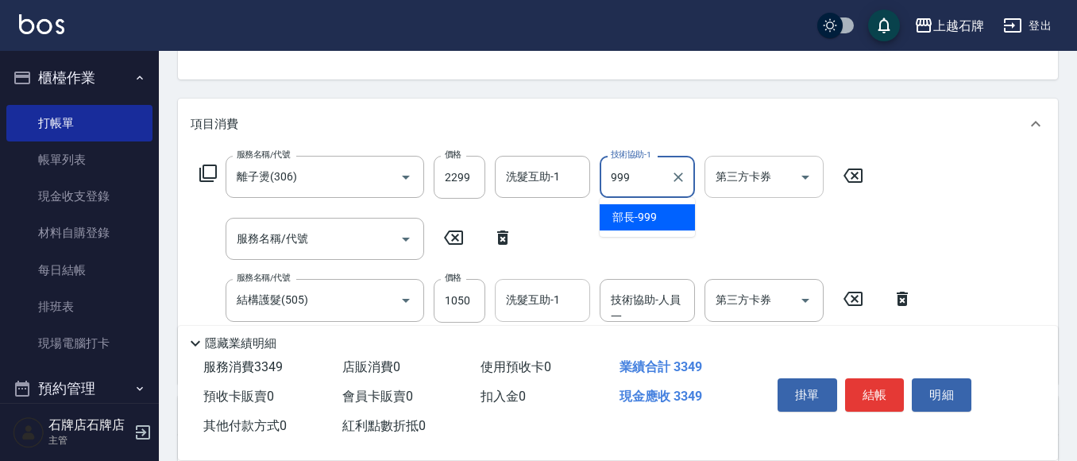
type input "部長-999"
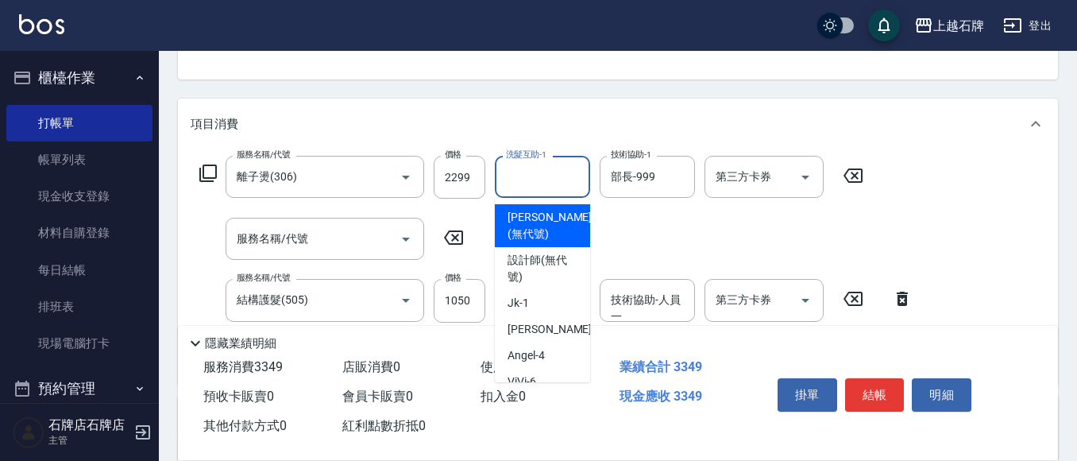
click at [559, 181] on input "洗髮互助-1" at bounding box center [542, 177] width 81 height 28
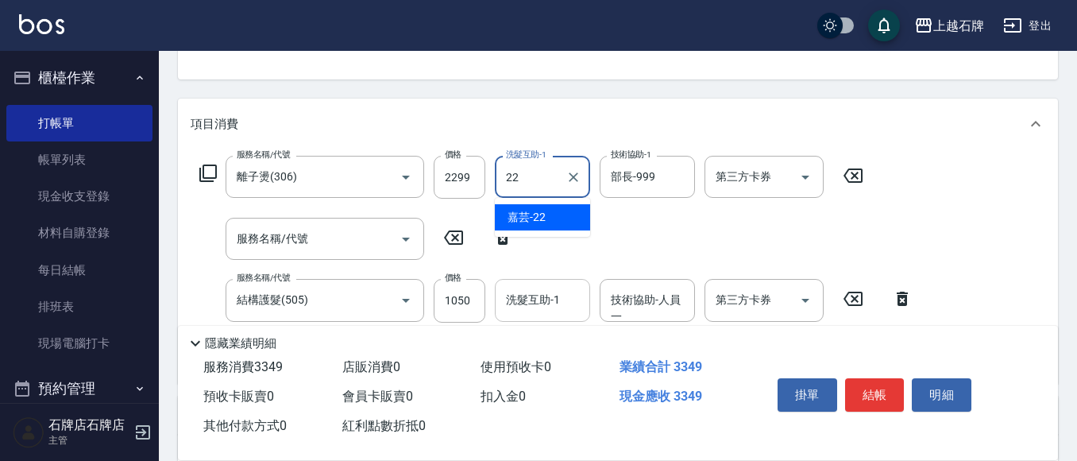
type input "嘉芸-22"
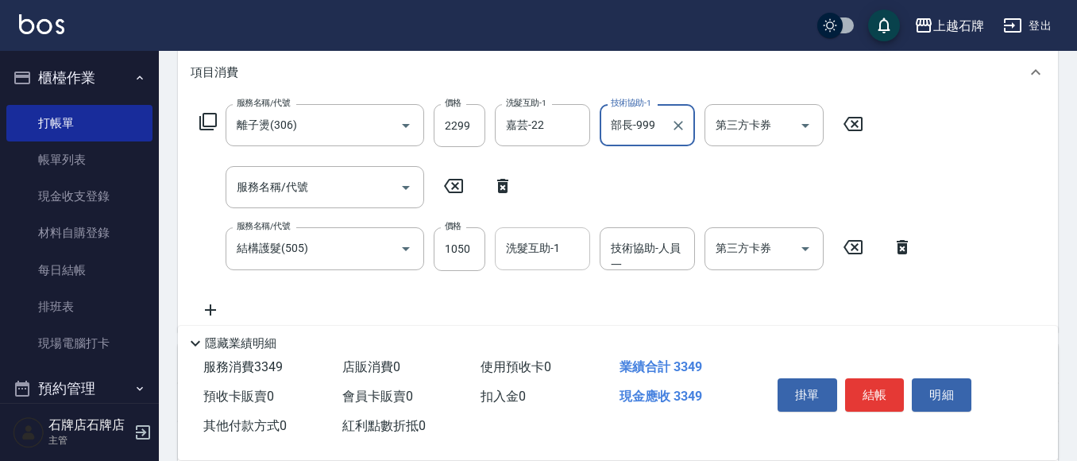
scroll to position [238, 0]
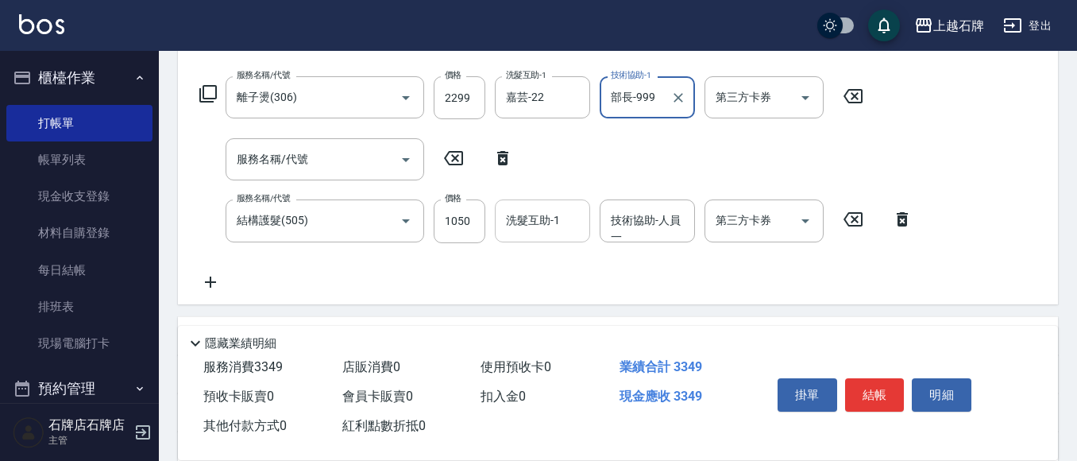
click at [504, 152] on icon at bounding box center [502, 158] width 11 height 14
type input "結構護髮(505)"
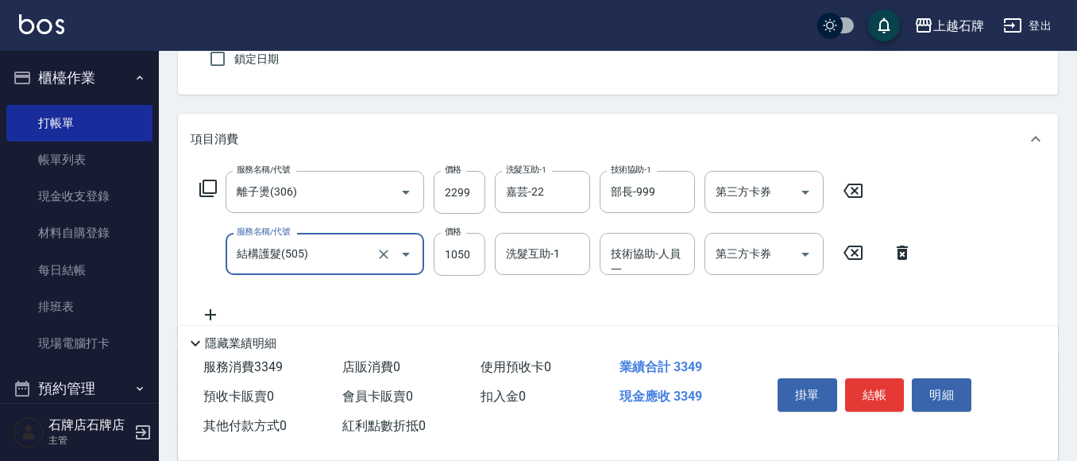
scroll to position [0, 0]
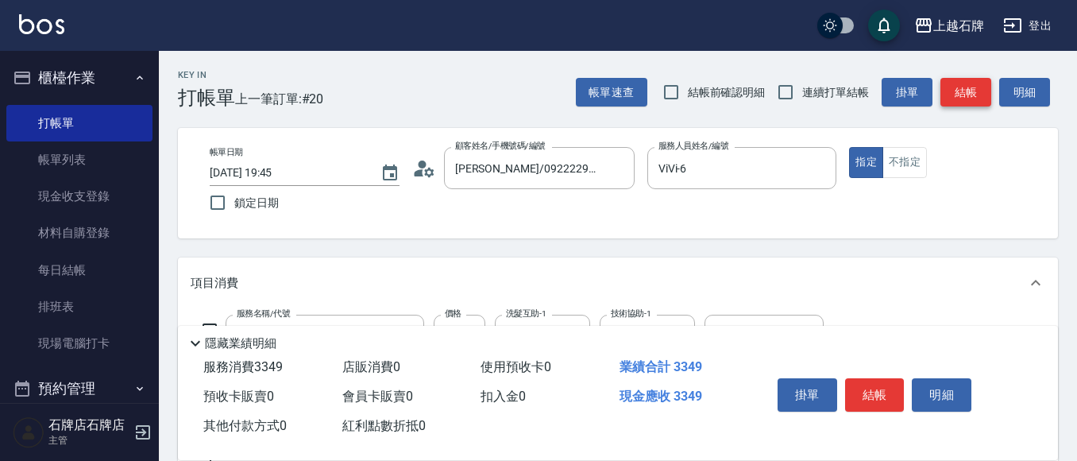
click at [979, 92] on button "結帳" at bounding box center [965, 92] width 51 height 29
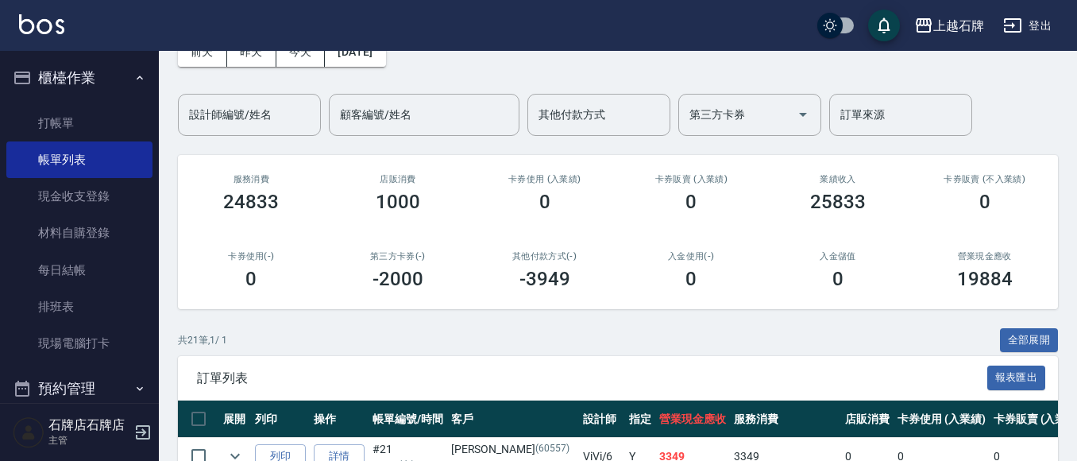
scroll to position [318, 0]
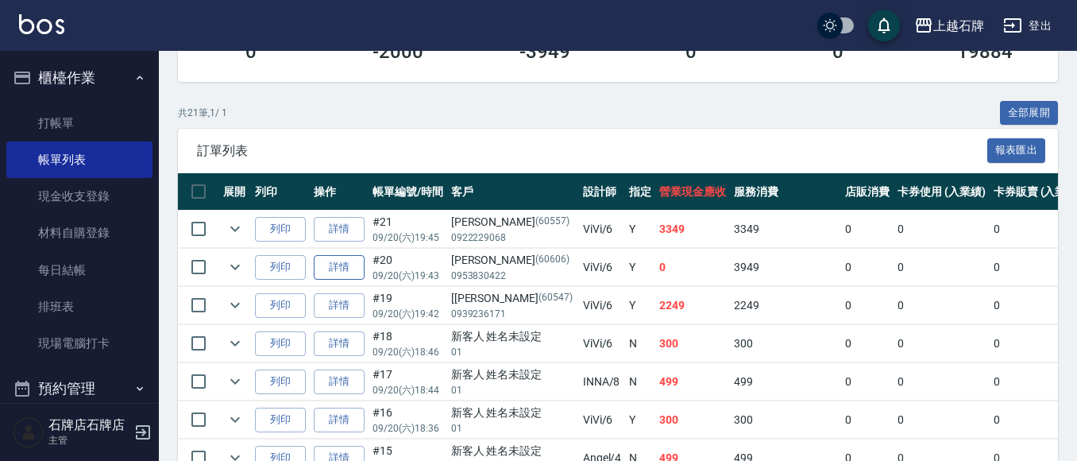
click at [334, 268] on link "詳情" at bounding box center [339, 267] width 51 height 25
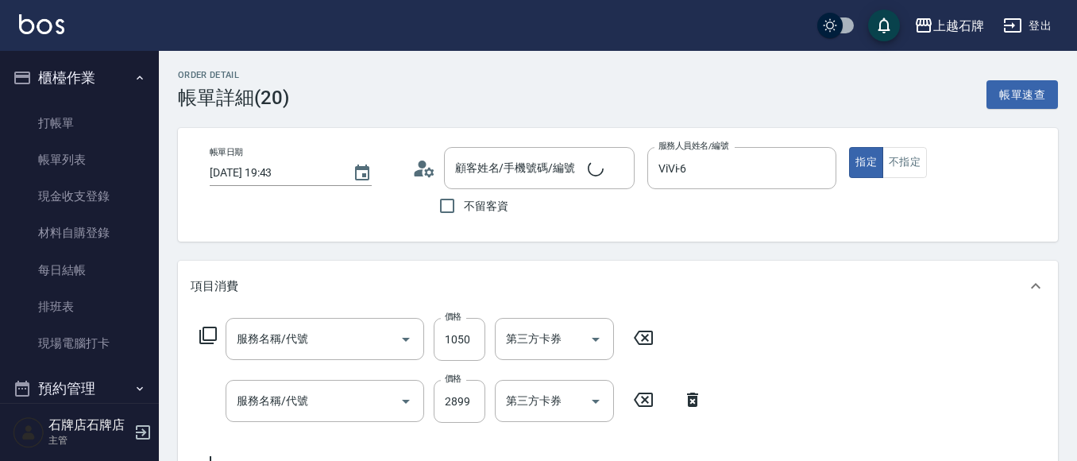
type input "[DATE] 19:43"
type input "ViVi-6"
type input "結構護髮(505)"
type input "基本染髮(401)"
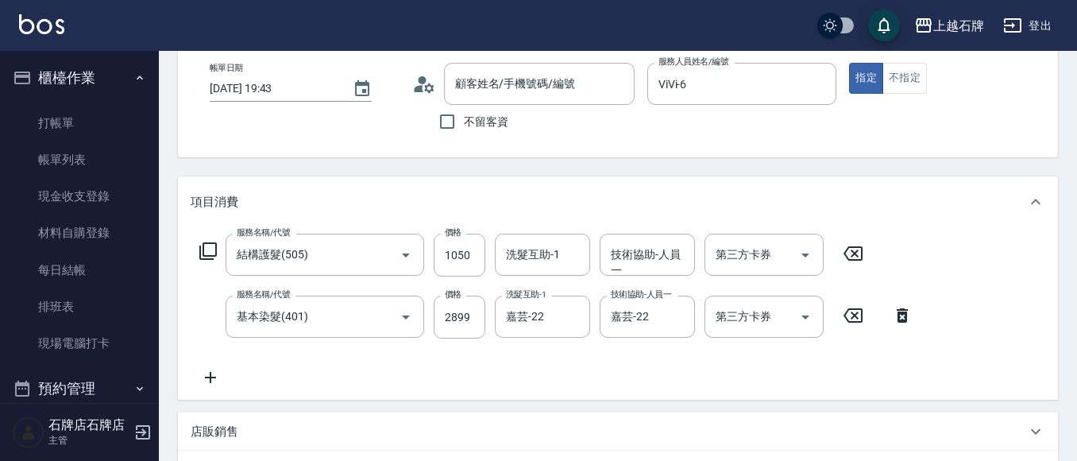
scroll to position [159, 0]
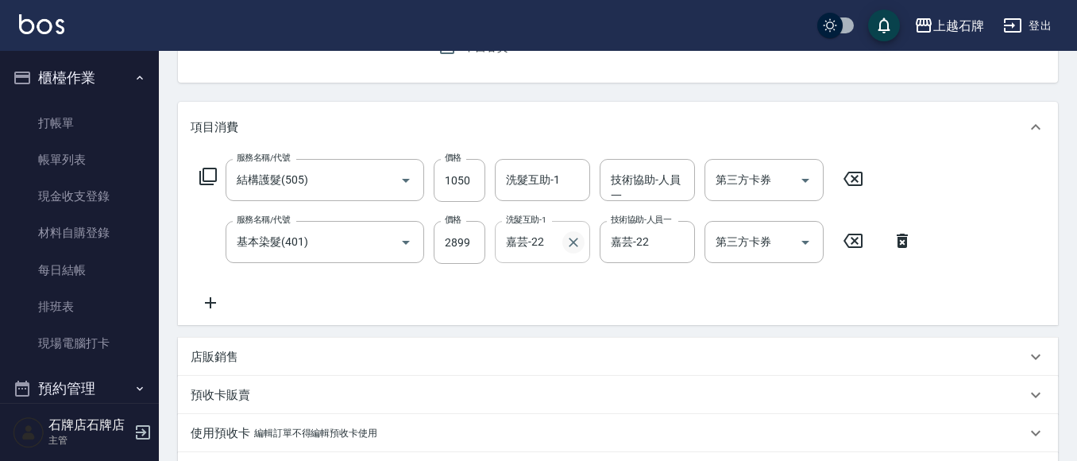
type input "[PERSON_NAME]/0953830422/60606"
click at [555, 175] on input "洗髮互助-1" at bounding box center [542, 180] width 81 height 28
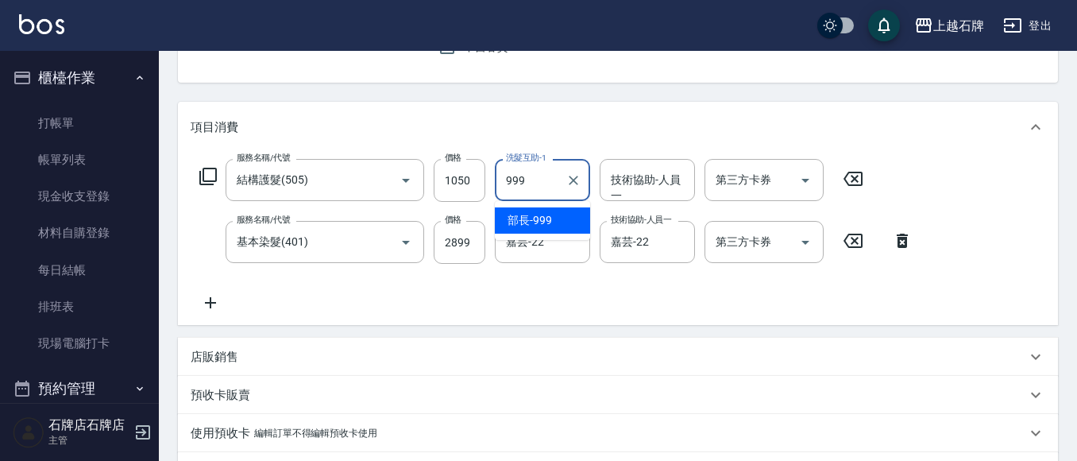
type input "部長-999"
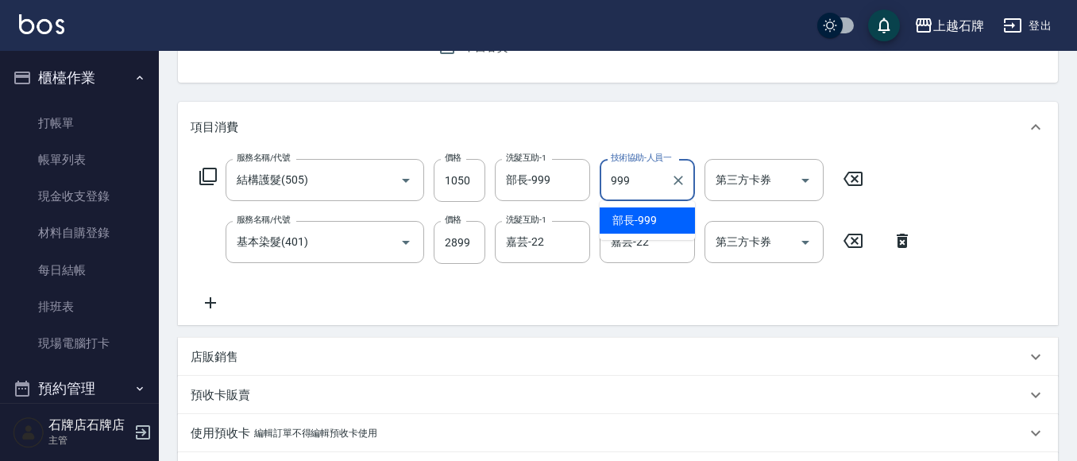
type input "部長-999"
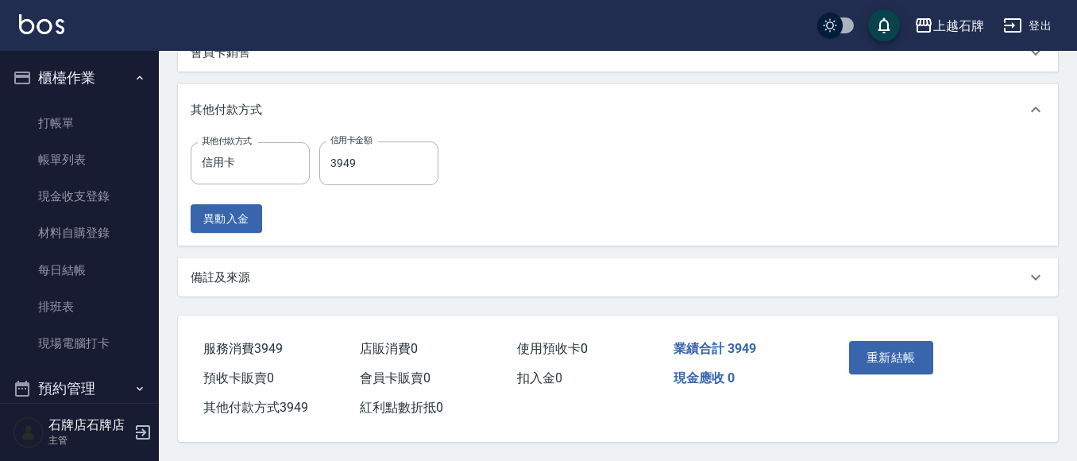
scroll to position [585, 0]
click at [901, 347] on button "重新結帳" at bounding box center [891, 357] width 84 height 33
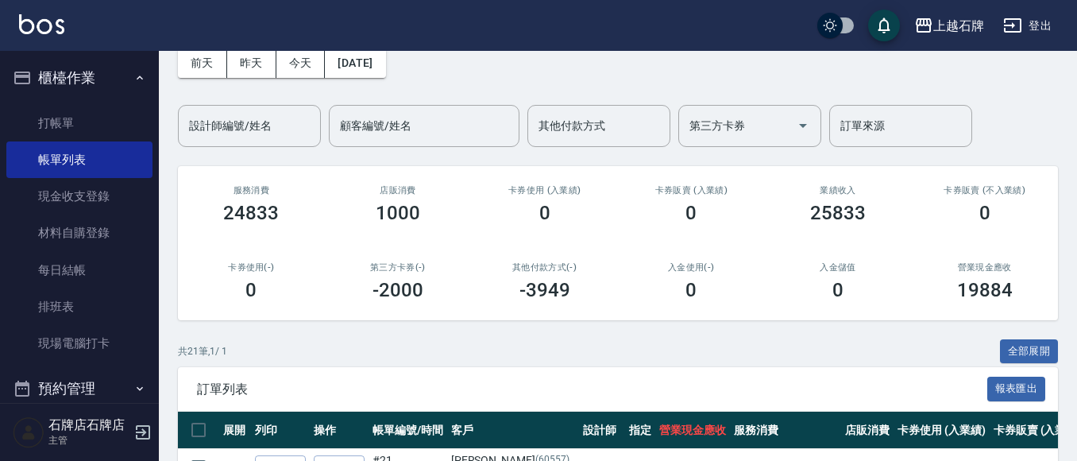
scroll to position [397, 0]
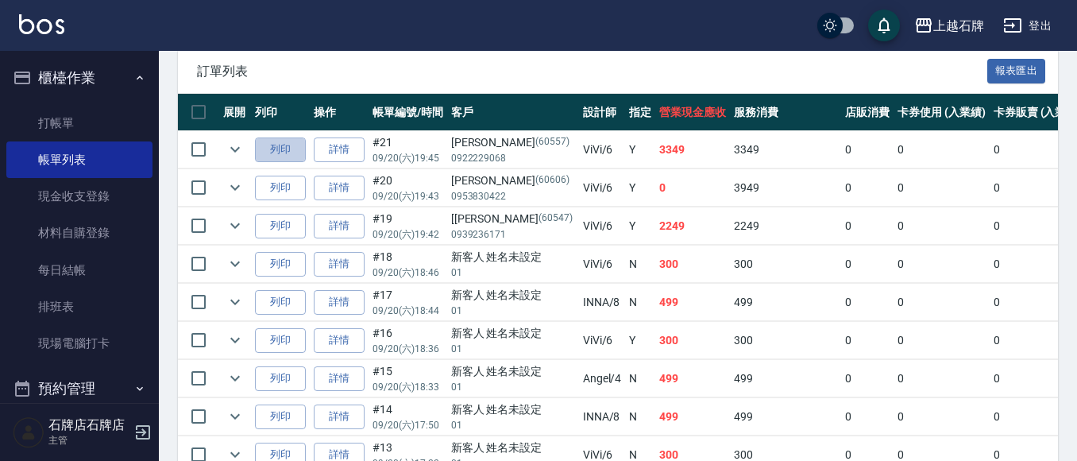
drag, startPoint x: 279, startPoint y: 148, endPoint x: 505, endPoint y: 198, distance: 231.8
click at [280, 148] on button "列印" at bounding box center [280, 149] width 51 height 25
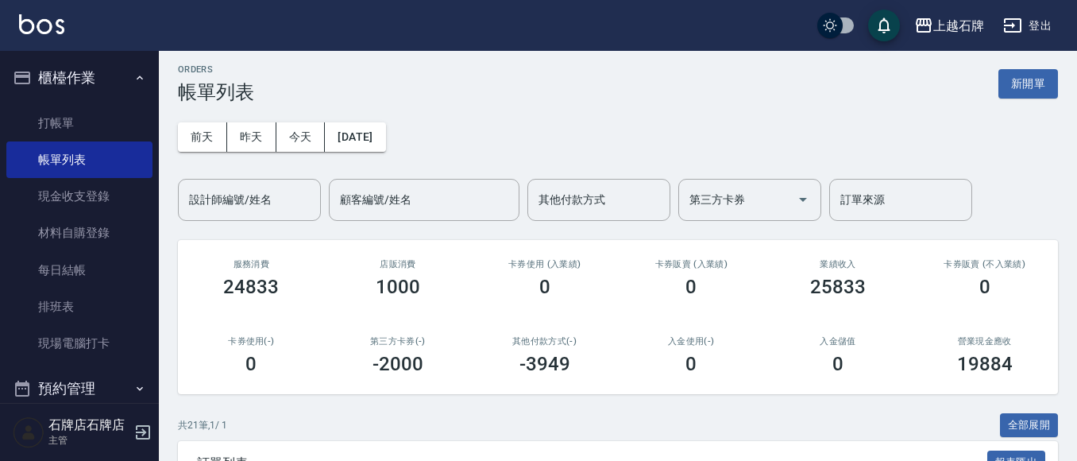
scroll to position [0, 0]
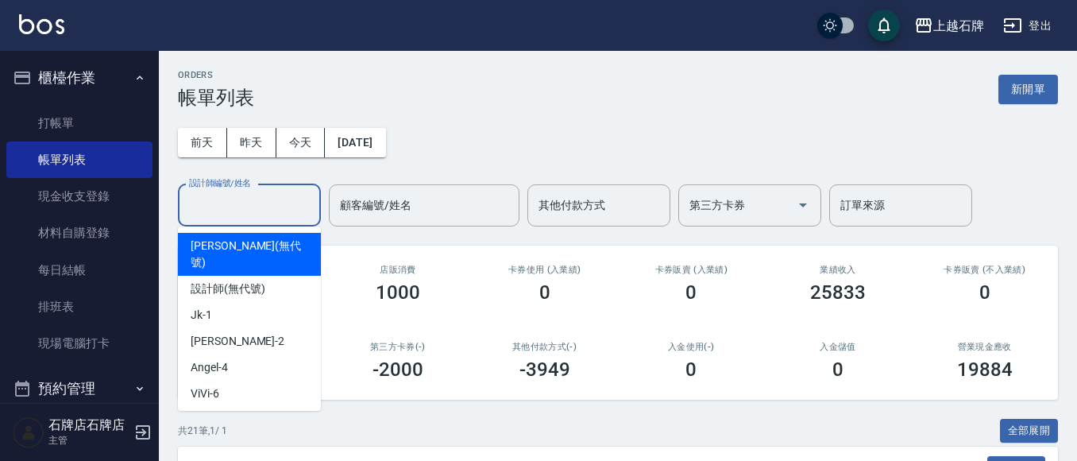
drag, startPoint x: 214, startPoint y: 200, endPoint x: 210, endPoint y: 219, distance: 19.5
click at [215, 206] on input "設計師編號/姓名" at bounding box center [249, 205] width 129 height 28
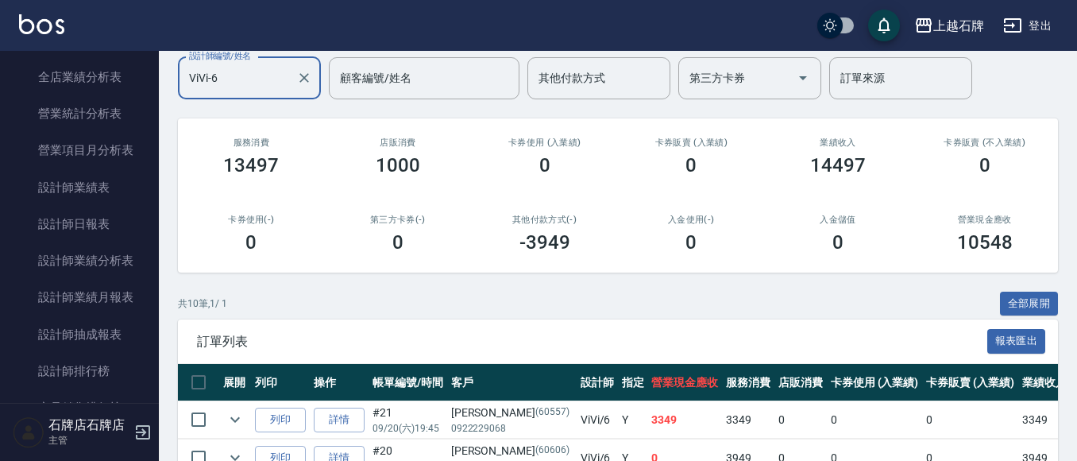
scroll to position [794, 0]
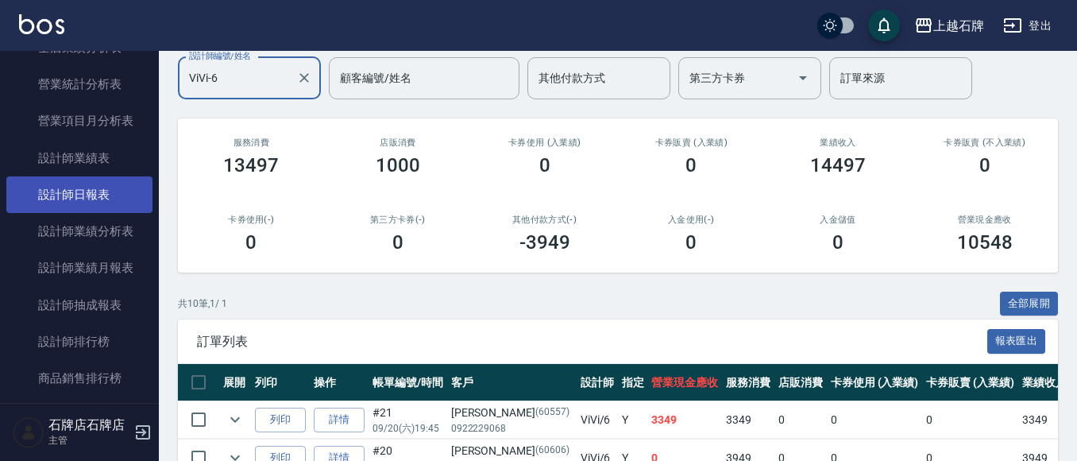
type input "ViVi-6"
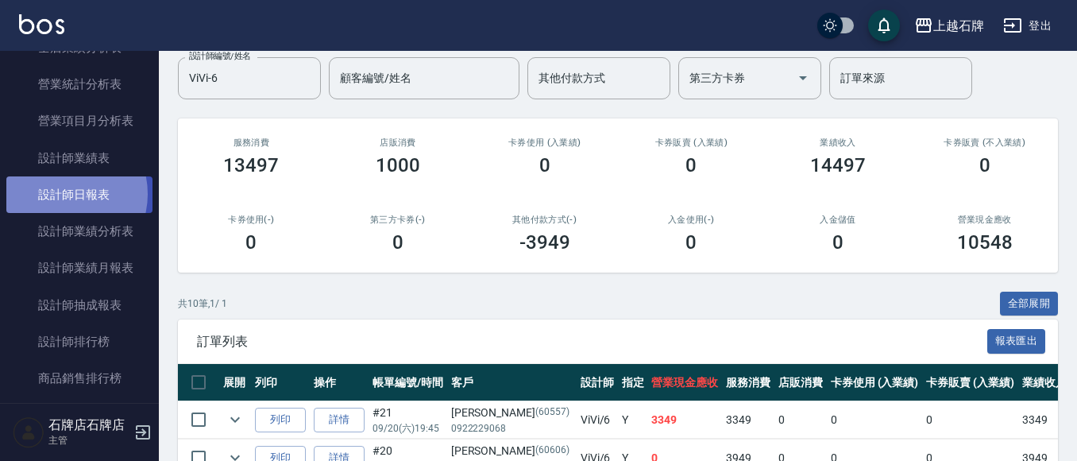
click at [60, 194] on link "設計師日報表" at bounding box center [79, 194] width 146 height 37
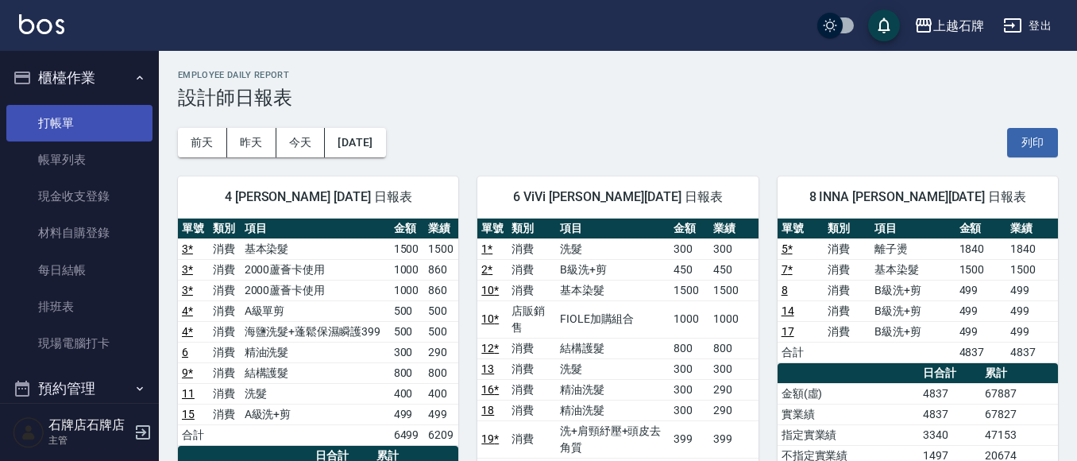
click at [99, 119] on link "打帳單" at bounding box center [79, 123] width 146 height 37
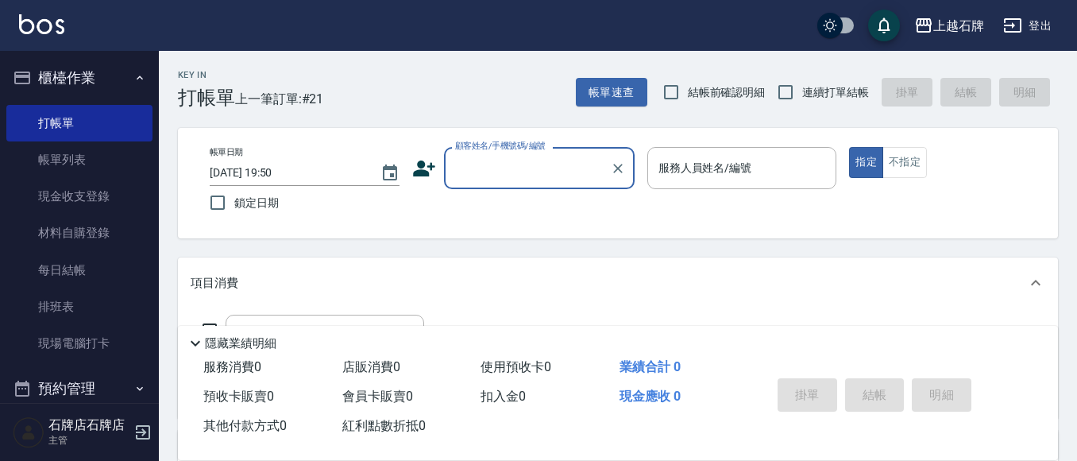
drag, startPoint x: 119, startPoint y: 102, endPoint x: 0, endPoint y: 492, distance: 407.0
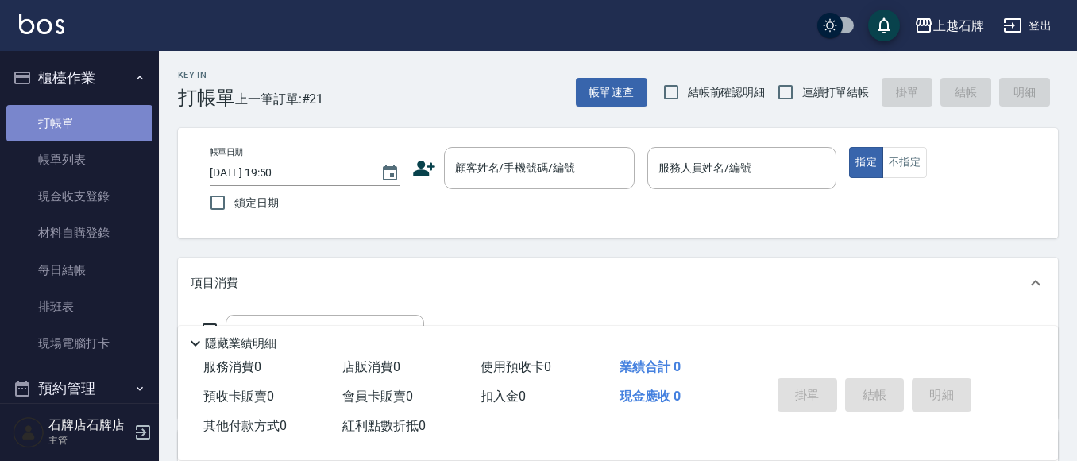
drag, startPoint x: 0, startPoint y: 492, endPoint x: 98, endPoint y: 115, distance: 388.9
click at [98, 115] on link "打帳單" at bounding box center [79, 123] width 146 height 37
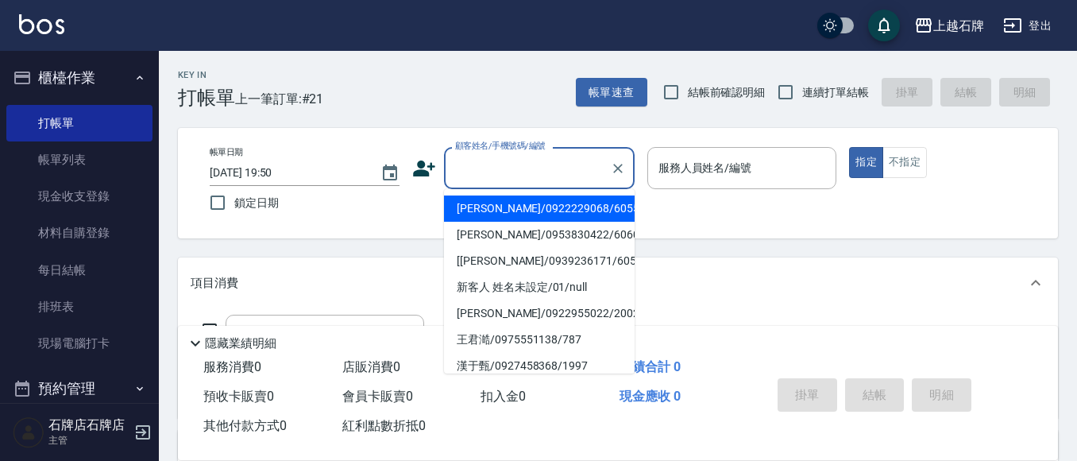
click at [571, 161] on input "顧客姓名/手機號碼/編號" at bounding box center [527, 168] width 152 height 28
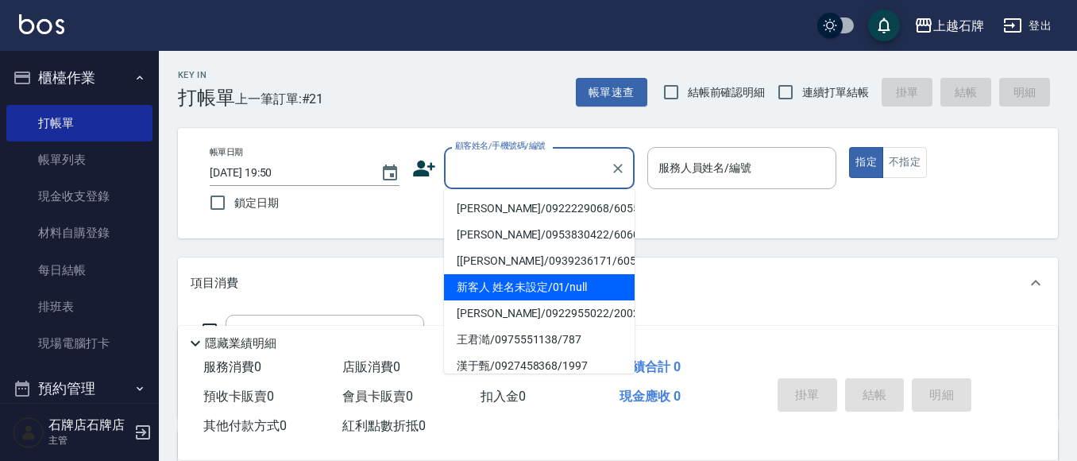
drag, startPoint x: 571, startPoint y: 288, endPoint x: 743, endPoint y: 182, distance: 201.5
click at [571, 287] on li "新客人 姓名未設定/01/null" at bounding box center [539, 287] width 191 height 26
type input "新客人 姓名未設定/01/null"
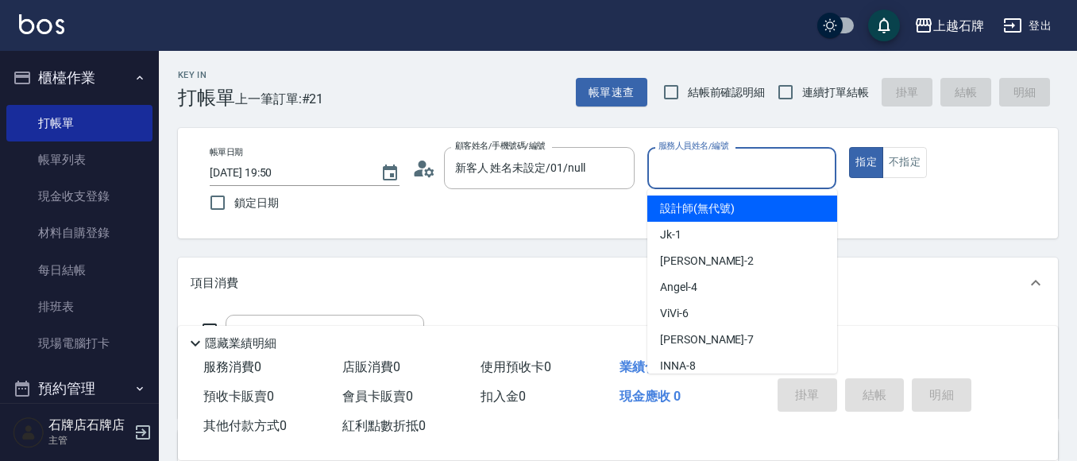
click at [745, 176] on input "服務人員姓名/編號" at bounding box center [742, 168] width 176 height 28
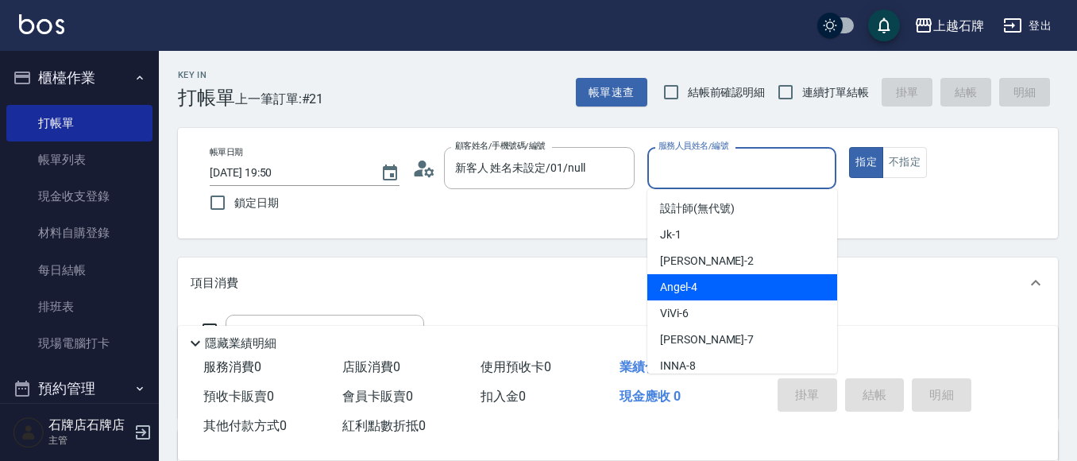
click at [718, 289] on div "[PERSON_NAME] -4" at bounding box center [742, 287] width 190 height 26
type input "[PERSON_NAME]-4"
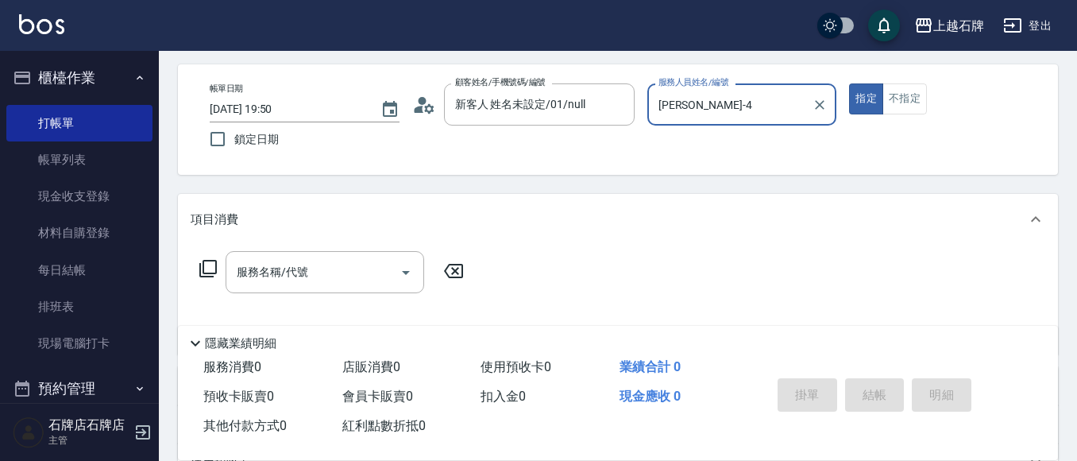
scroll to position [159, 0]
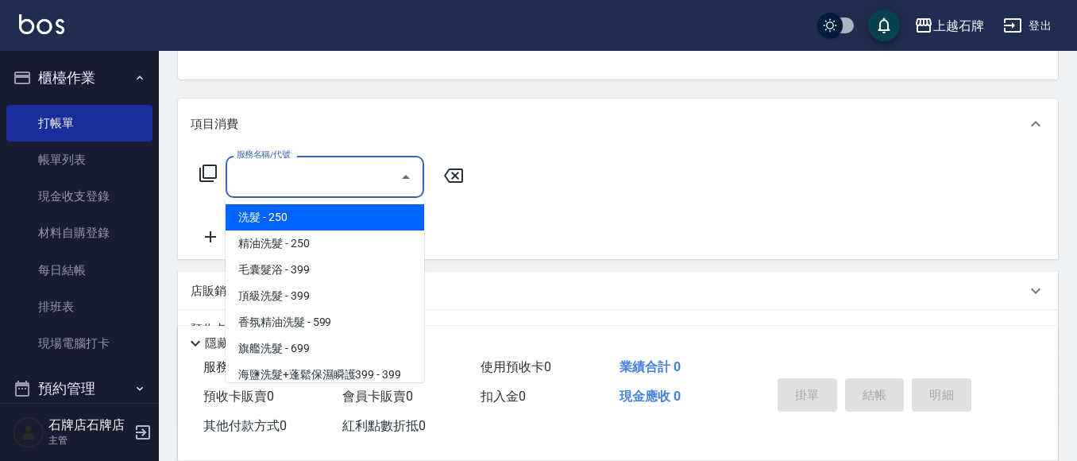
click at [351, 183] on input "服務名稱/代號" at bounding box center [313, 177] width 160 height 28
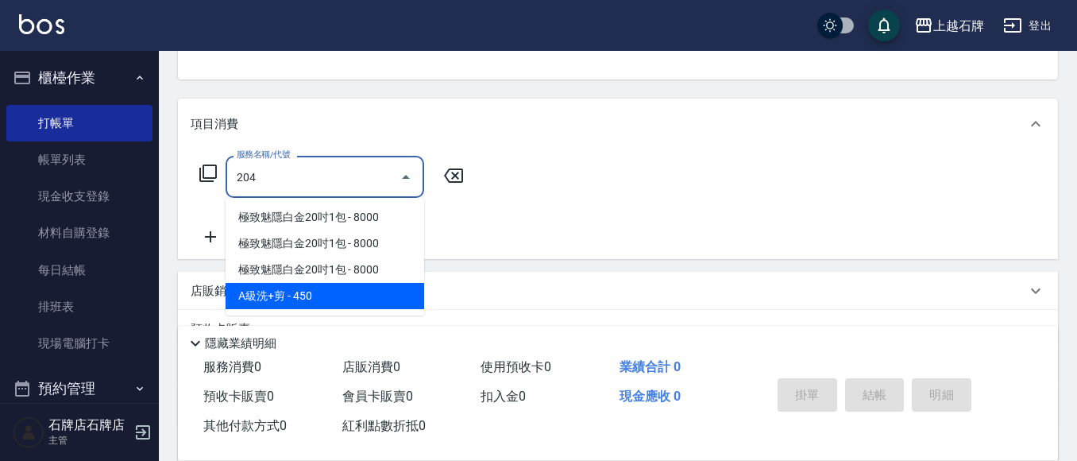
click at [392, 292] on span "A級洗+剪 - 450" at bounding box center [325, 296] width 199 height 26
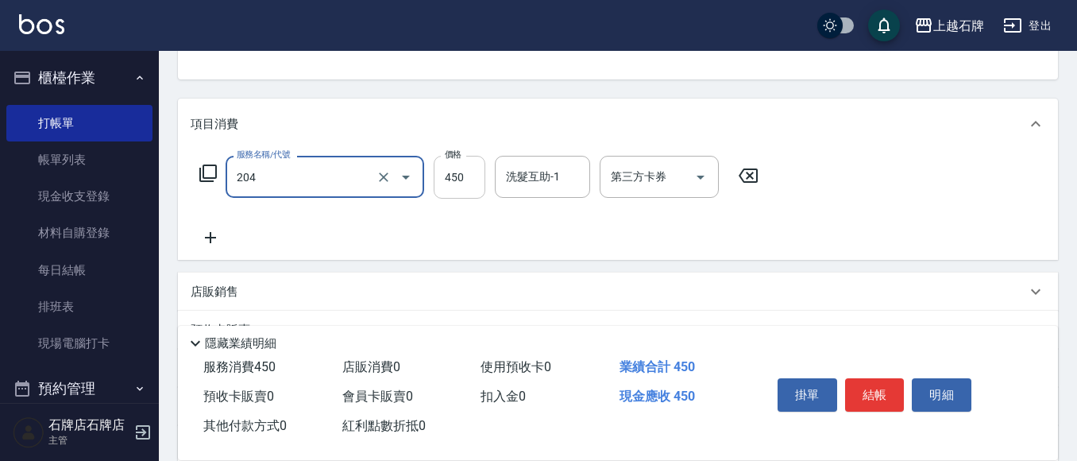
type input "A級洗+剪(204)"
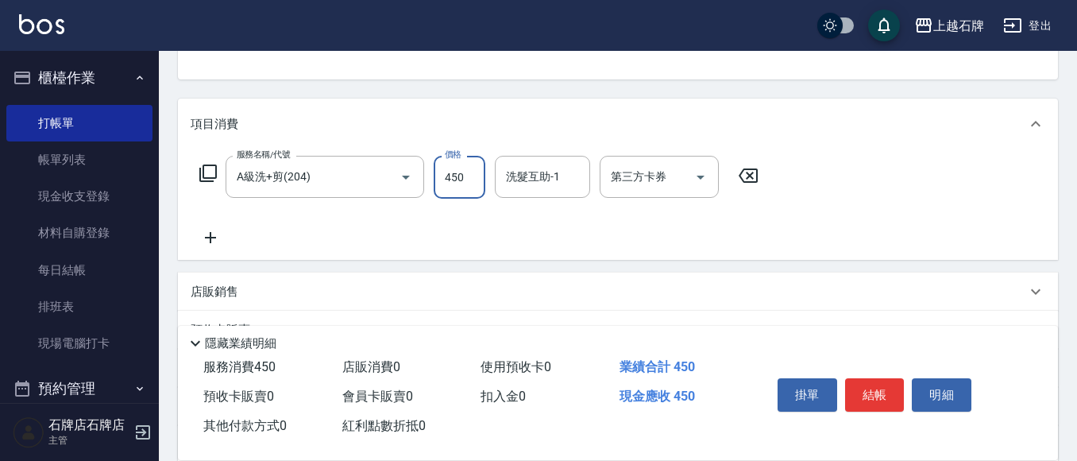
click at [468, 176] on input "450" at bounding box center [460, 177] width 52 height 43
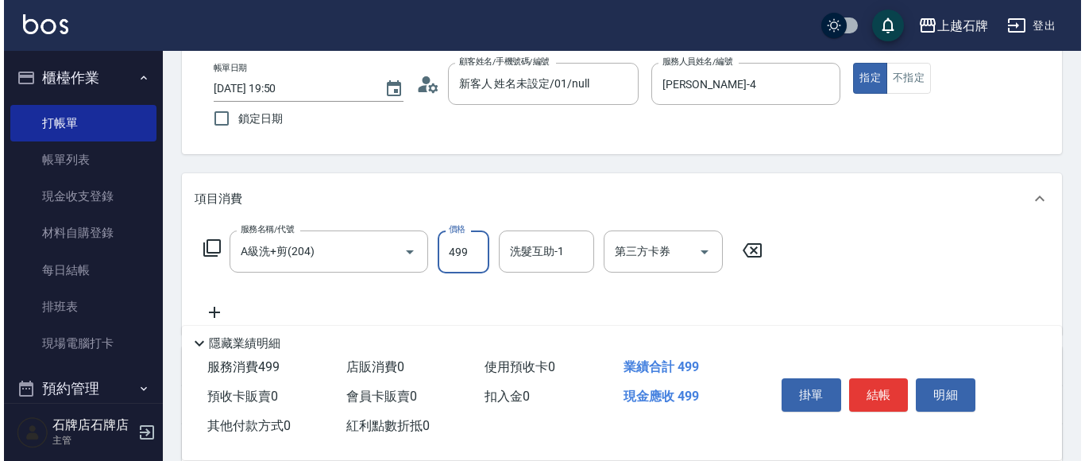
scroll to position [0, 0]
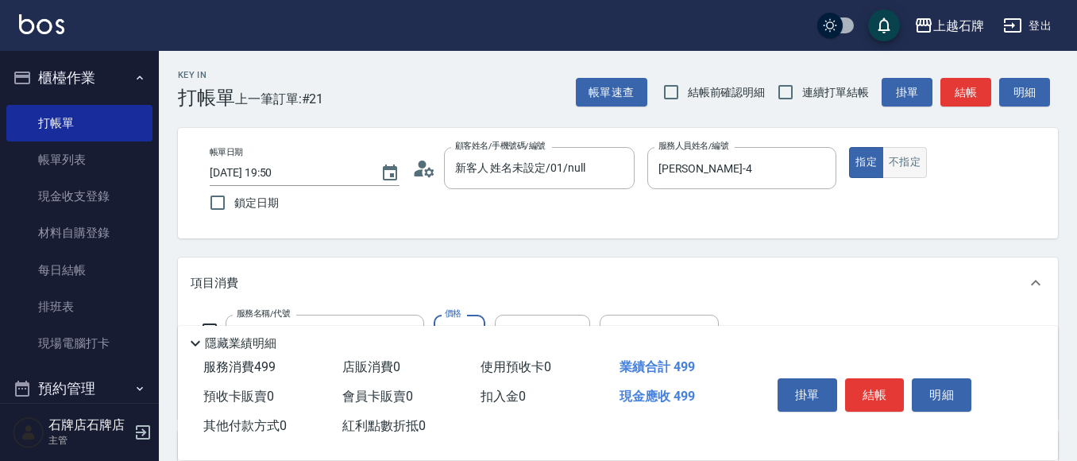
type input "499"
click at [916, 160] on button "不指定" at bounding box center [904, 162] width 44 height 31
click at [874, 388] on button "結帳" at bounding box center [875, 394] width 60 height 33
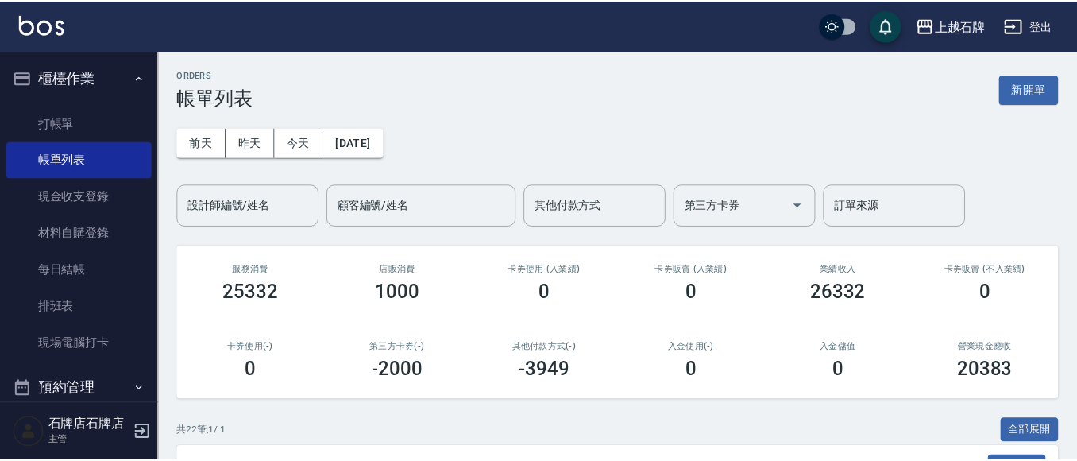
scroll to position [159, 0]
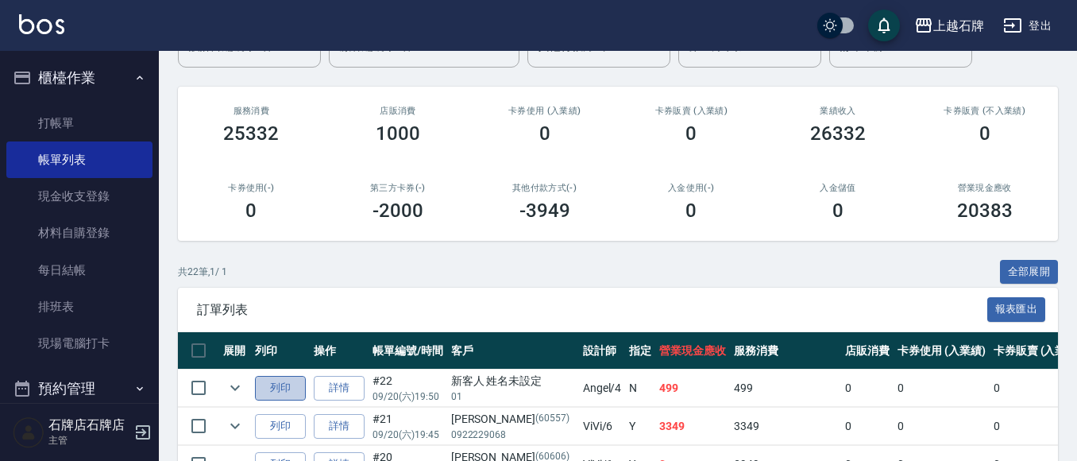
click at [284, 386] on button "列印" at bounding box center [280, 388] width 51 height 25
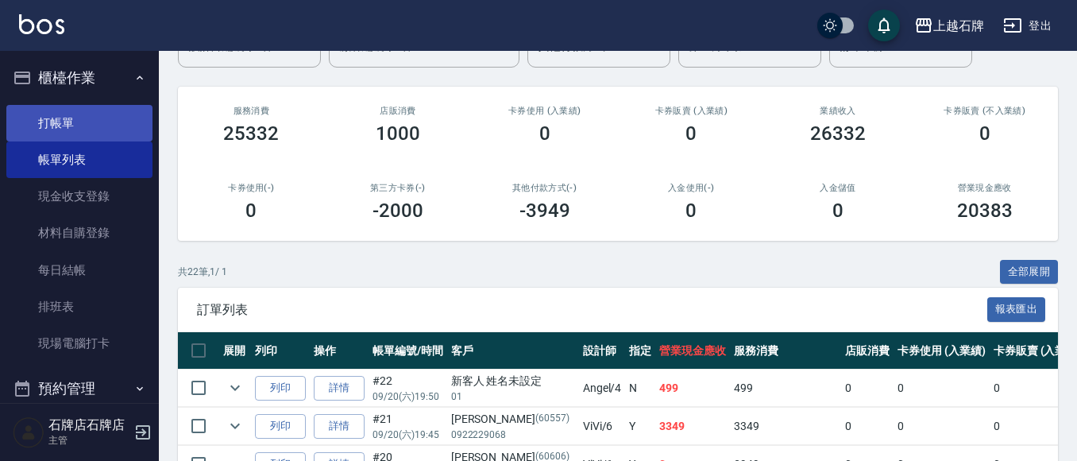
click at [98, 124] on link "打帳單" at bounding box center [79, 123] width 146 height 37
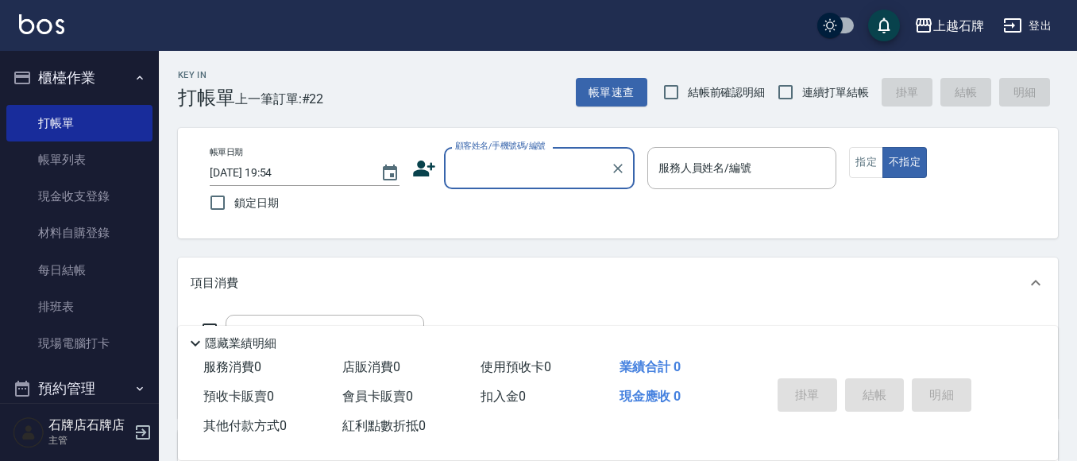
click at [538, 161] on input "顧客姓名/手機號碼/編號" at bounding box center [527, 168] width 152 height 28
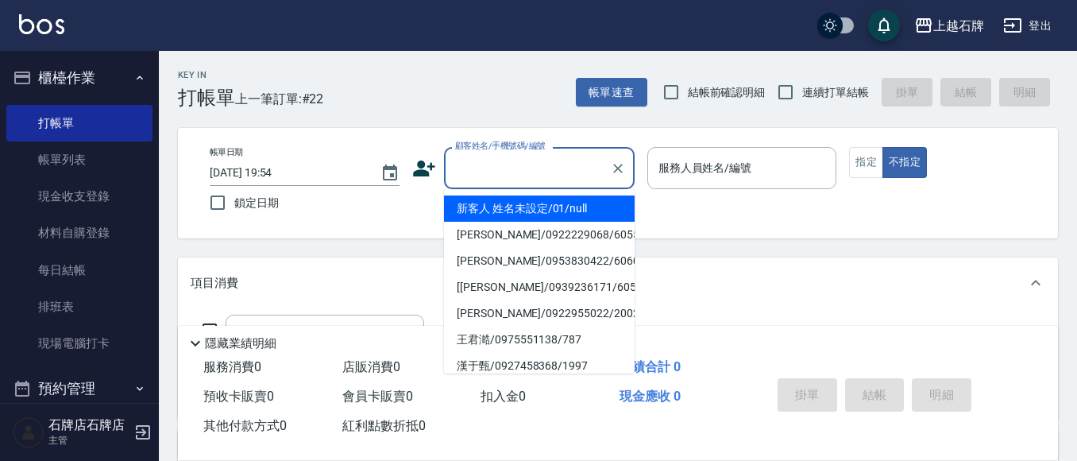
click at [515, 206] on li "新客人 姓名未設定/01/null" at bounding box center [539, 208] width 191 height 26
type input "新客人 姓名未設定/01/null"
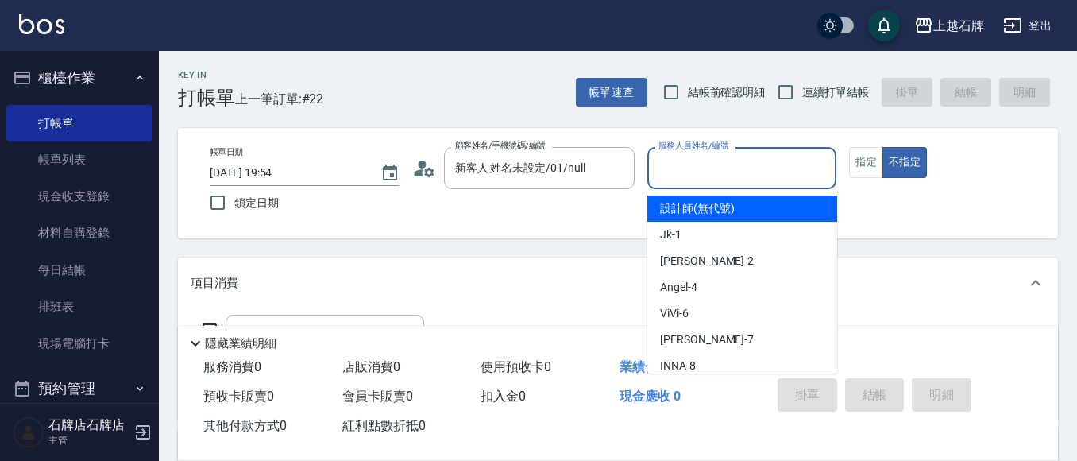
click at [713, 176] on input "服務人員姓名/編號" at bounding box center [742, 168] width 176 height 28
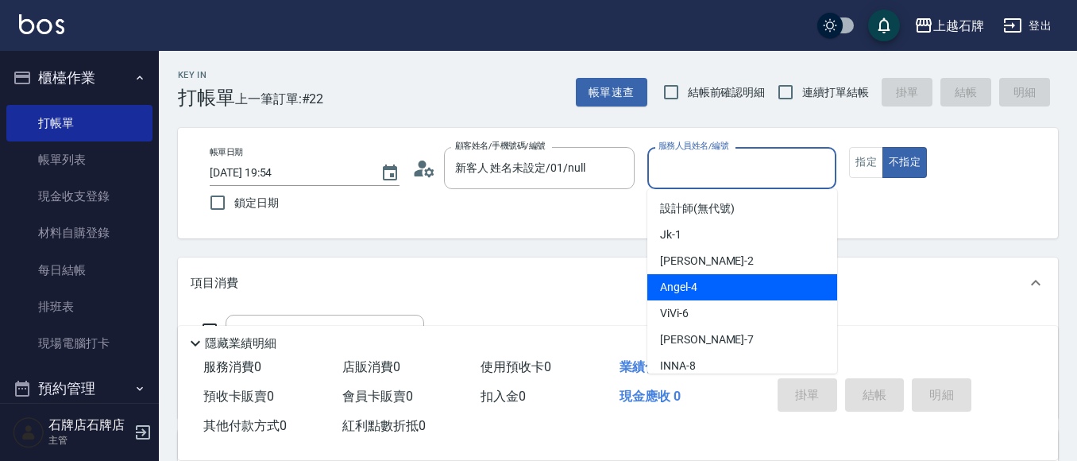
click at [701, 289] on div "[PERSON_NAME] -4" at bounding box center [742, 287] width 190 height 26
type input "[PERSON_NAME]-4"
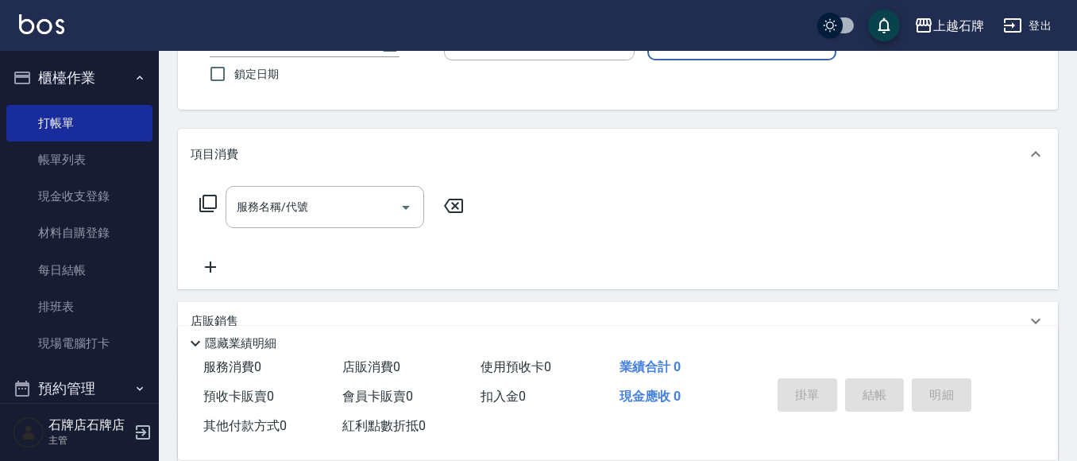
scroll to position [159, 0]
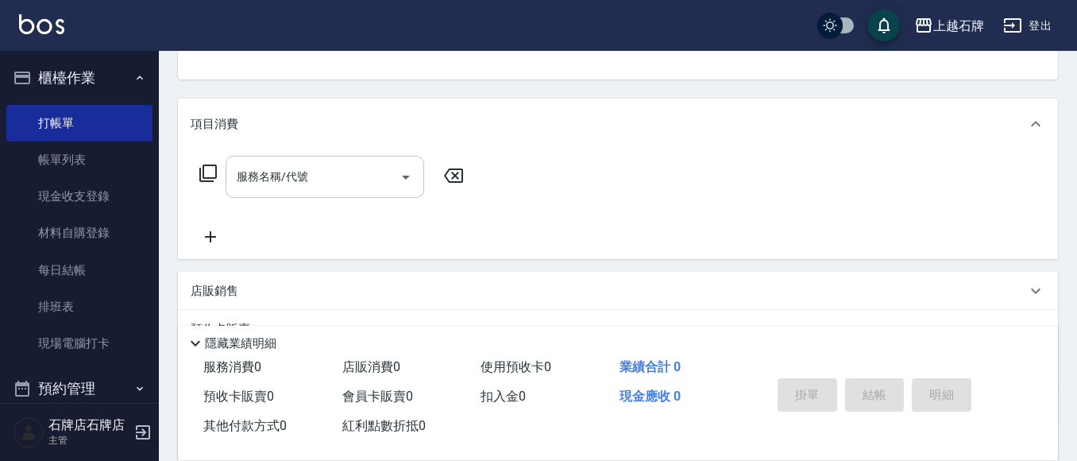
click at [348, 178] on input "服務名稱/代號" at bounding box center [313, 177] width 160 height 28
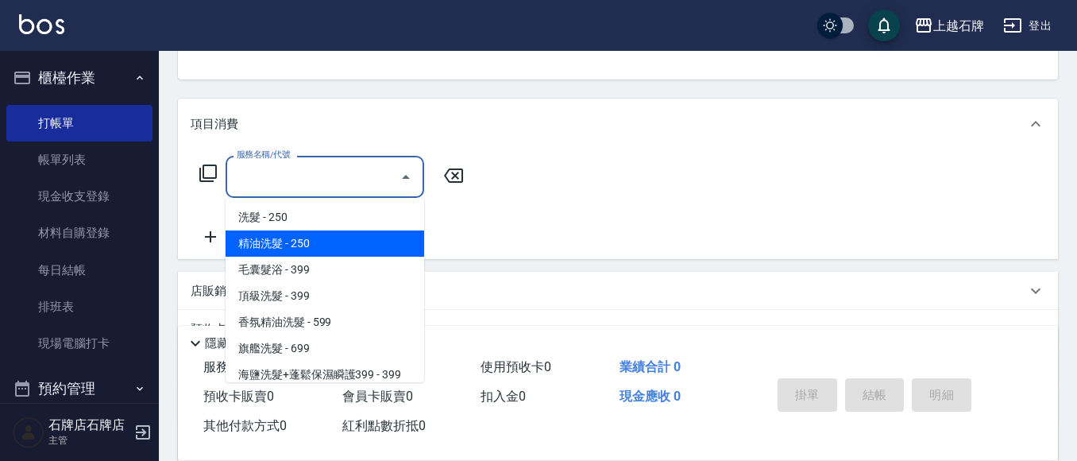
click at [357, 241] on span "精油洗髮 - 250" at bounding box center [325, 243] width 199 height 26
type input "精油洗髮(102)"
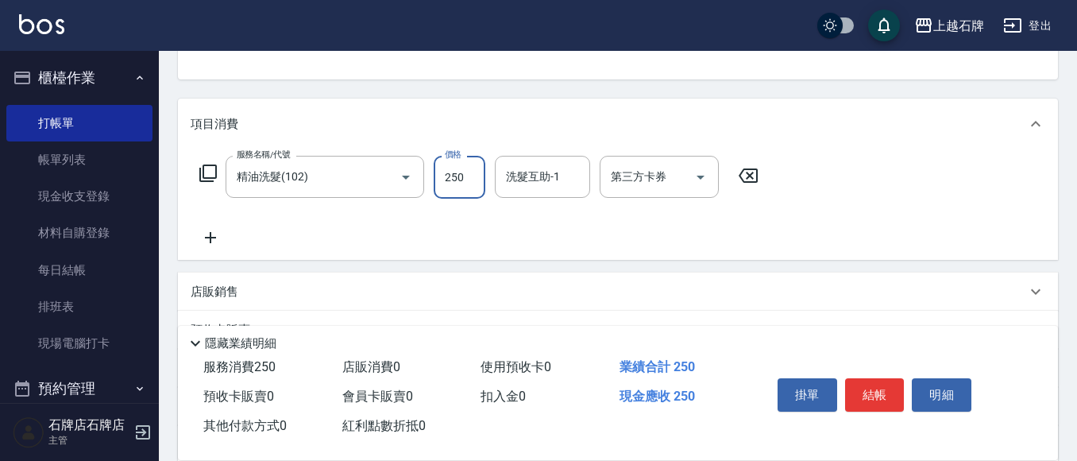
click at [442, 187] on input "250" at bounding box center [460, 177] width 52 height 43
type input "300"
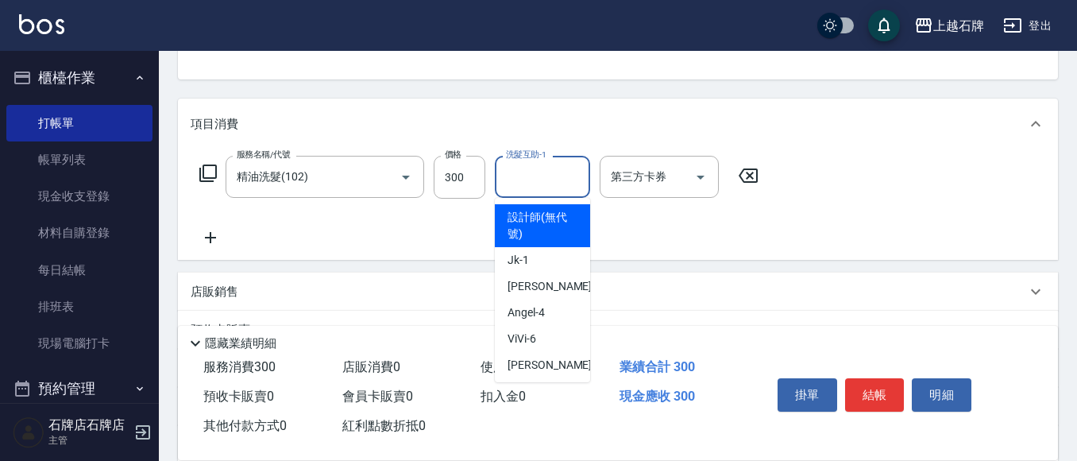
click at [545, 177] on input "洗髮互助-1" at bounding box center [542, 177] width 81 height 28
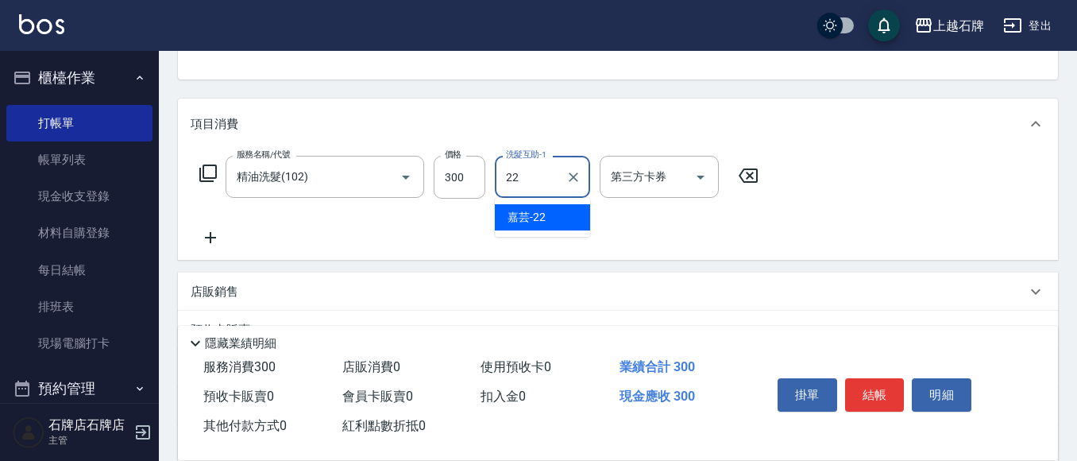
click at [555, 224] on div "嘉芸 -22" at bounding box center [542, 217] width 95 height 26
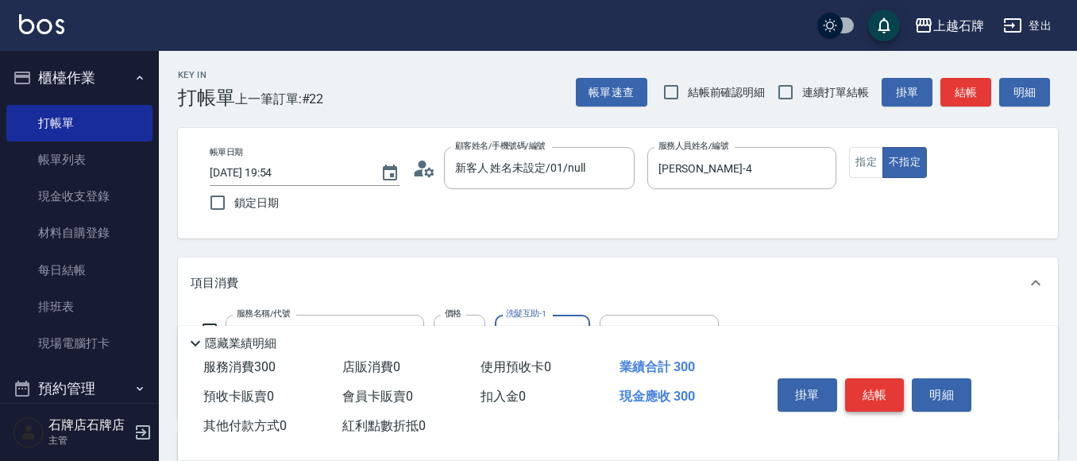
type input "嘉芸-22"
click at [886, 388] on button "結帳" at bounding box center [875, 394] width 60 height 33
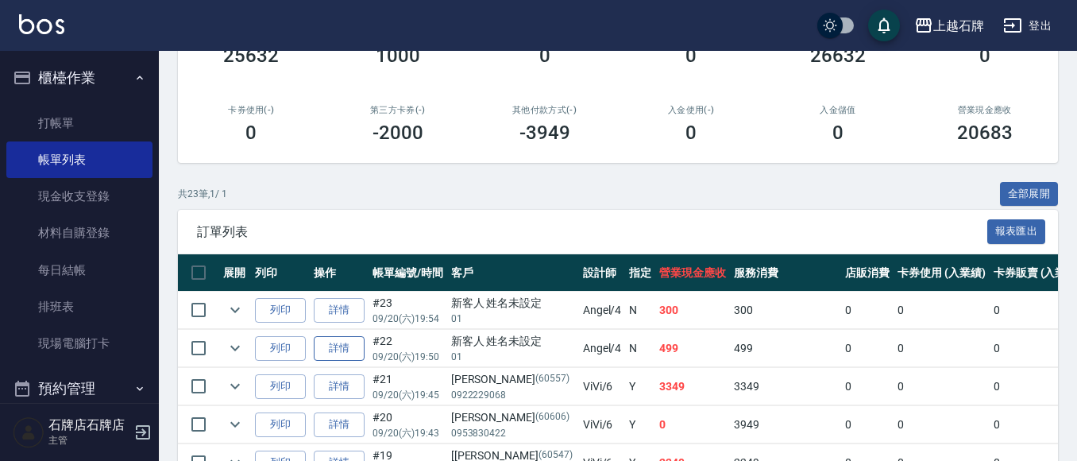
scroll to position [238, 0]
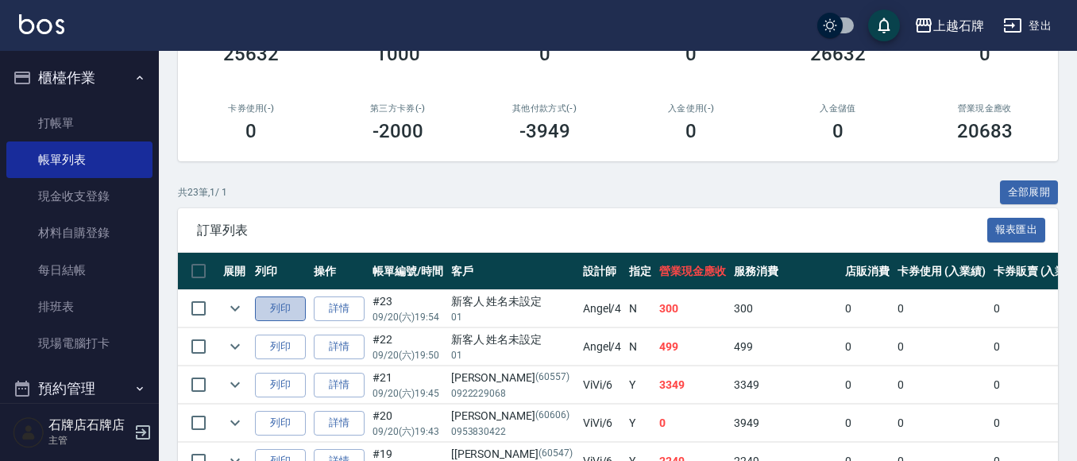
click at [279, 311] on button "列印" at bounding box center [280, 308] width 51 height 25
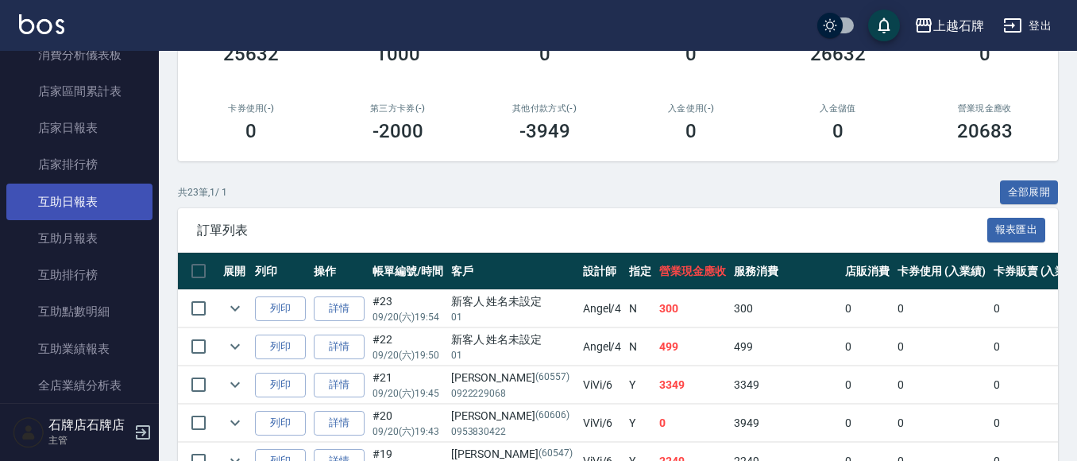
scroll to position [635, 0]
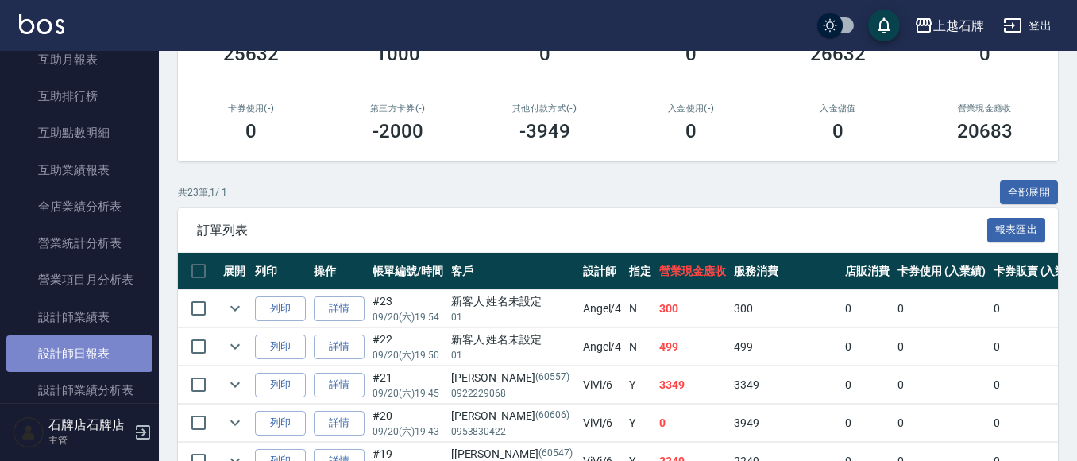
click at [102, 356] on link "設計師日報表" at bounding box center [79, 353] width 146 height 37
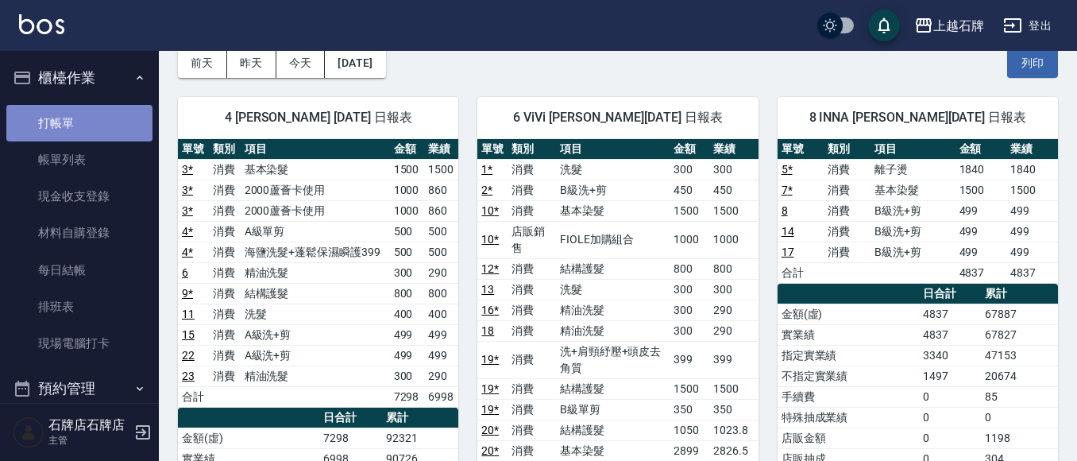
click at [97, 106] on link "打帳單" at bounding box center [79, 123] width 146 height 37
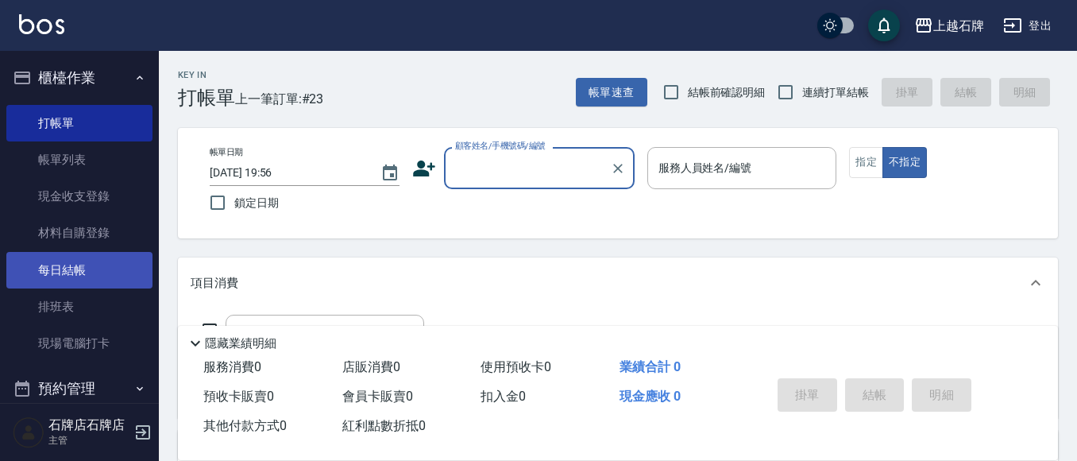
click at [122, 278] on link "每日結帳" at bounding box center [79, 270] width 146 height 37
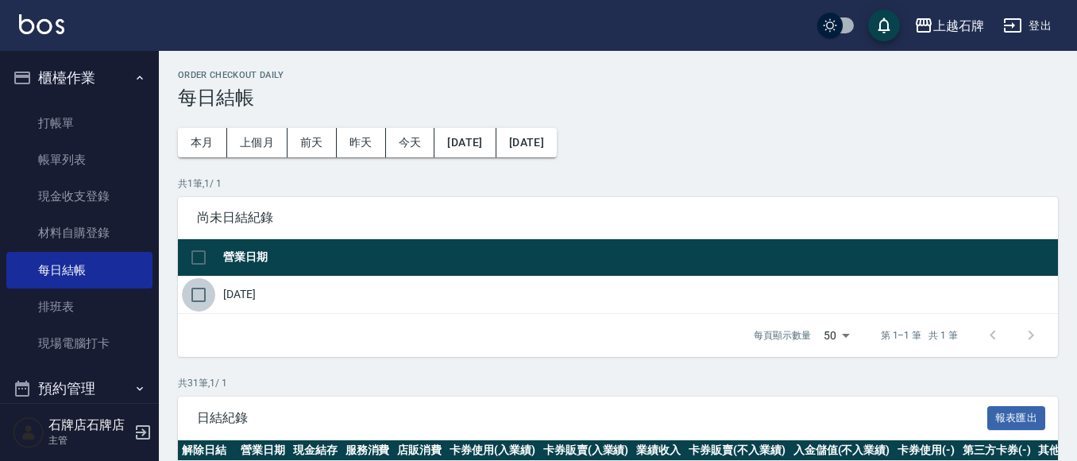
click at [197, 295] on input "checkbox" at bounding box center [198, 294] width 33 height 33
checkbox input "true"
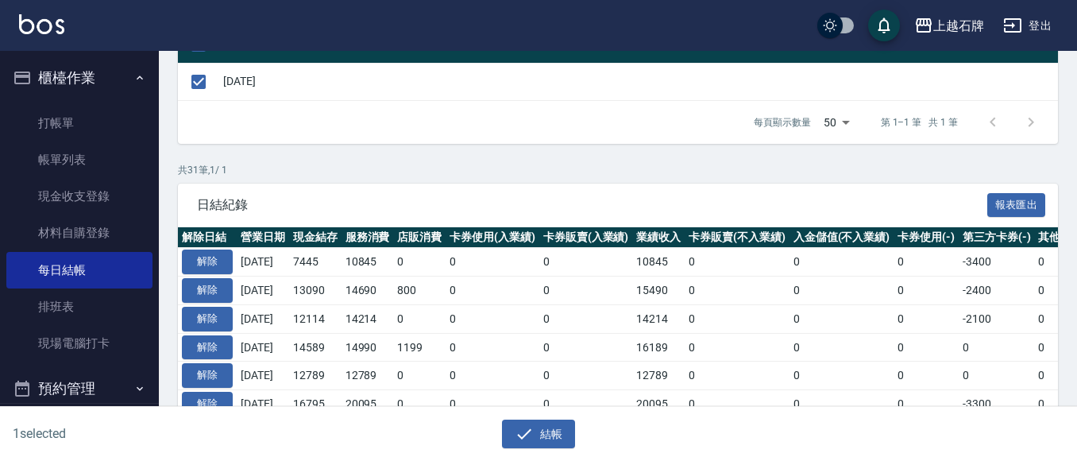
scroll to position [238, 0]
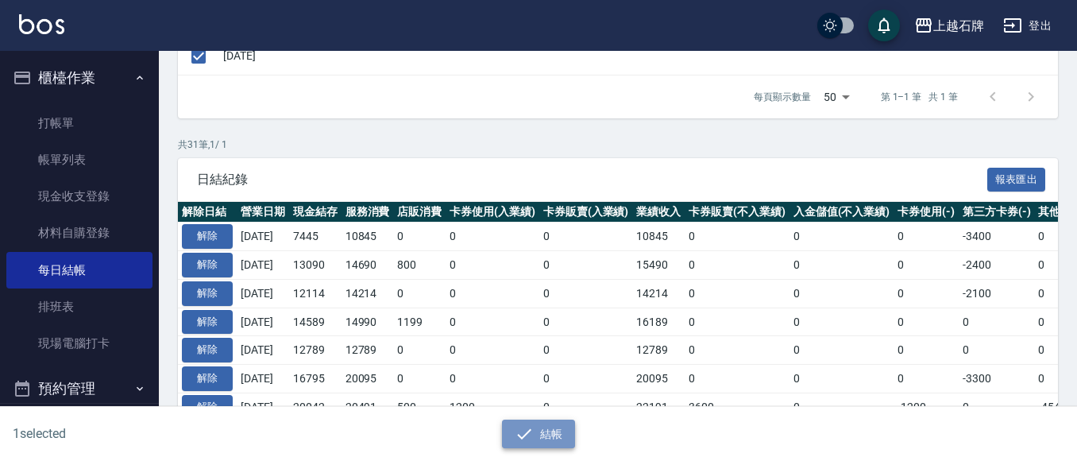
click at [550, 444] on button "結帳" at bounding box center [539, 433] width 74 height 29
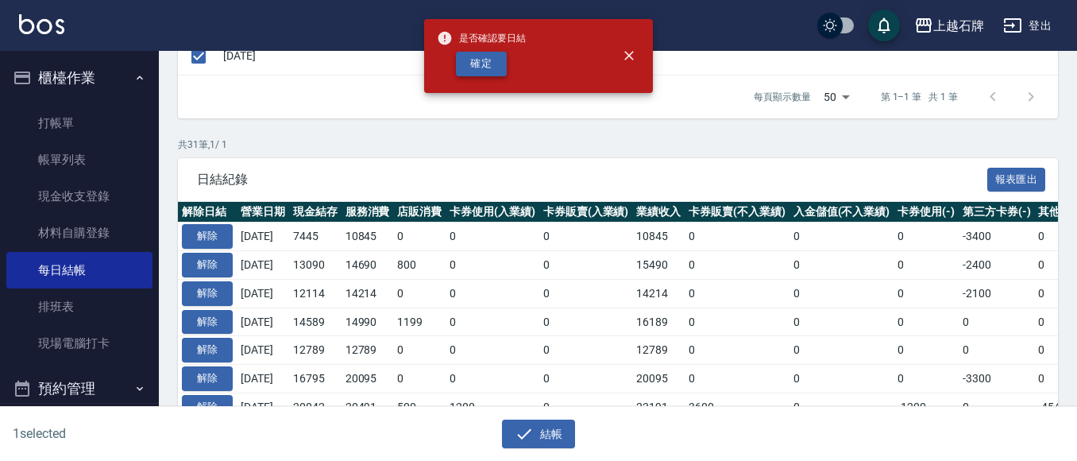
click at [488, 52] on div "是否確認要日結 確定" at bounding box center [481, 56] width 89 height 64
click at [494, 59] on button "確定" at bounding box center [481, 64] width 51 height 25
checkbox input "false"
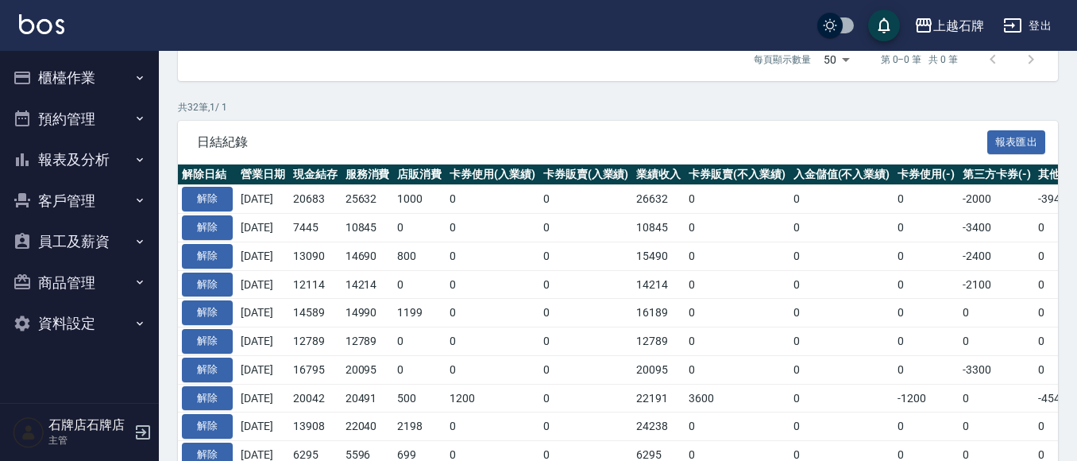
scroll to position [238, 0]
click at [96, 171] on button "報表及分析" at bounding box center [79, 159] width 146 height 41
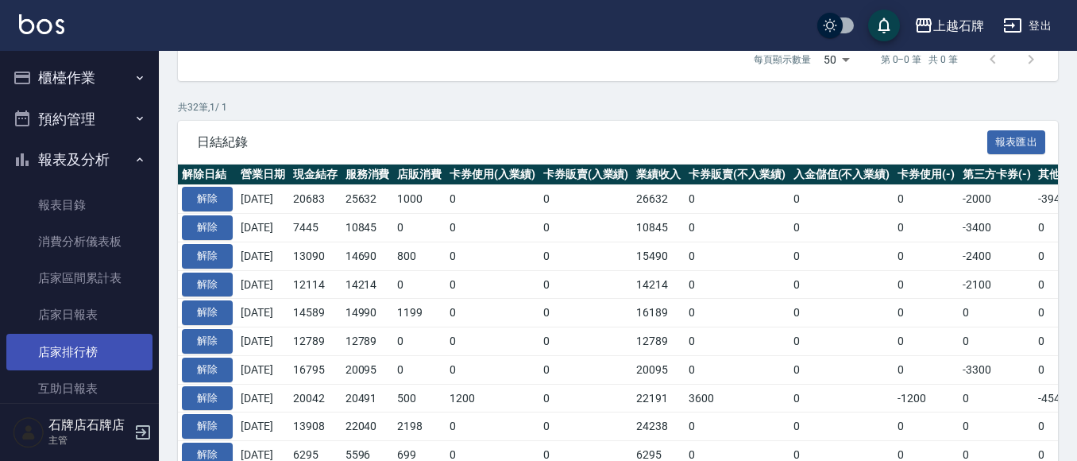
scroll to position [79, 0]
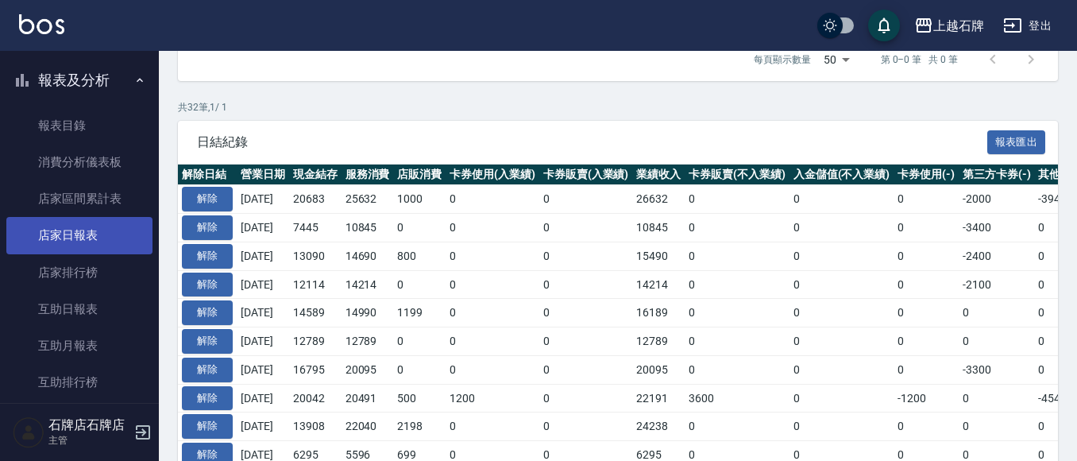
click at [122, 231] on link "店家日報表" at bounding box center [79, 235] width 146 height 37
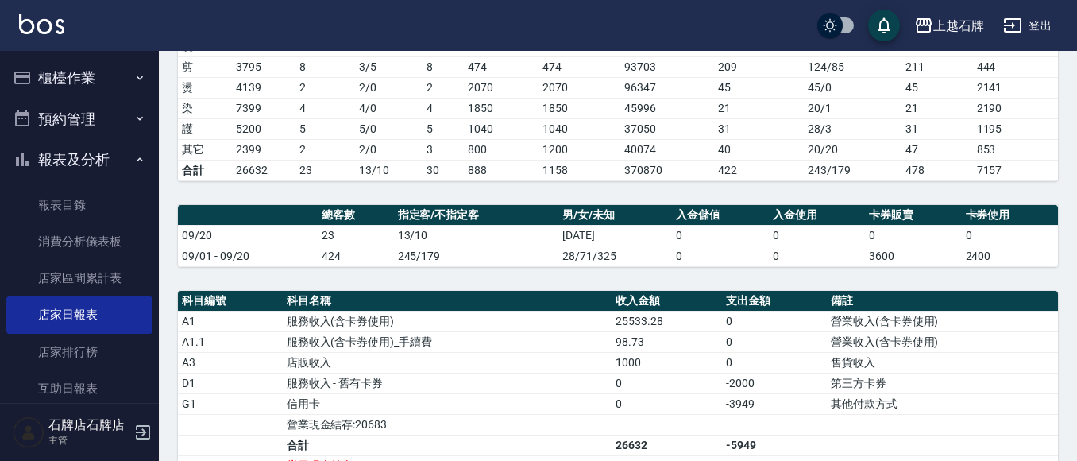
scroll to position [238, 0]
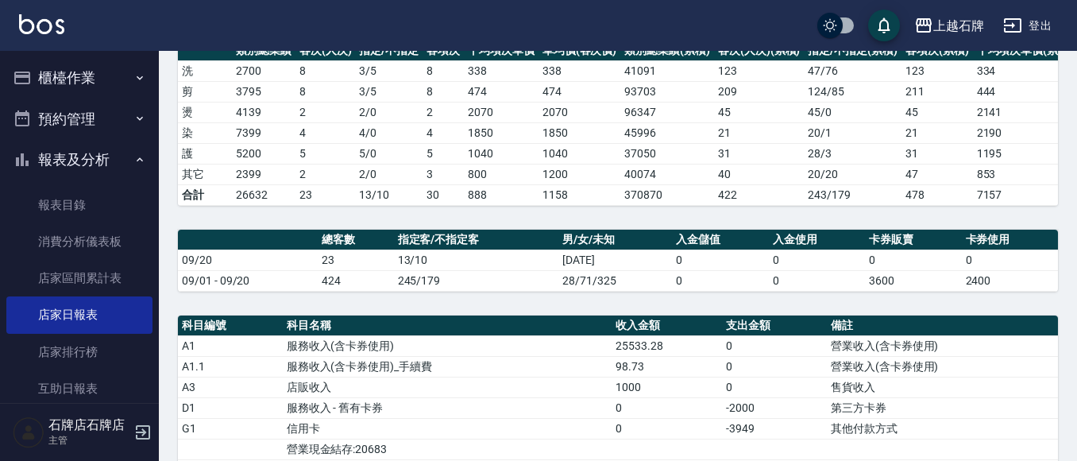
click at [83, 84] on button "櫃檯作業" at bounding box center [79, 77] width 146 height 41
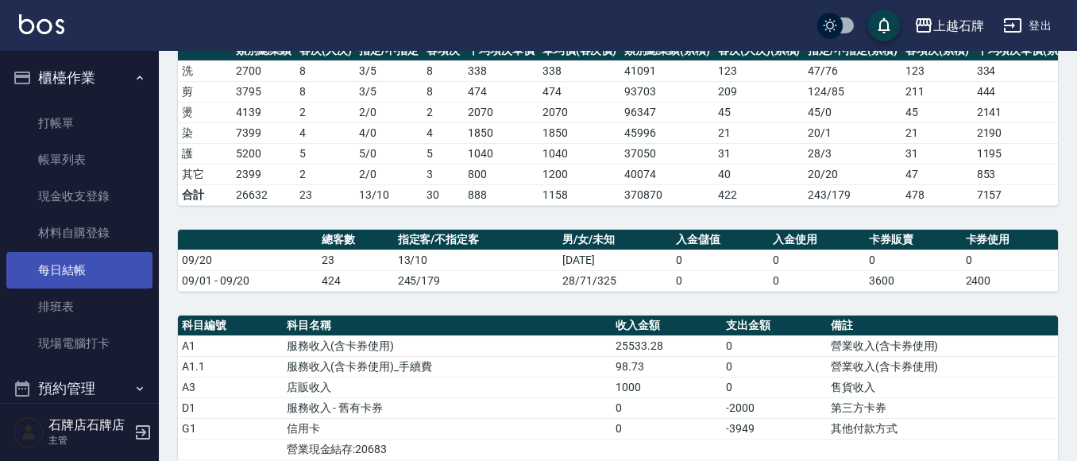
click at [84, 272] on link "每日結帳" at bounding box center [79, 270] width 146 height 37
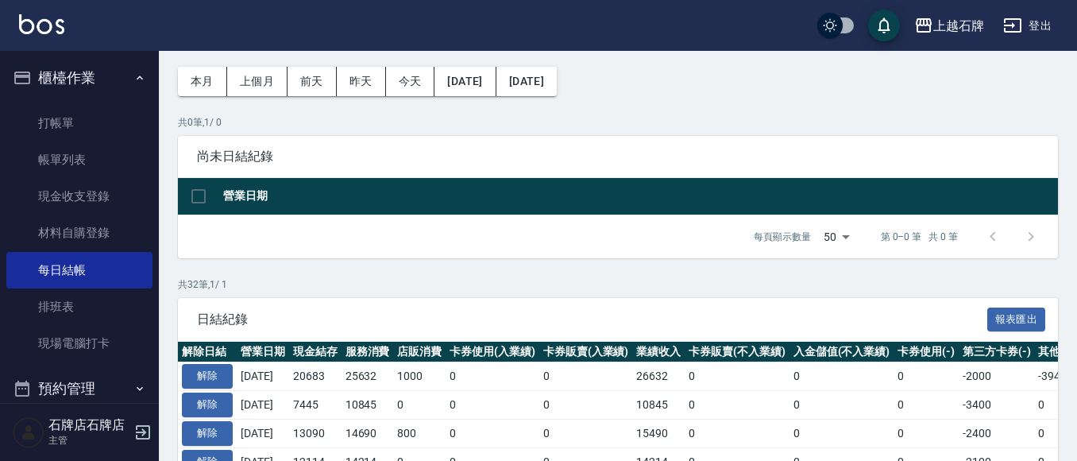
scroll to position [79, 0]
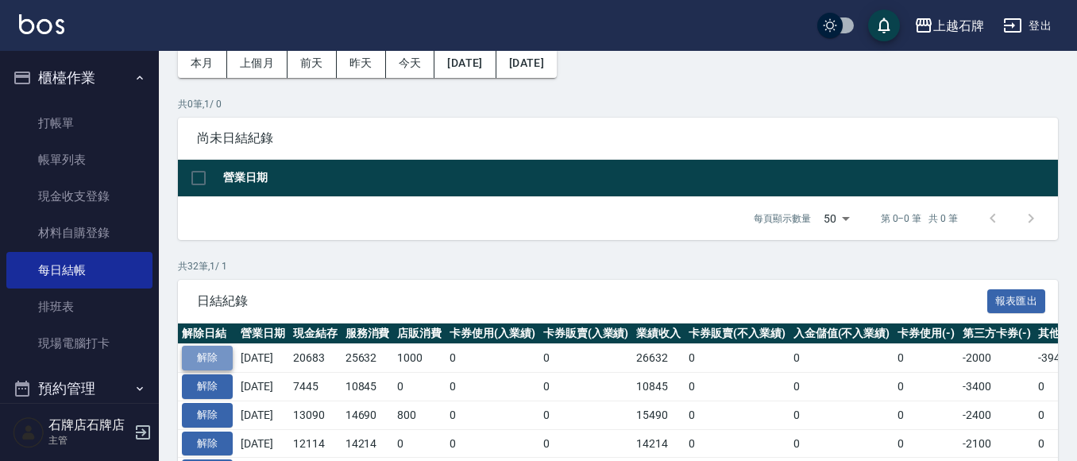
click at [197, 351] on button "解除" at bounding box center [207, 357] width 51 height 25
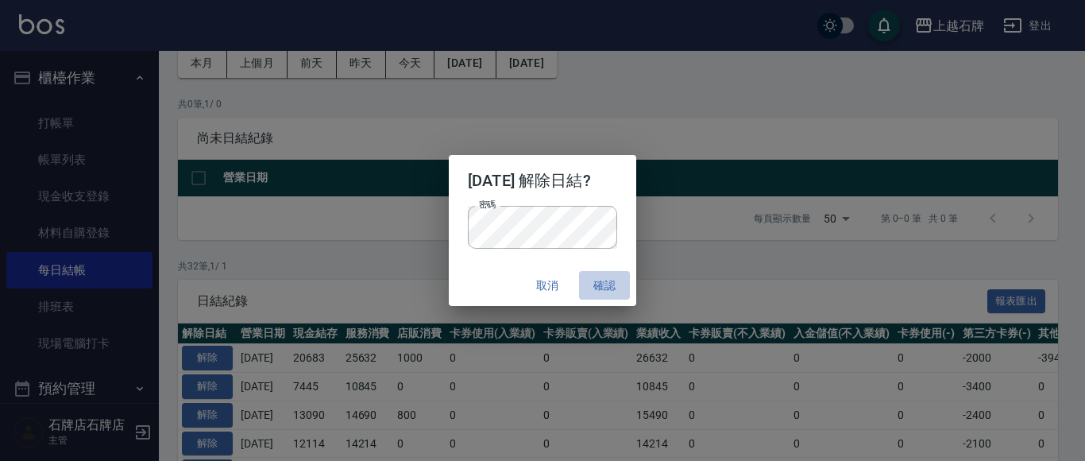
click at [612, 293] on button "確認" at bounding box center [604, 285] width 51 height 29
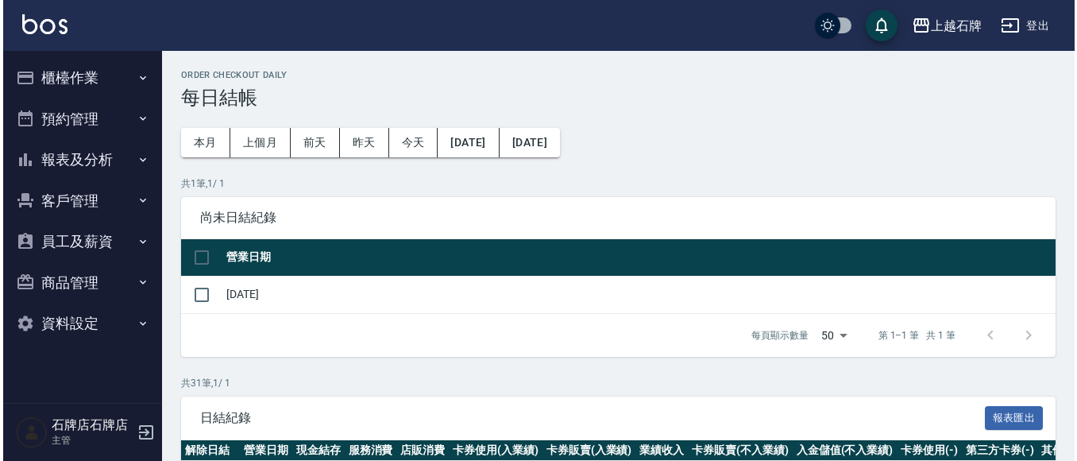
scroll to position [80, 0]
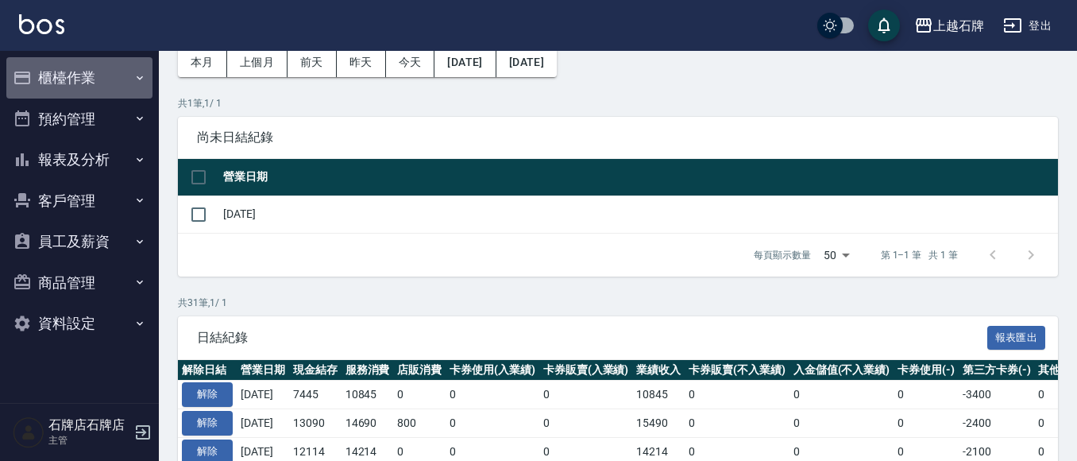
click at [91, 84] on button "櫃檯作業" at bounding box center [79, 77] width 146 height 41
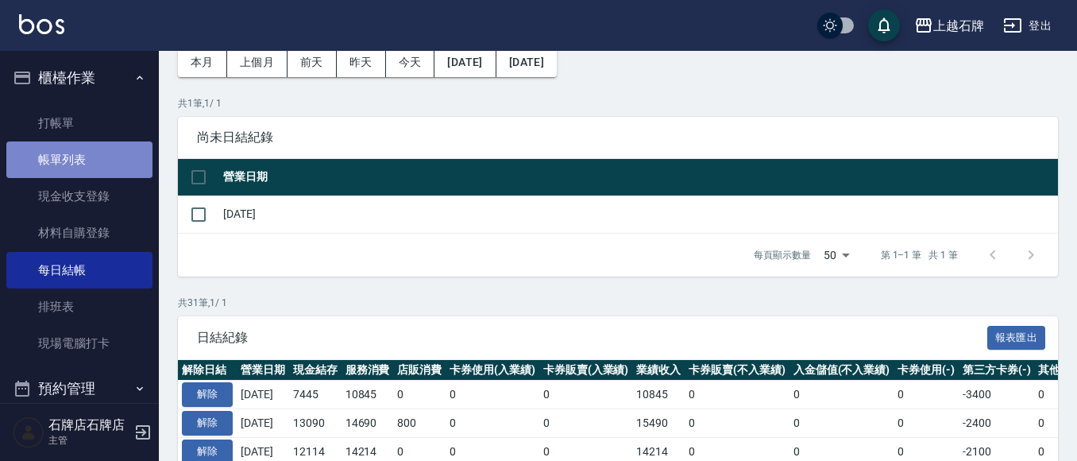
click at [101, 165] on link "帳單列表" at bounding box center [79, 159] width 146 height 37
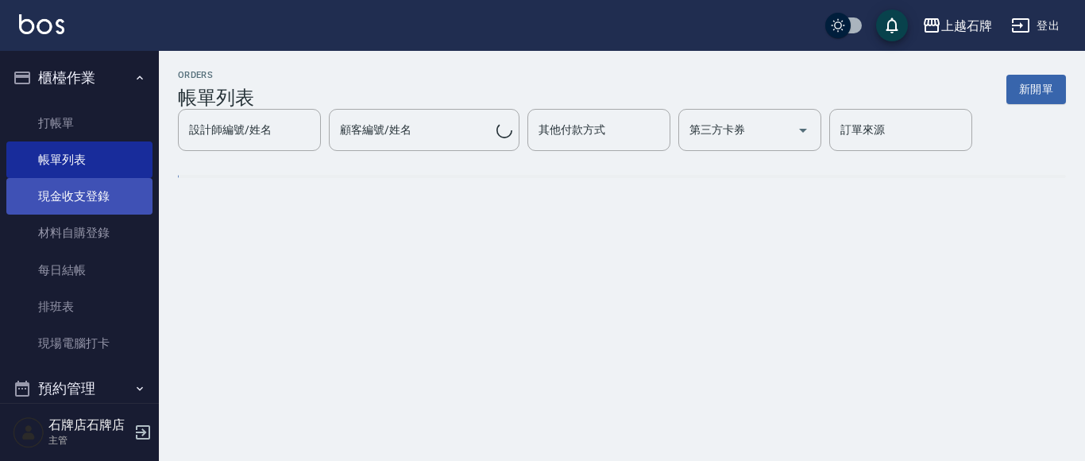
click at [112, 192] on link "現金收支登錄" at bounding box center [79, 196] width 146 height 37
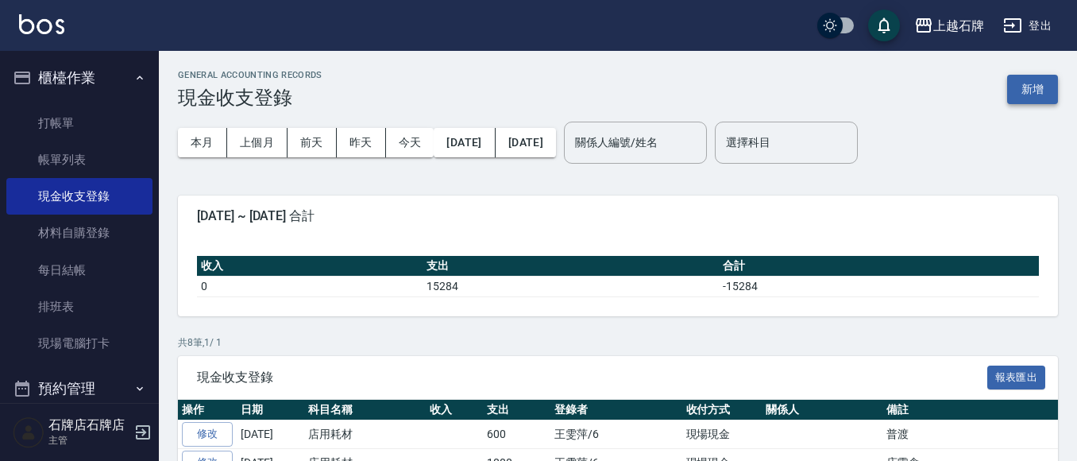
click at [1042, 89] on button "新增" at bounding box center [1032, 89] width 51 height 29
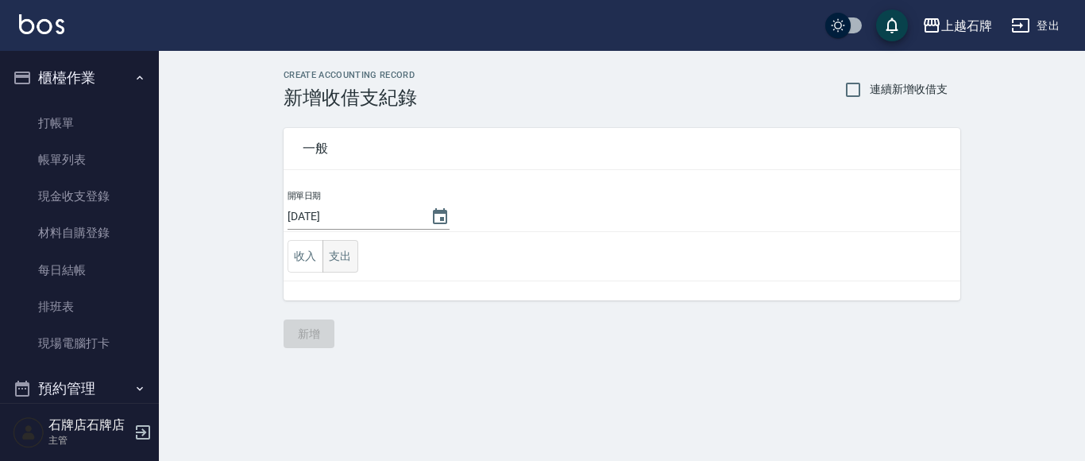
click at [335, 255] on button "支出" at bounding box center [340, 256] width 36 height 33
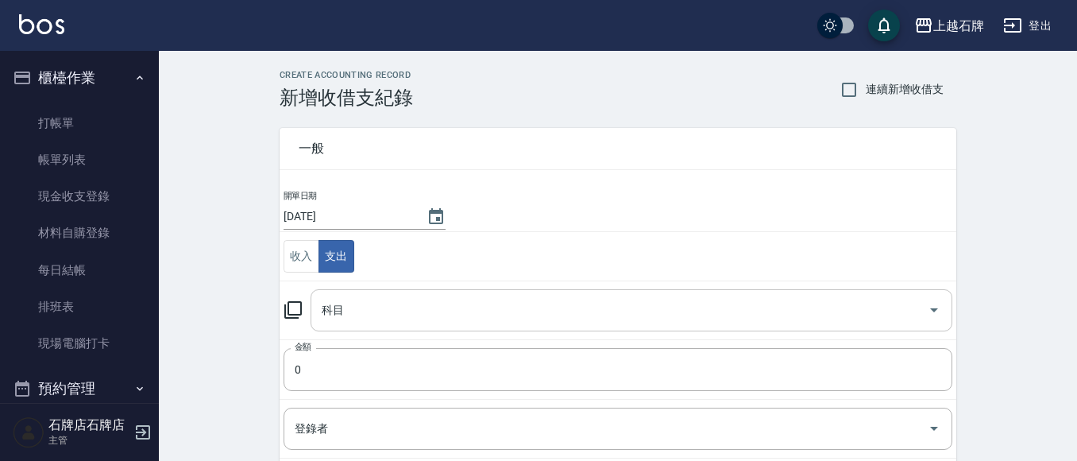
click at [353, 296] on div "科目" at bounding box center [632, 310] width 642 height 42
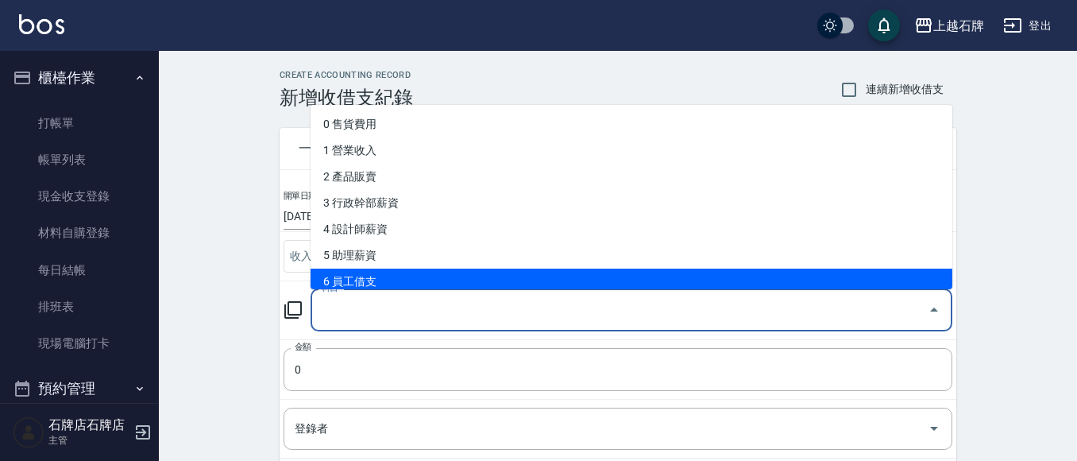
click at [376, 276] on li "6 員工借支" at bounding box center [632, 281] width 642 height 26
type input "6 員工借支"
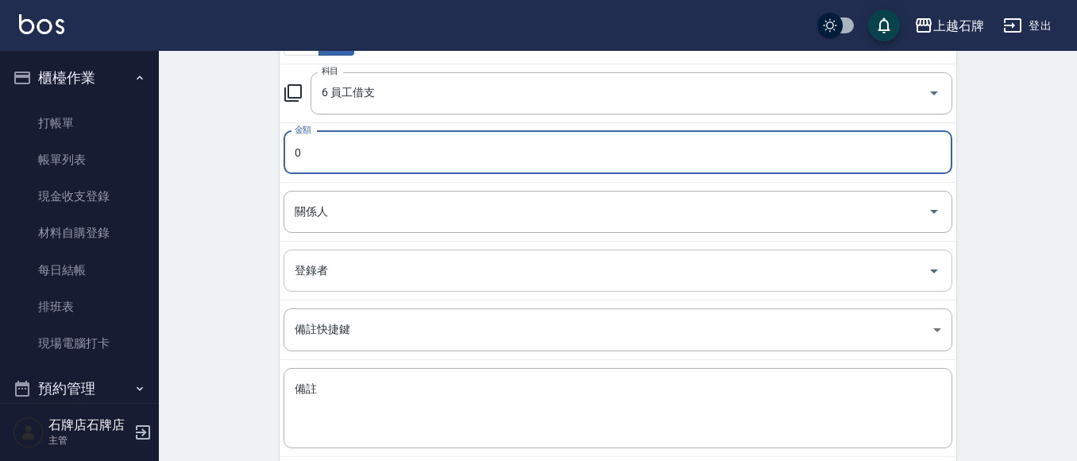
scroll to position [238, 0]
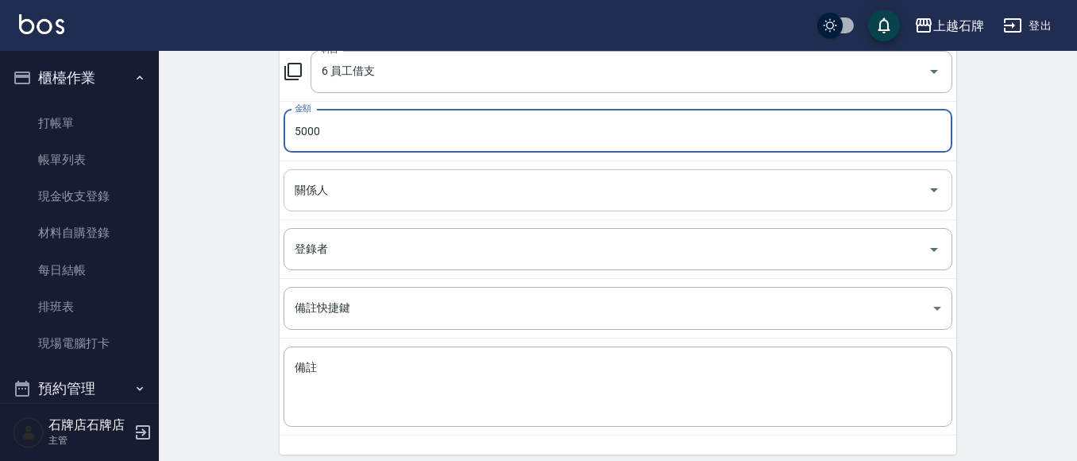
type input "5000"
click at [351, 201] on input "關係人" at bounding box center [606, 190] width 631 height 28
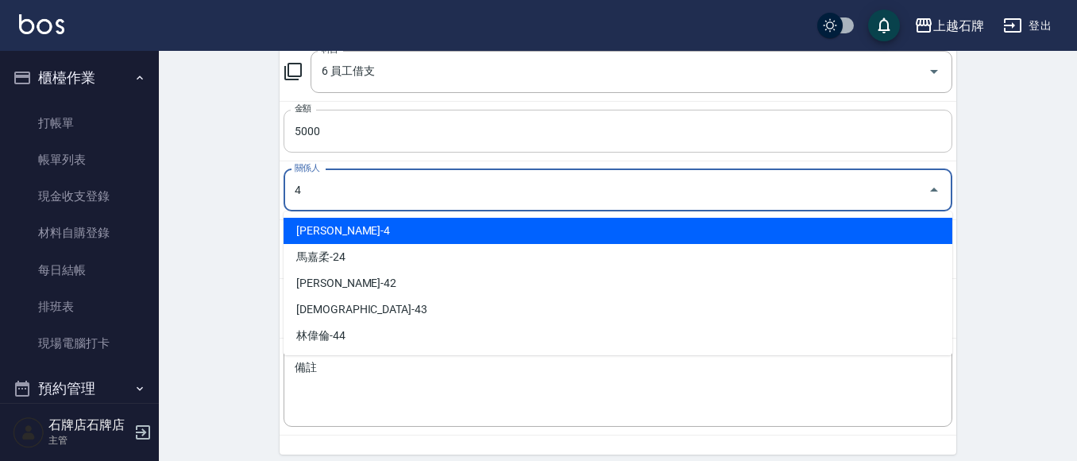
type input "[PERSON_NAME]-4"
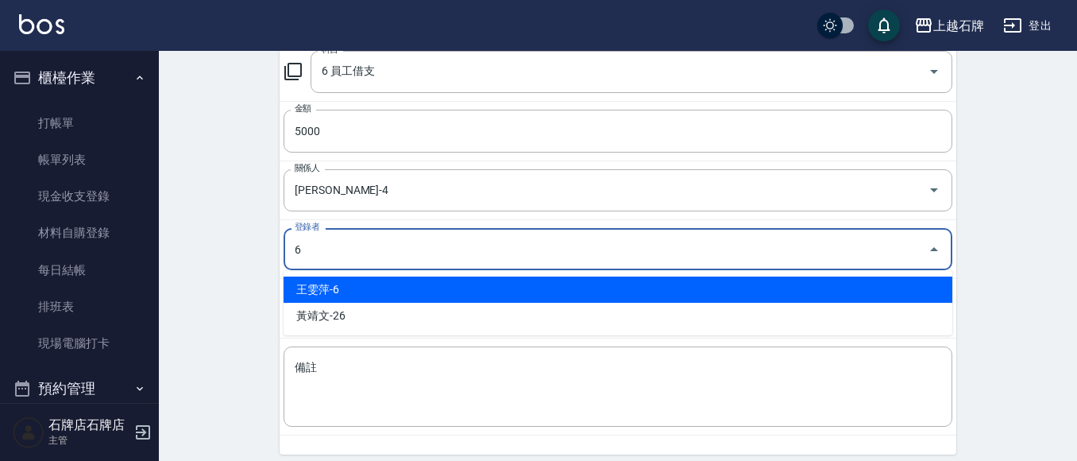
type input "王雯萍-6"
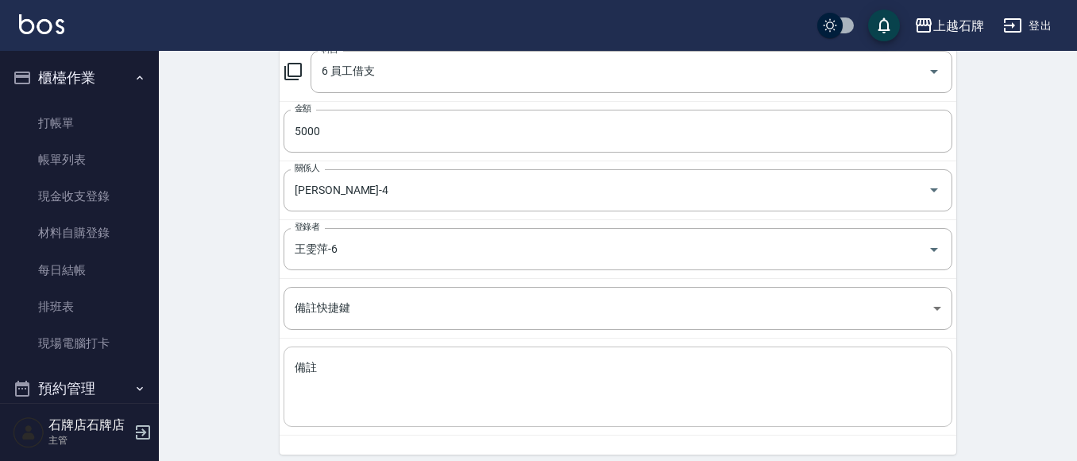
drag, startPoint x: 459, startPoint y: 348, endPoint x: 455, endPoint y: 355, distance: 8.2
click at [458, 349] on div "x 備註" at bounding box center [618, 386] width 669 height 80
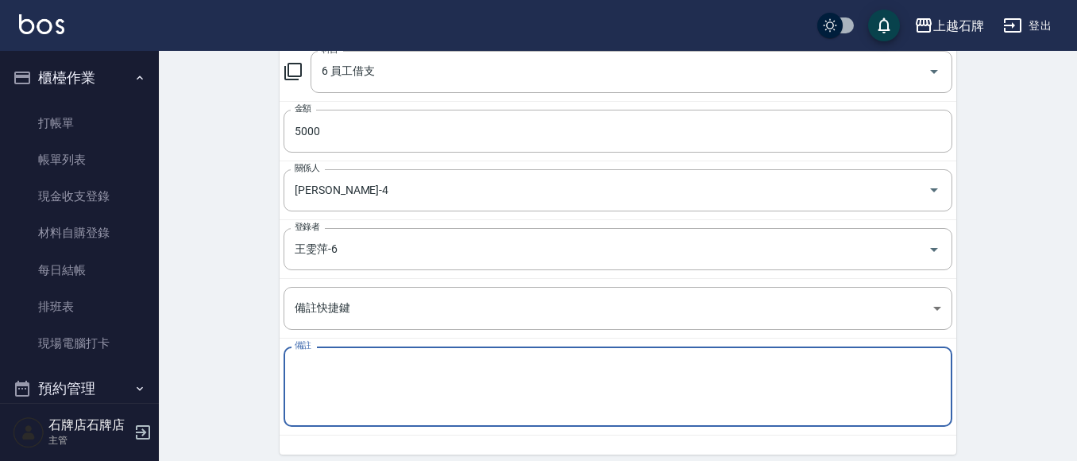
click at [456, 360] on div "x 備註" at bounding box center [618, 386] width 669 height 80
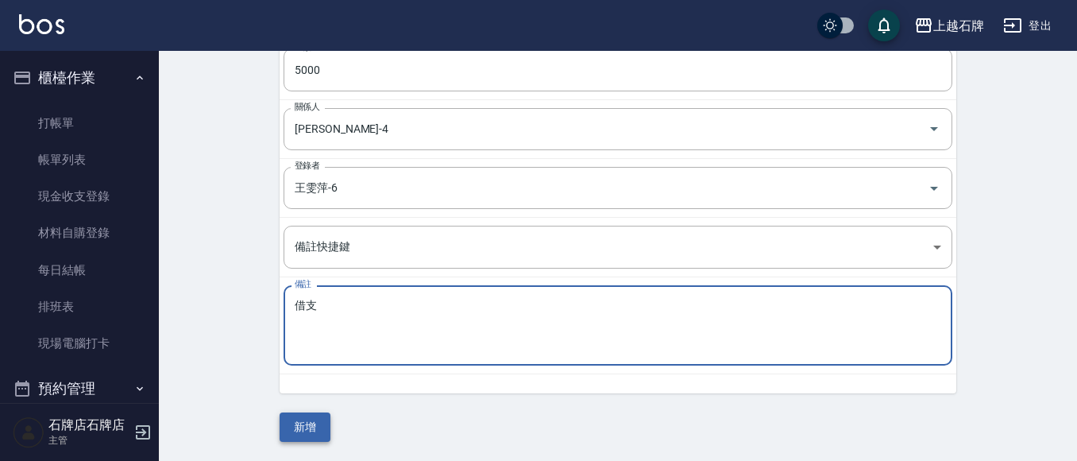
type textarea "借支"
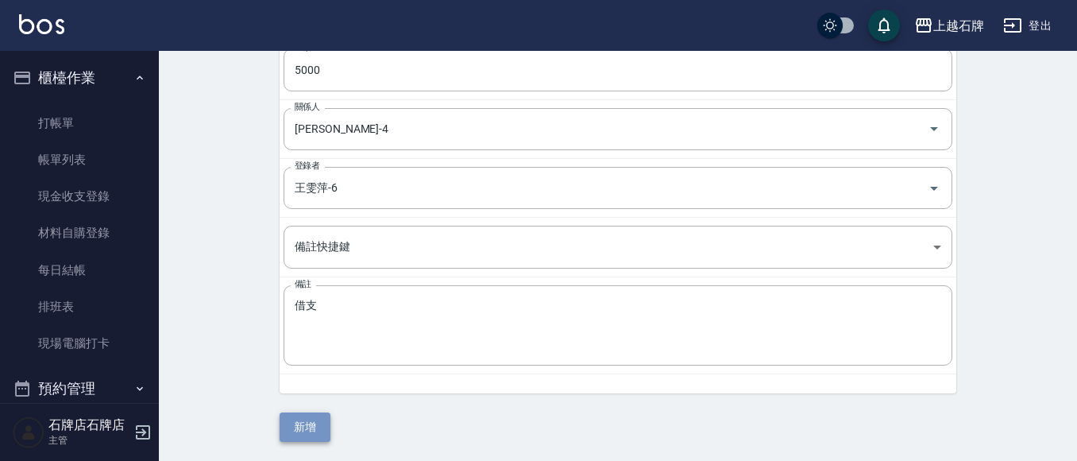
click at [303, 426] on button "新增" at bounding box center [305, 426] width 51 height 29
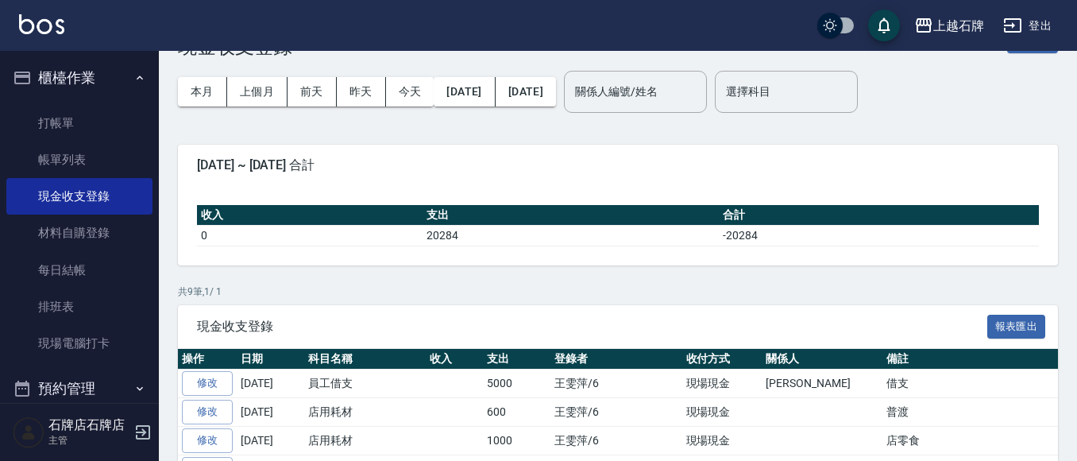
scroll to position [79, 0]
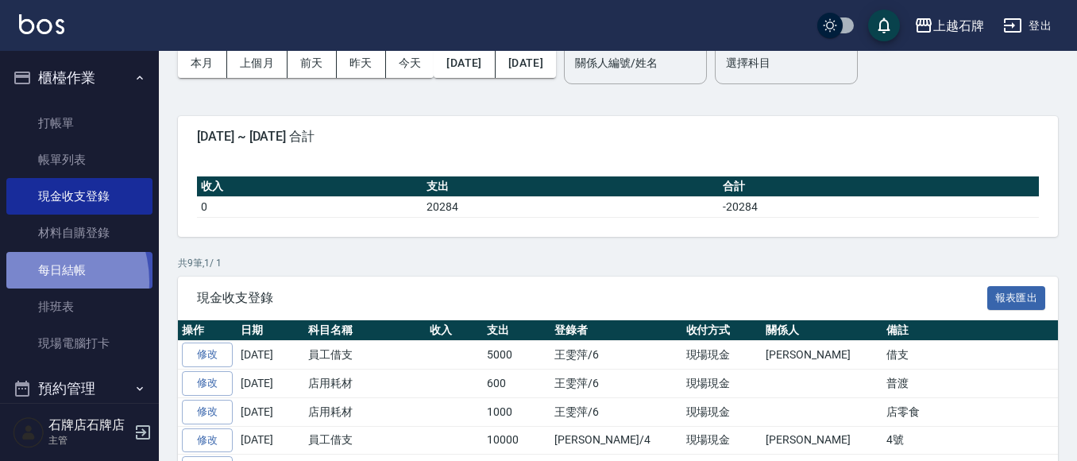
click at [34, 281] on link "每日結帳" at bounding box center [79, 270] width 146 height 37
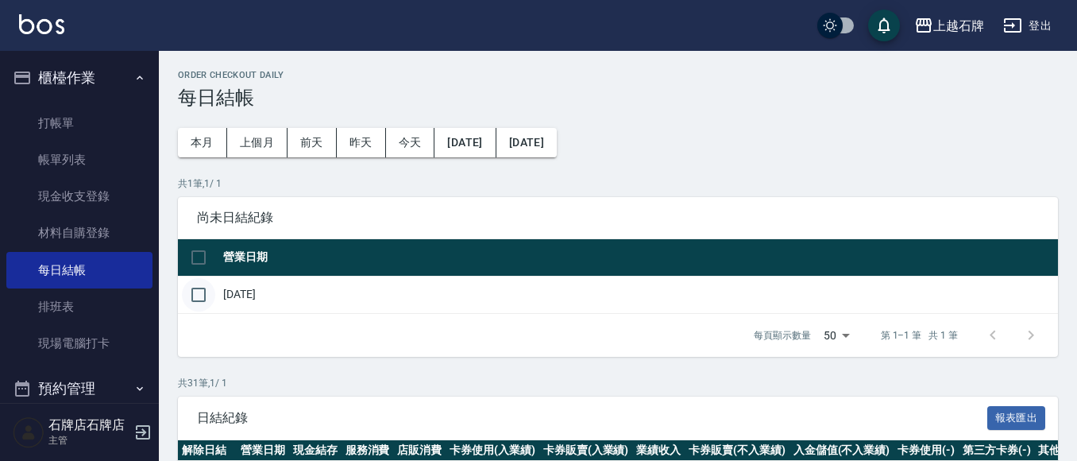
click at [202, 288] on input "checkbox" at bounding box center [198, 294] width 33 height 33
checkbox input "true"
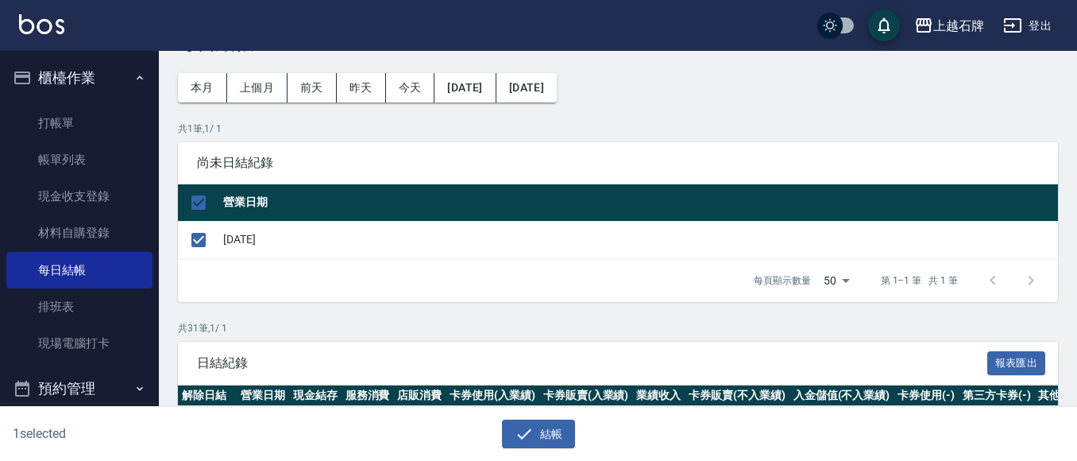
scroll to position [159, 0]
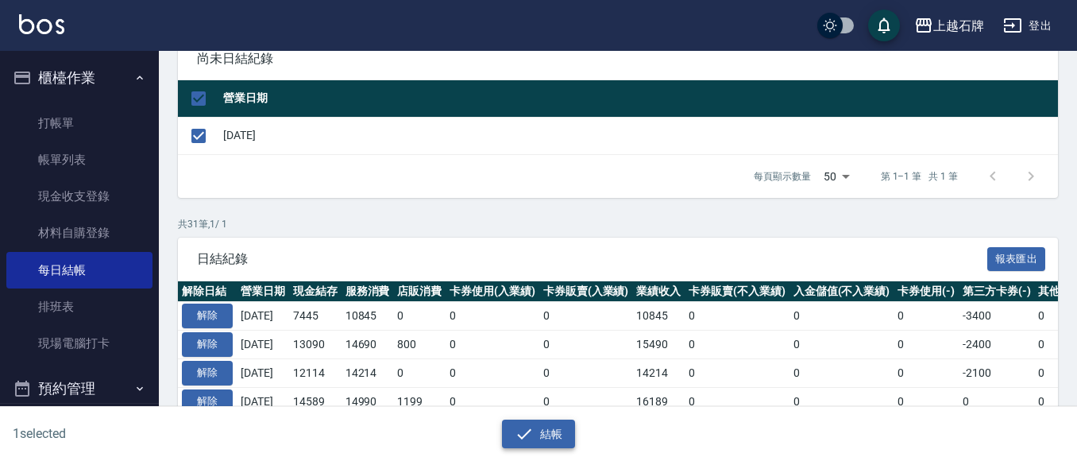
click at [550, 439] on button "結帳" at bounding box center [539, 433] width 74 height 29
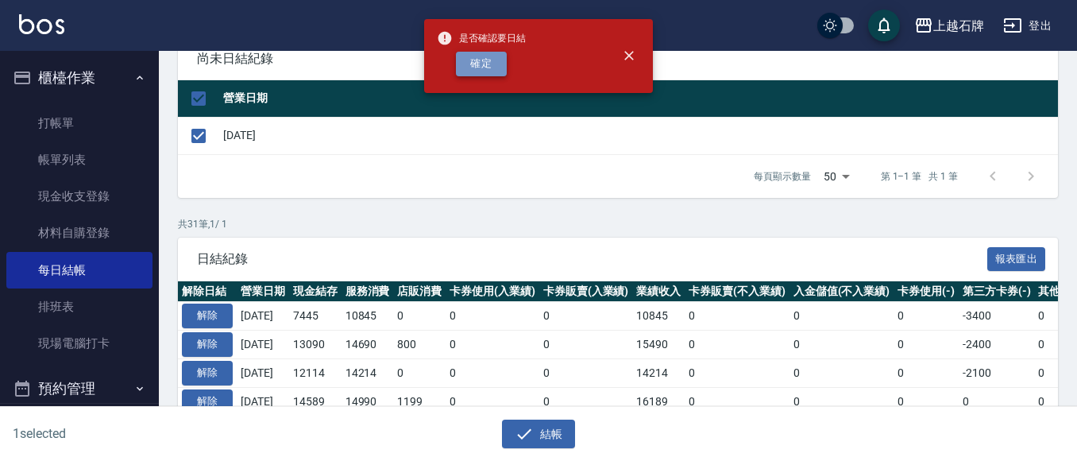
click at [496, 63] on button "確定" at bounding box center [481, 64] width 51 height 25
checkbox input "false"
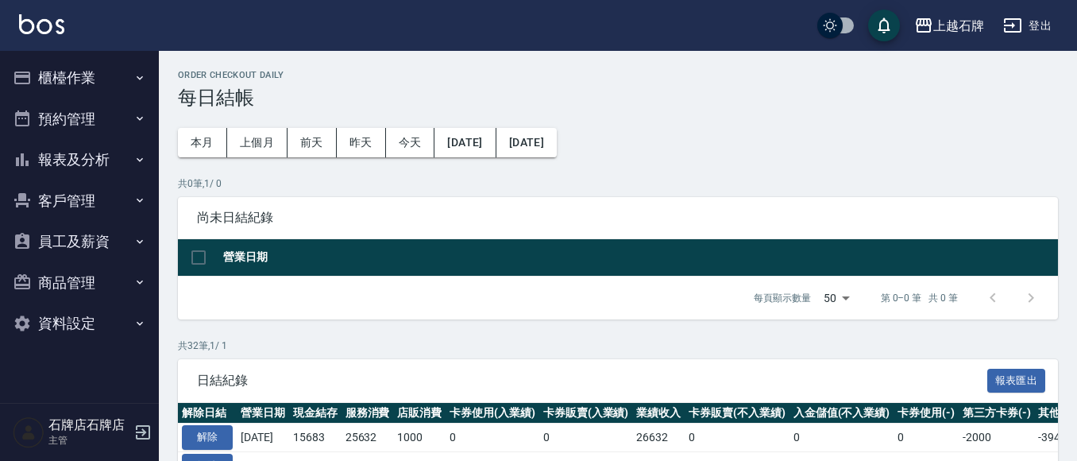
scroll to position [159, 0]
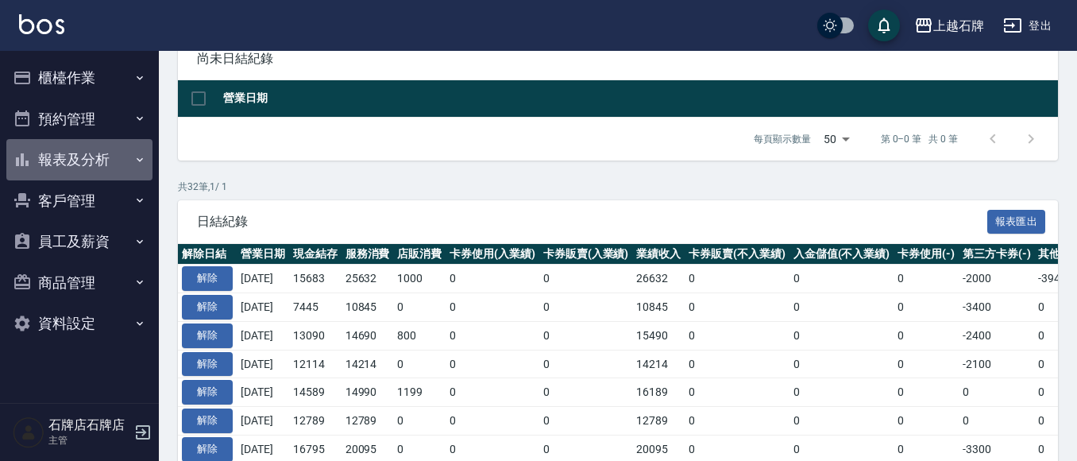
click at [91, 156] on button "報表及分析" at bounding box center [79, 159] width 146 height 41
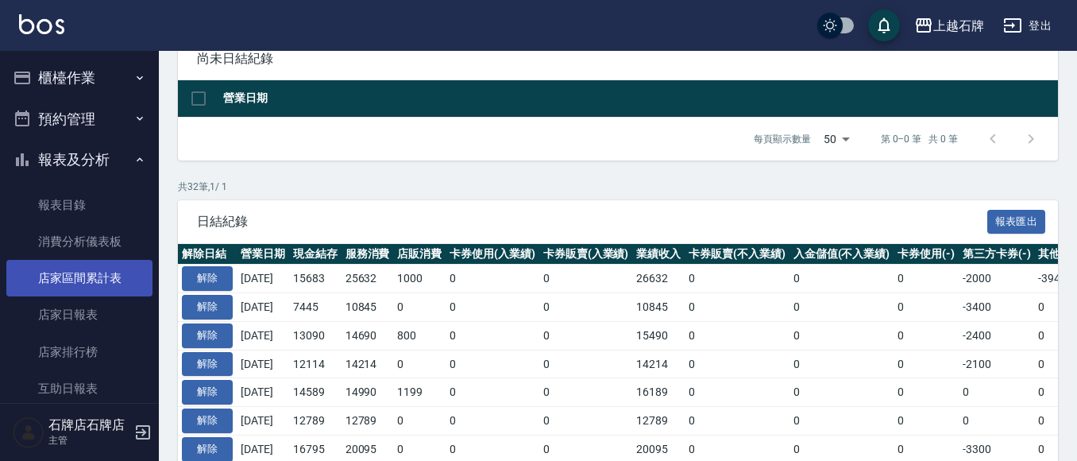
scroll to position [79, 0]
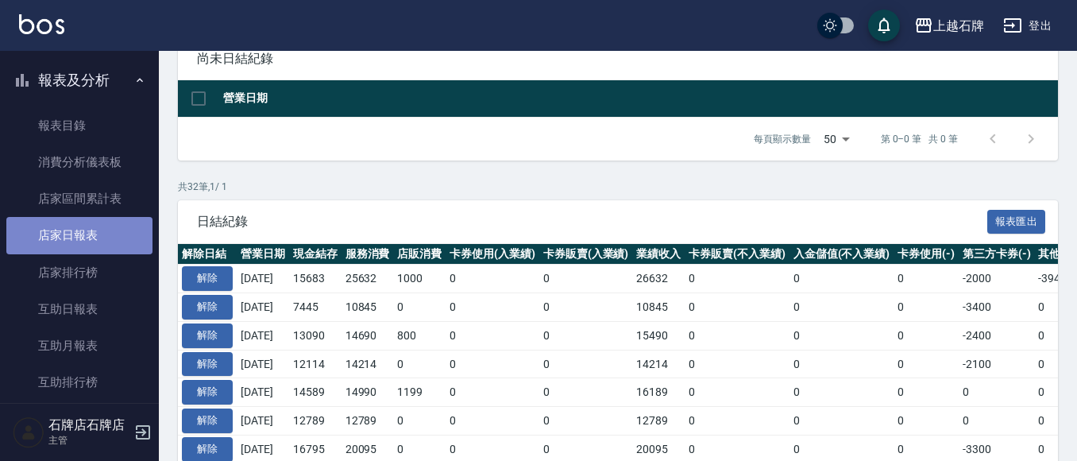
click at [107, 243] on link "店家日報表" at bounding box center [79, 235] width 146 height 37
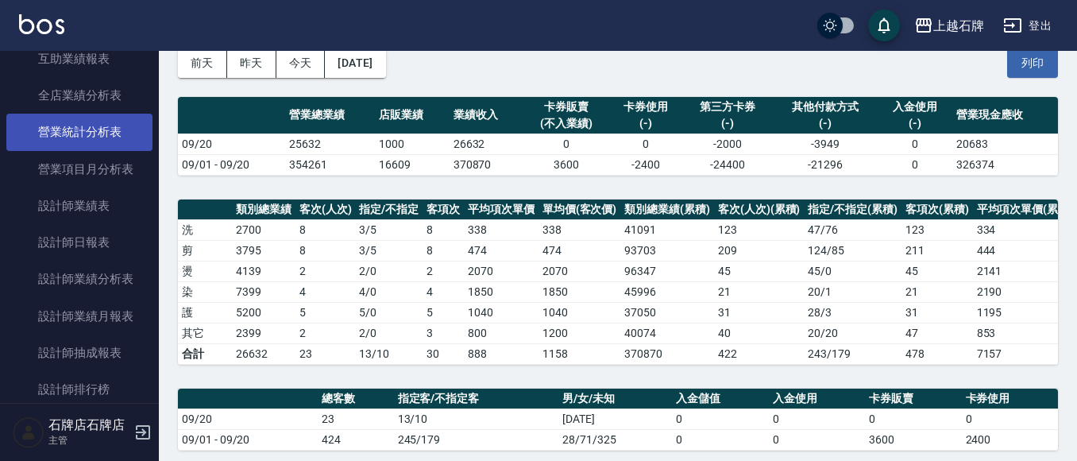
scroll to position [556, 0]
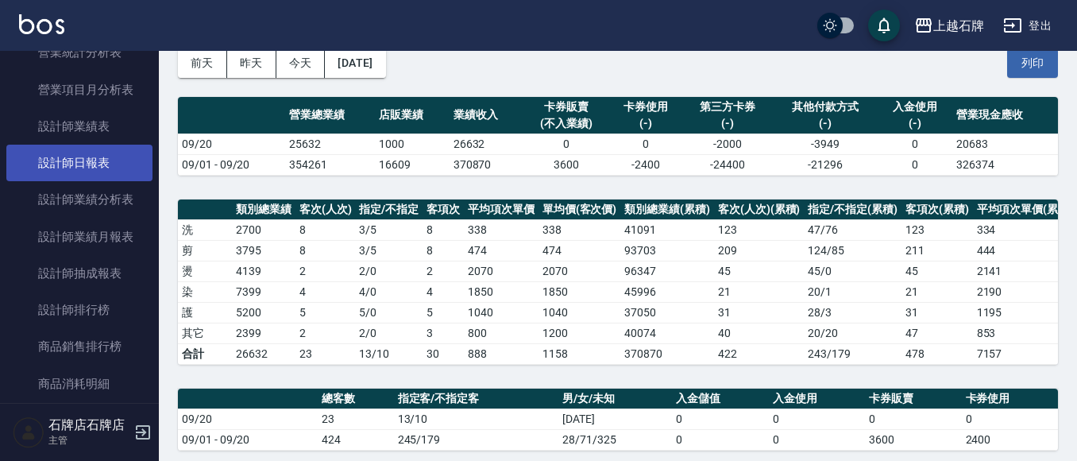
click at [138, 170] on link "設計師日報表" at bounding box center [79, 163] width 146 height 37
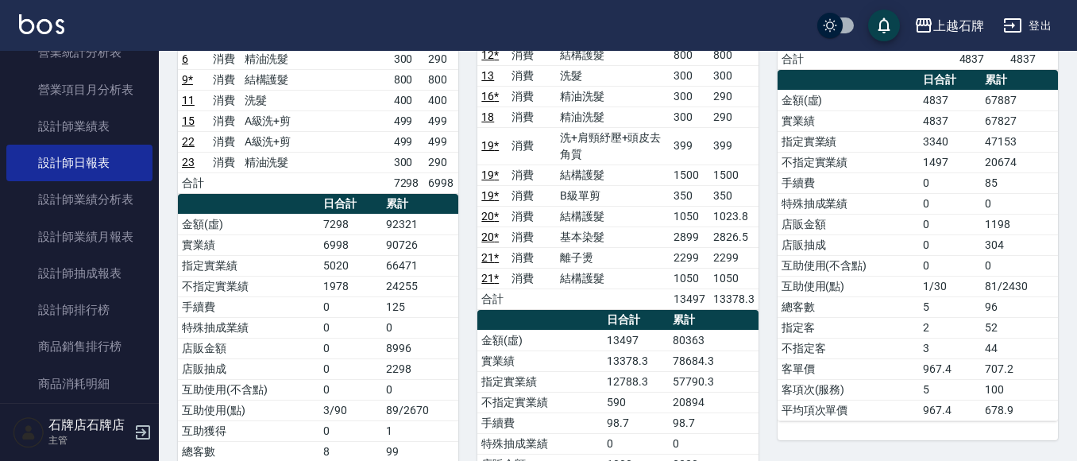
scroll to position [214, 0]
